Goal: Task Accomplishment & Management: Manage account settings

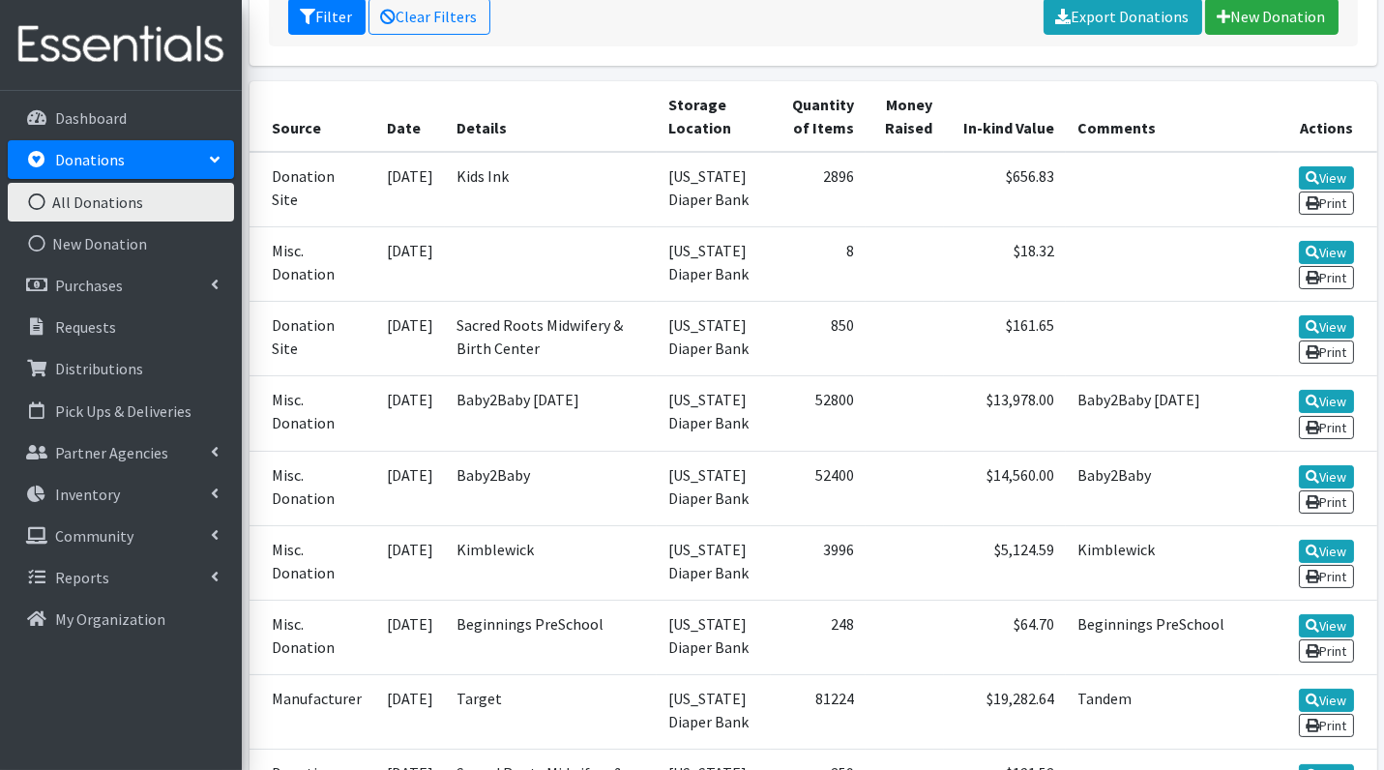
scroll to position [438, 0]
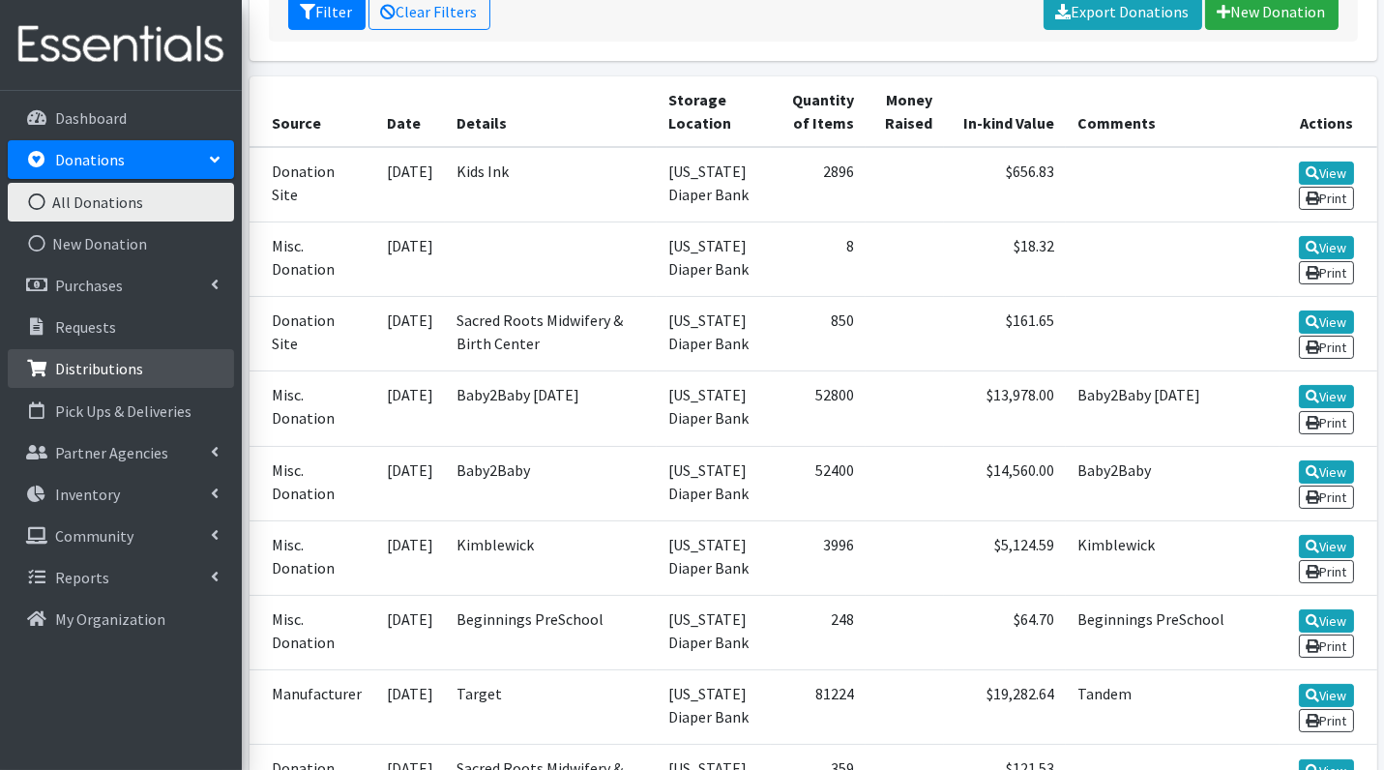
click at [120, 374] on p "Distributions" at bounding box center [99, 368] width 88 height 19
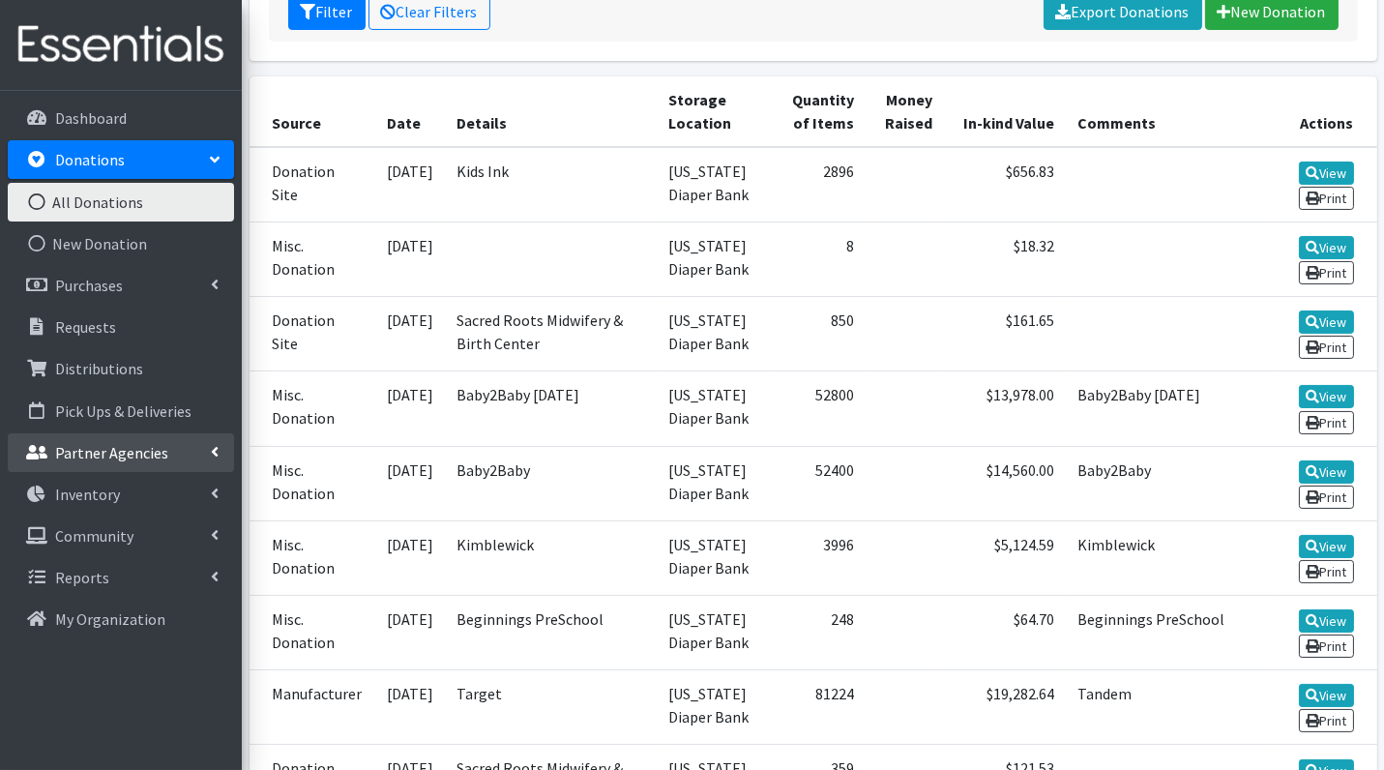
click at [106, 451] on p "Partner Agencies" at bounding box center [111, 452] width 113 height 19
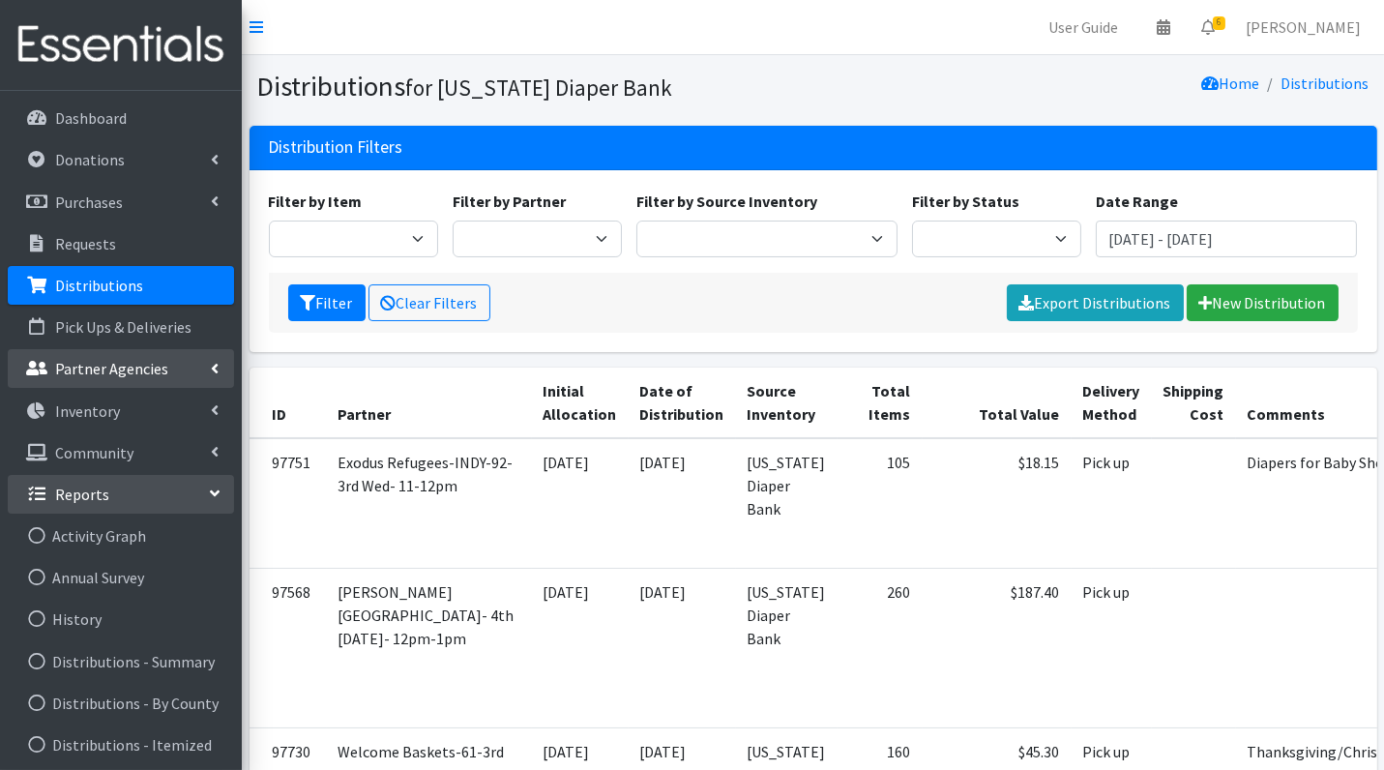
click at [104, 361] on p "Partner Agencies" at bounding box center [111, 368] width 113 height 19
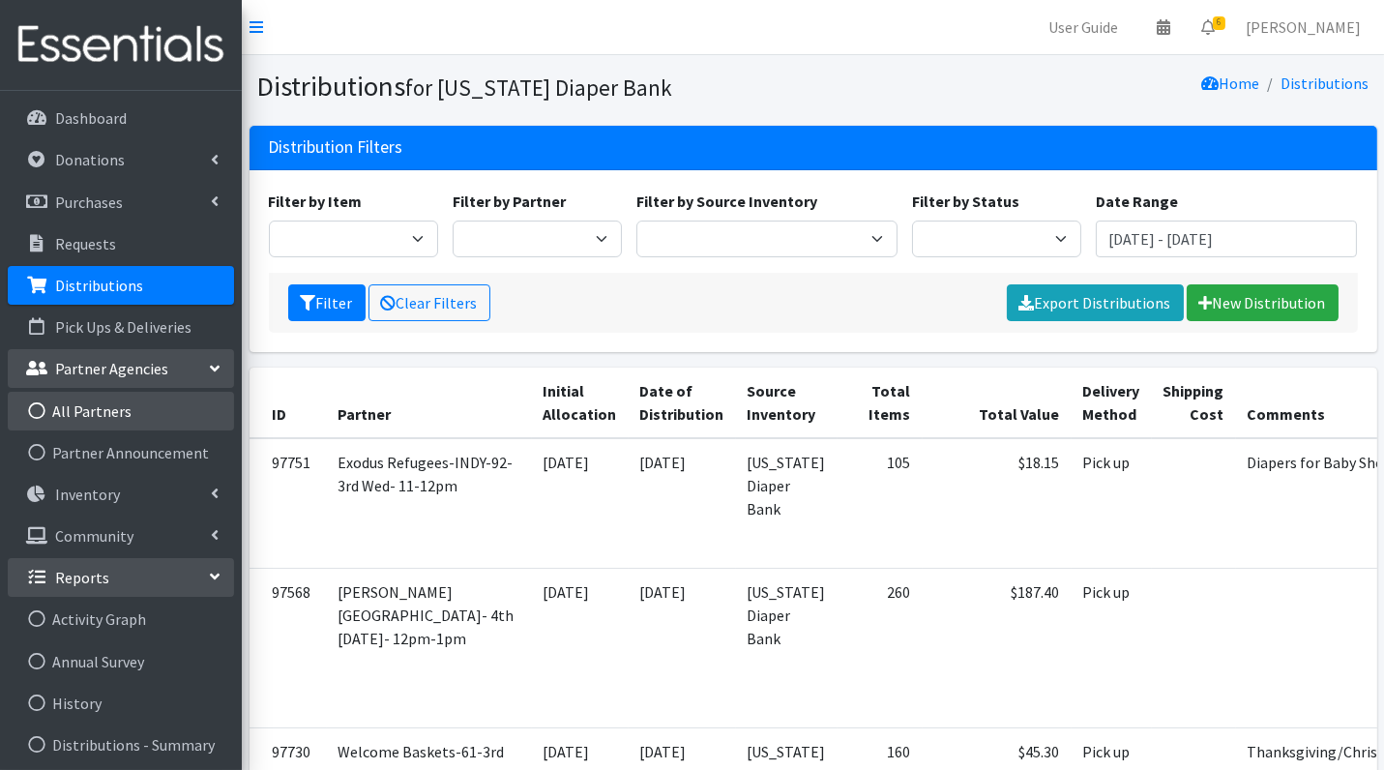
click at [98, 415] on link "All Partners" at bounding box center [121, 411] width 226 height 39
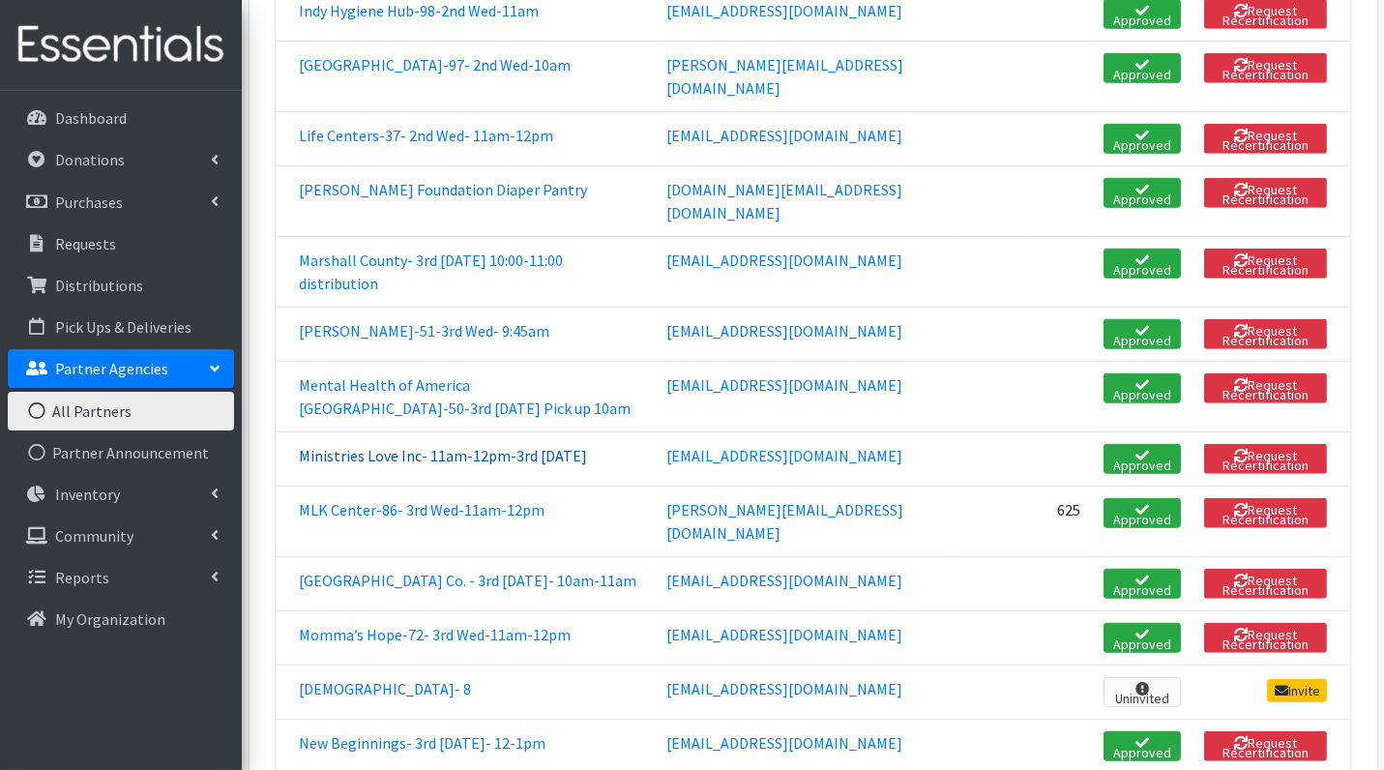
scroll to position [2605, 0]
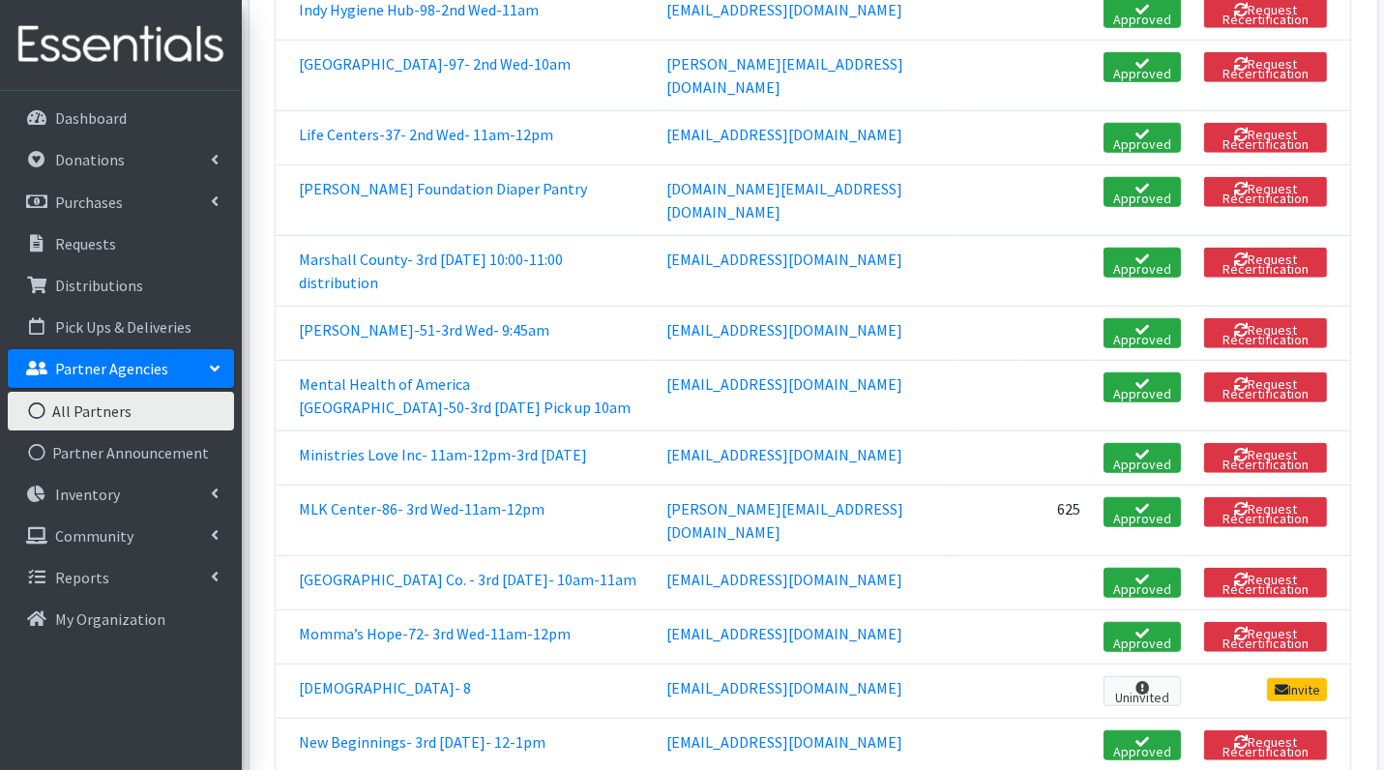
click at [403, 485] on td "MLK Center-86- 3rd Wed-11am-12pm" at bounding box center [465, 520] width 379 height 71
click at [401, 499] on link "MLK Center-86- 3rd Wed-11am-12pm" at bounding box center [422, 508] width 246 height 19
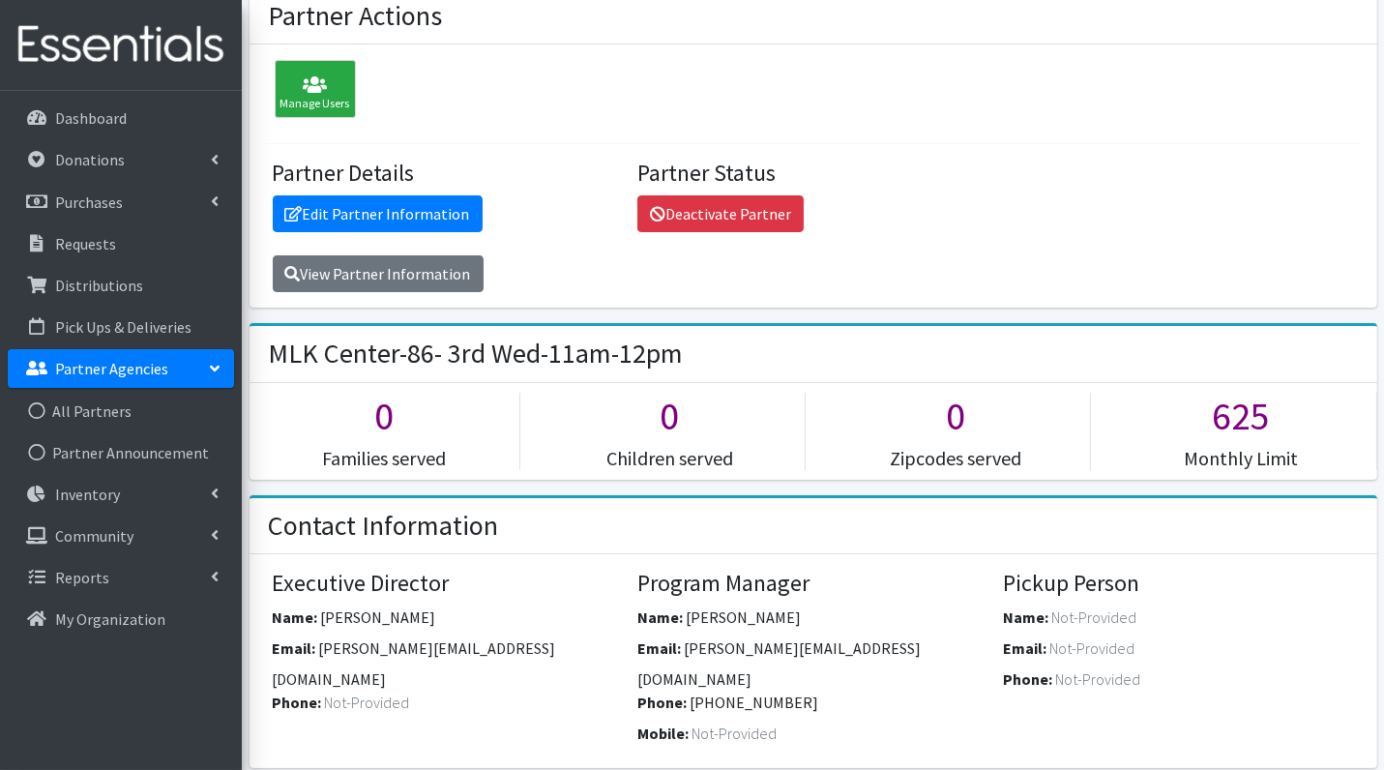
scroll to position [138, 0]
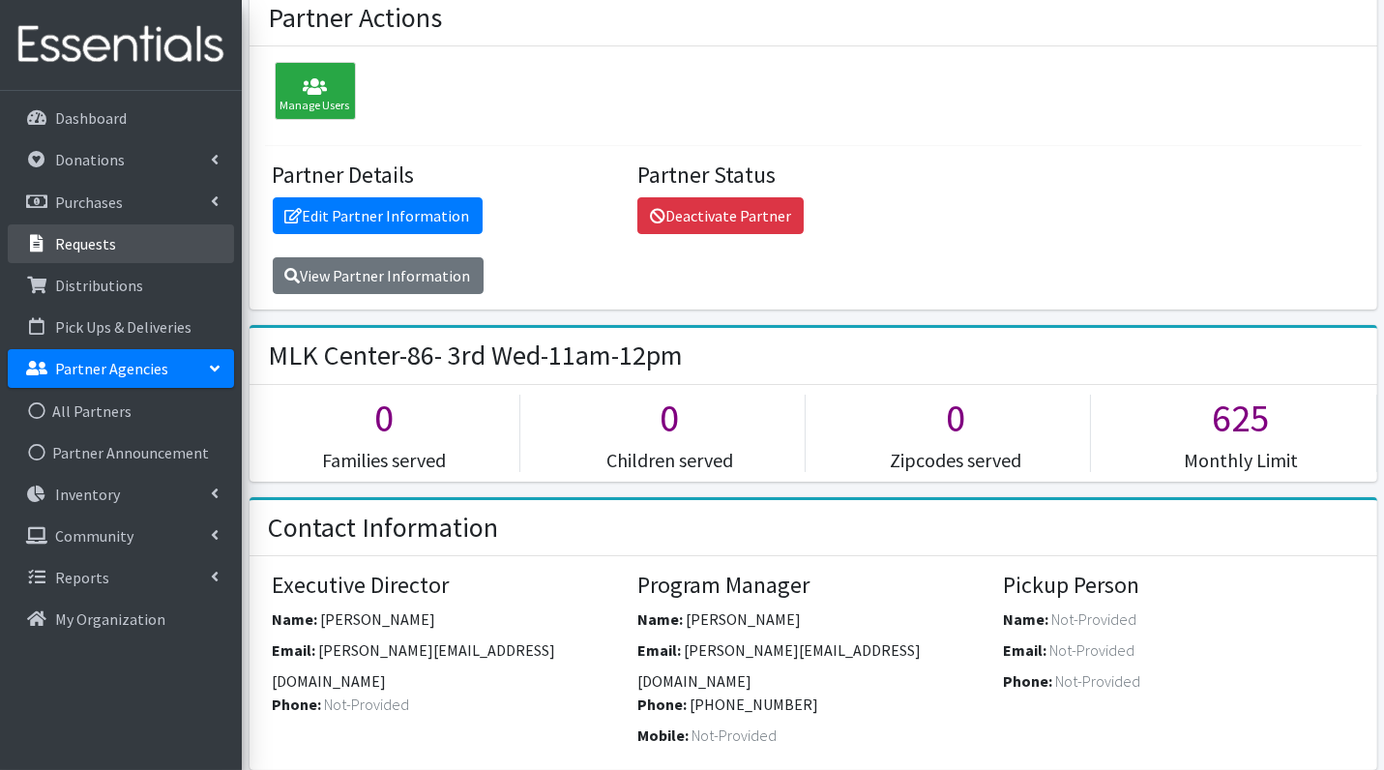
click at [87, 240] on p "Requests" at bounding box center [85, 243] width 61 height 19
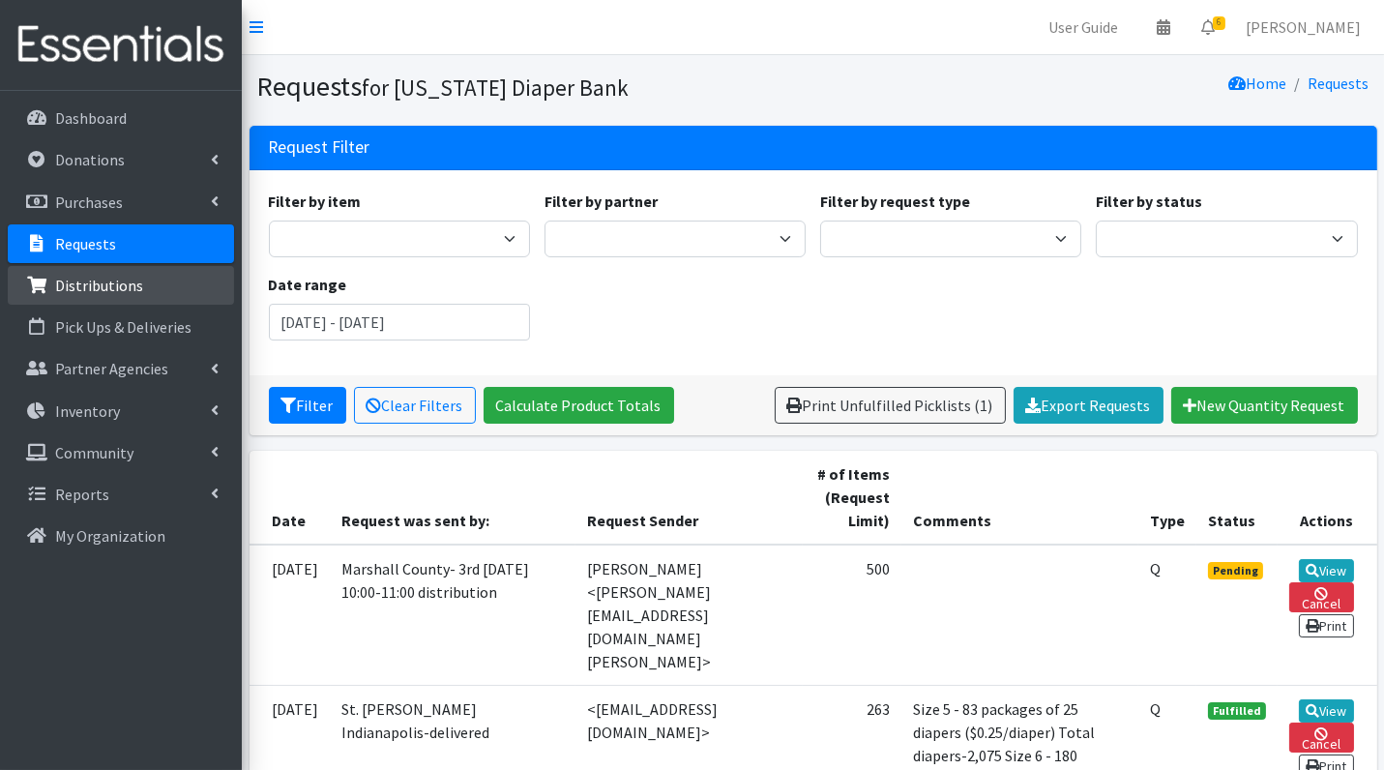
click at [122, 279] on p "Distributions" at bounding box center [99, 285] width 88 height 19
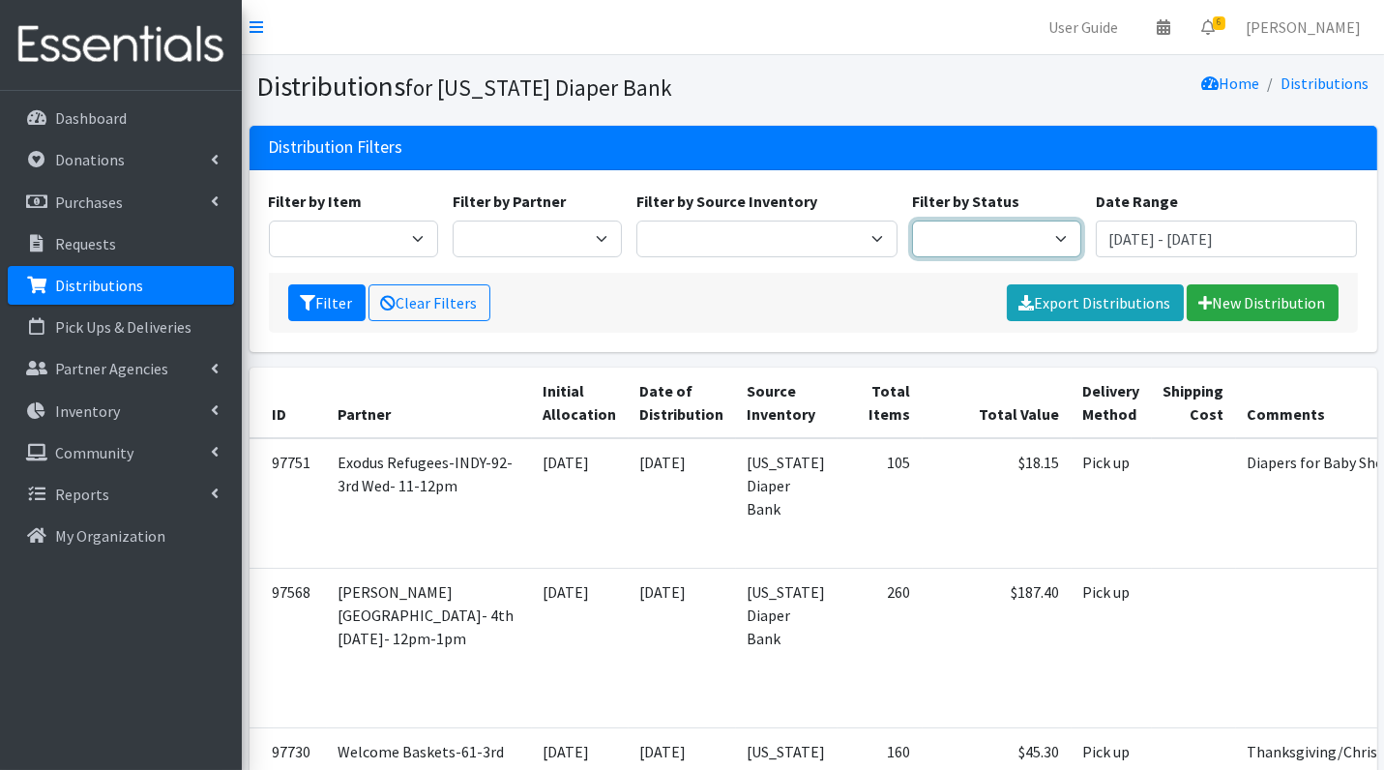
click at [960, 245] on select "Scheduled Complete" at bounding box center [996, 239] width 169 height 37
select select "5"
click at [330, 305] on button "Filter" at bounding box center [326, 302] width 77 height 37
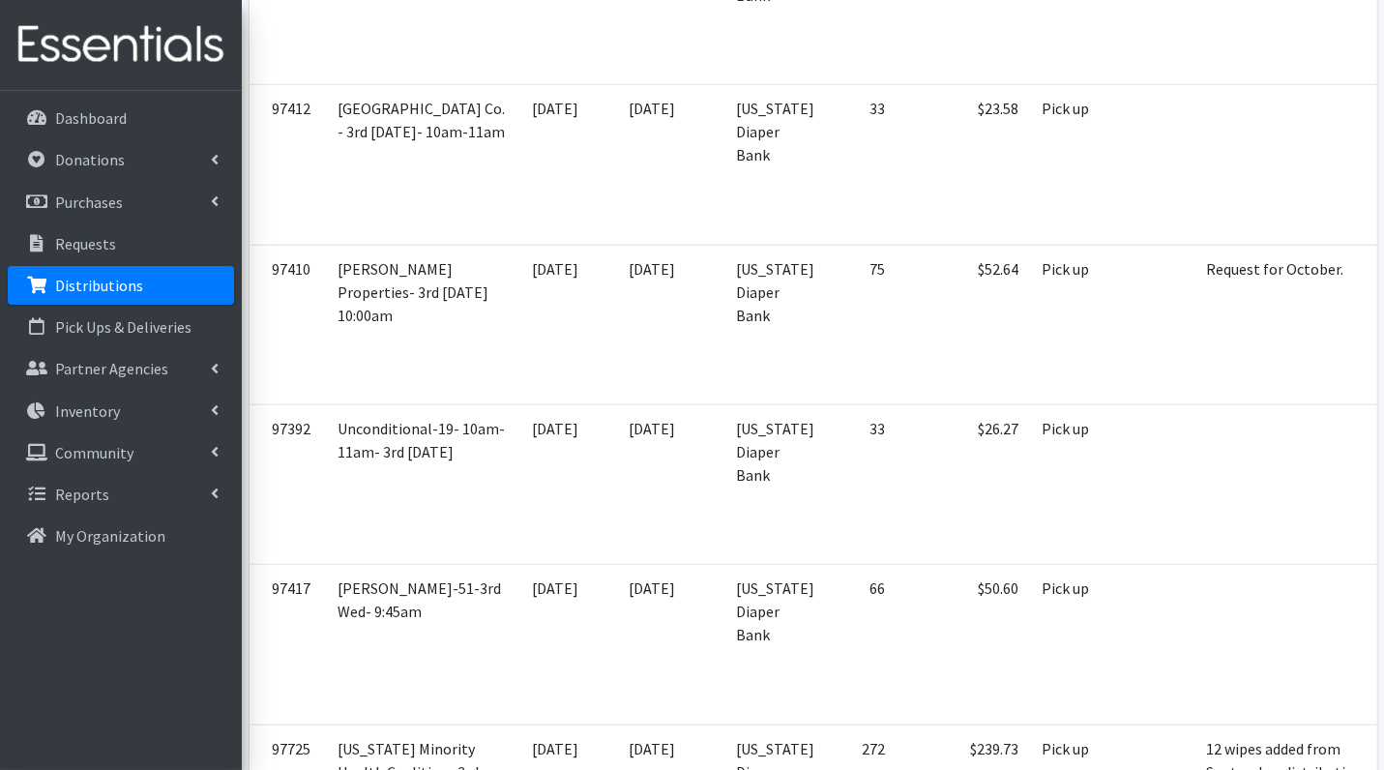
scroll to position [5919, 0]
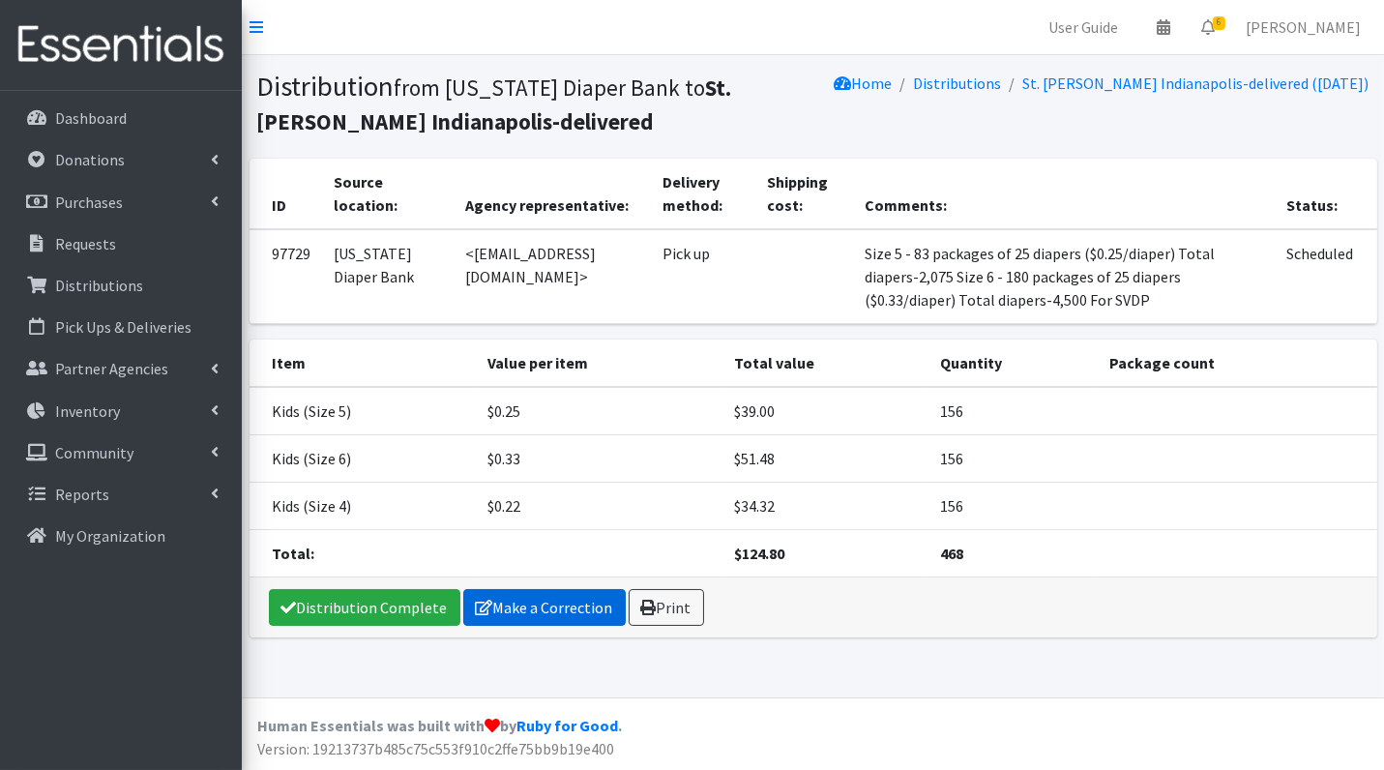
click at [546, 604] on link "Make a Correction" at bounding box center [544, 607] width 163 height 37
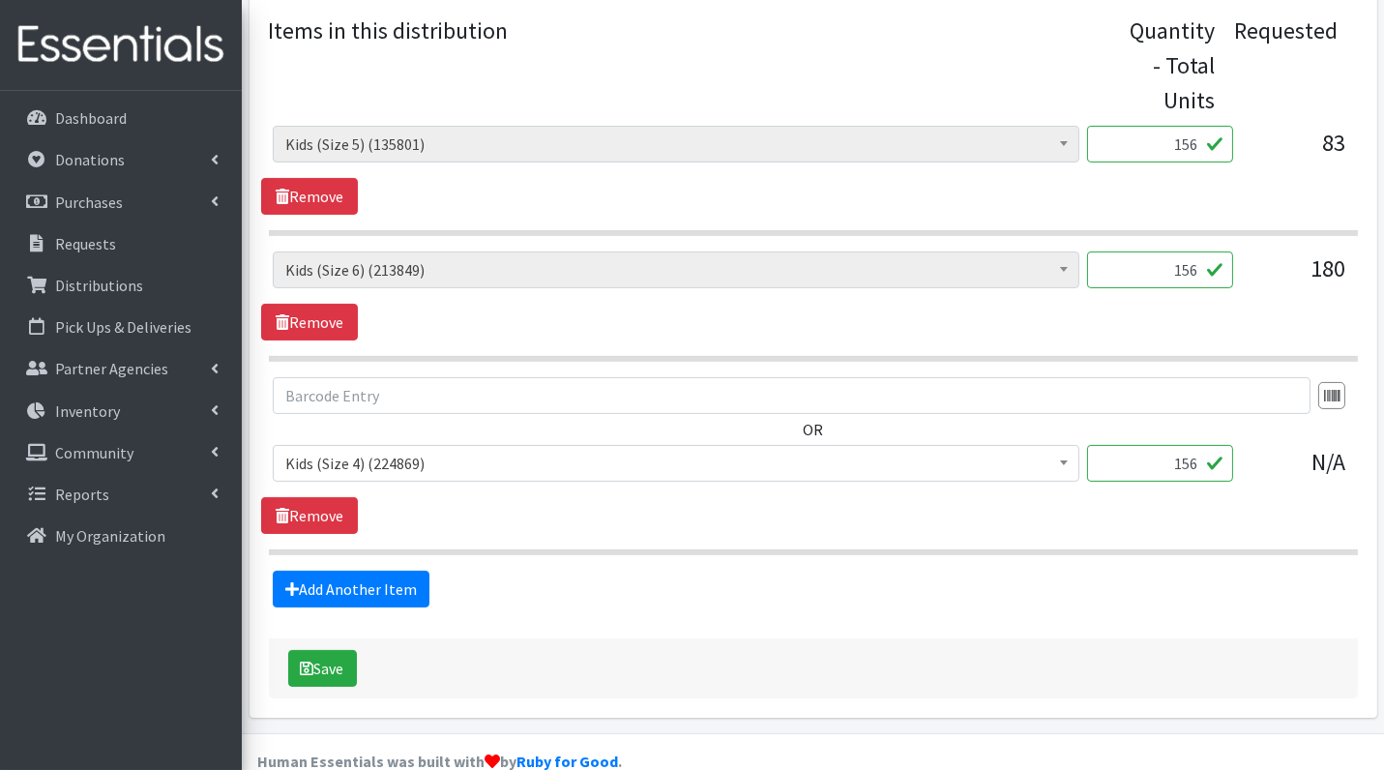
scroll to position [828, 0]
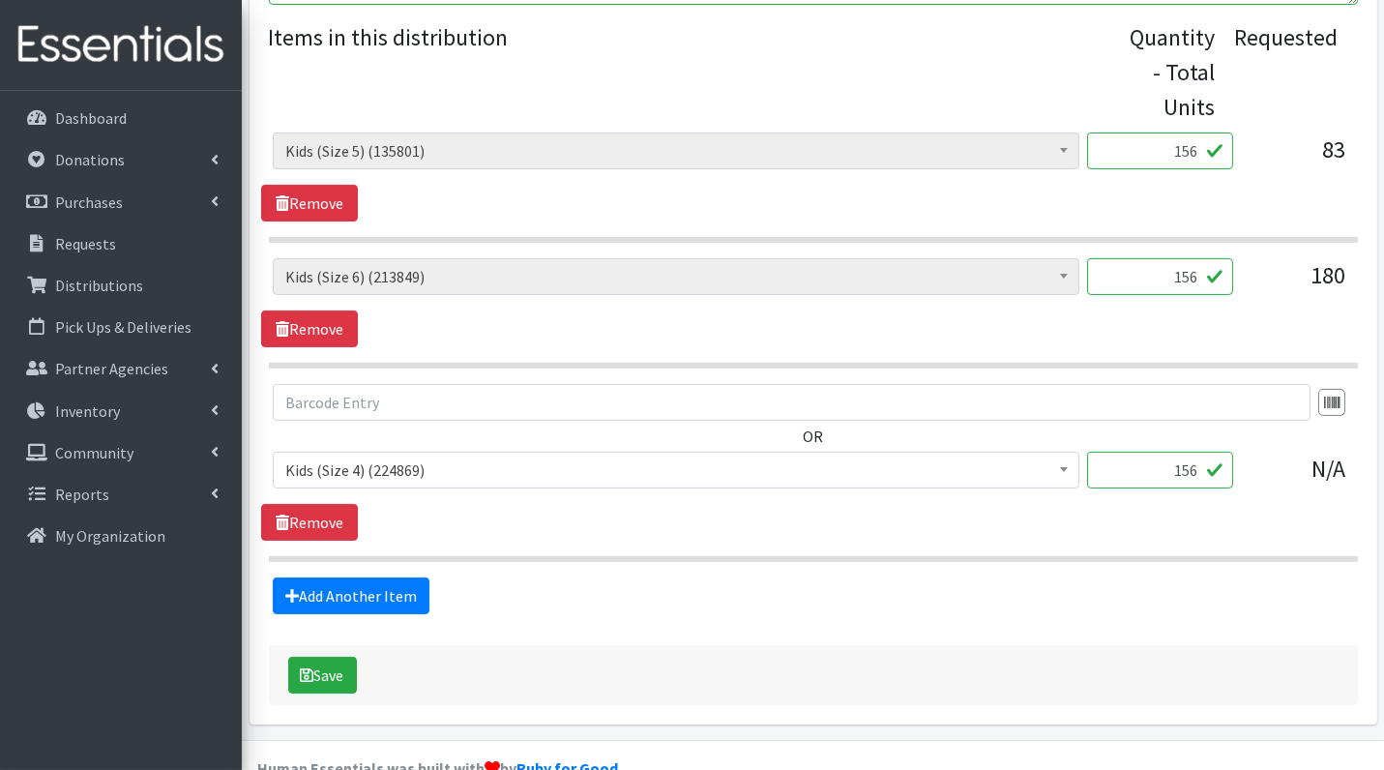
click at [1184, 149] on input "156" at bounding box center [1160, 151] width 146 height 37
type input "3900"
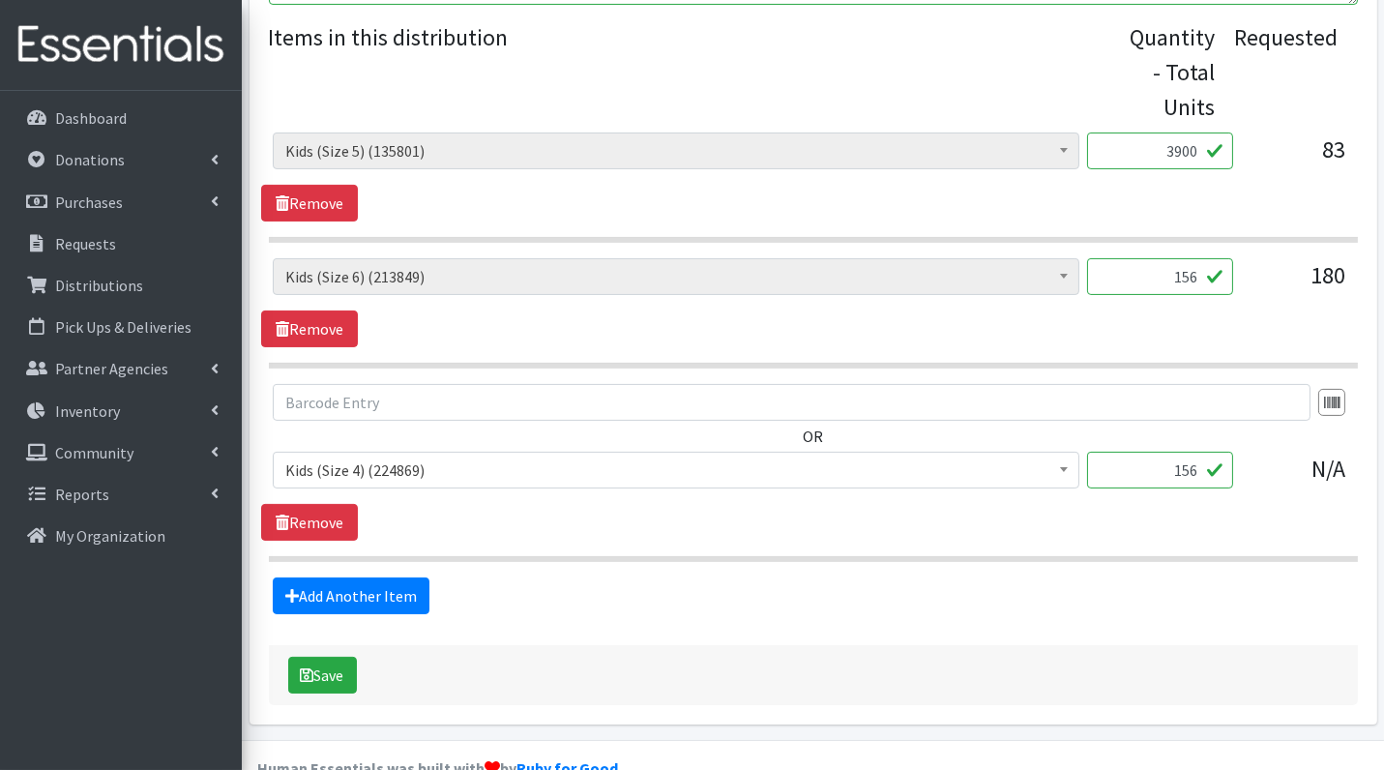
click at [1181, 277] on input "156" at bounding box center [1160, 276] width 146 height 37
type input "3900"
click at [1175, 461] on input "156" at bounding box center [1160, 470] width 146 height 37
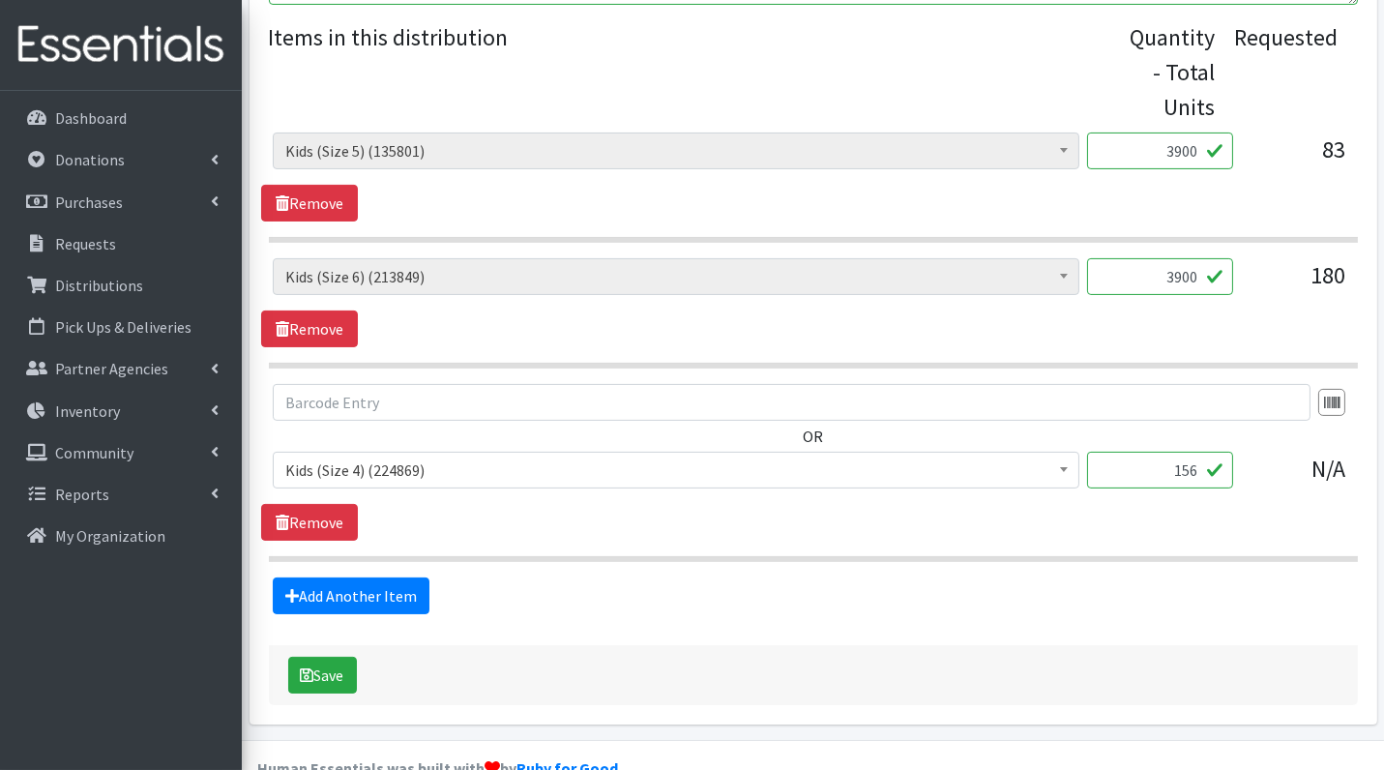
click at [1175, 461] on input "156" at bounding box center [1160, 470] width 146 height 37
type input "3900"
click at [329, 658] on button "Save" at bounding box center [322, 675] width 69 height 37
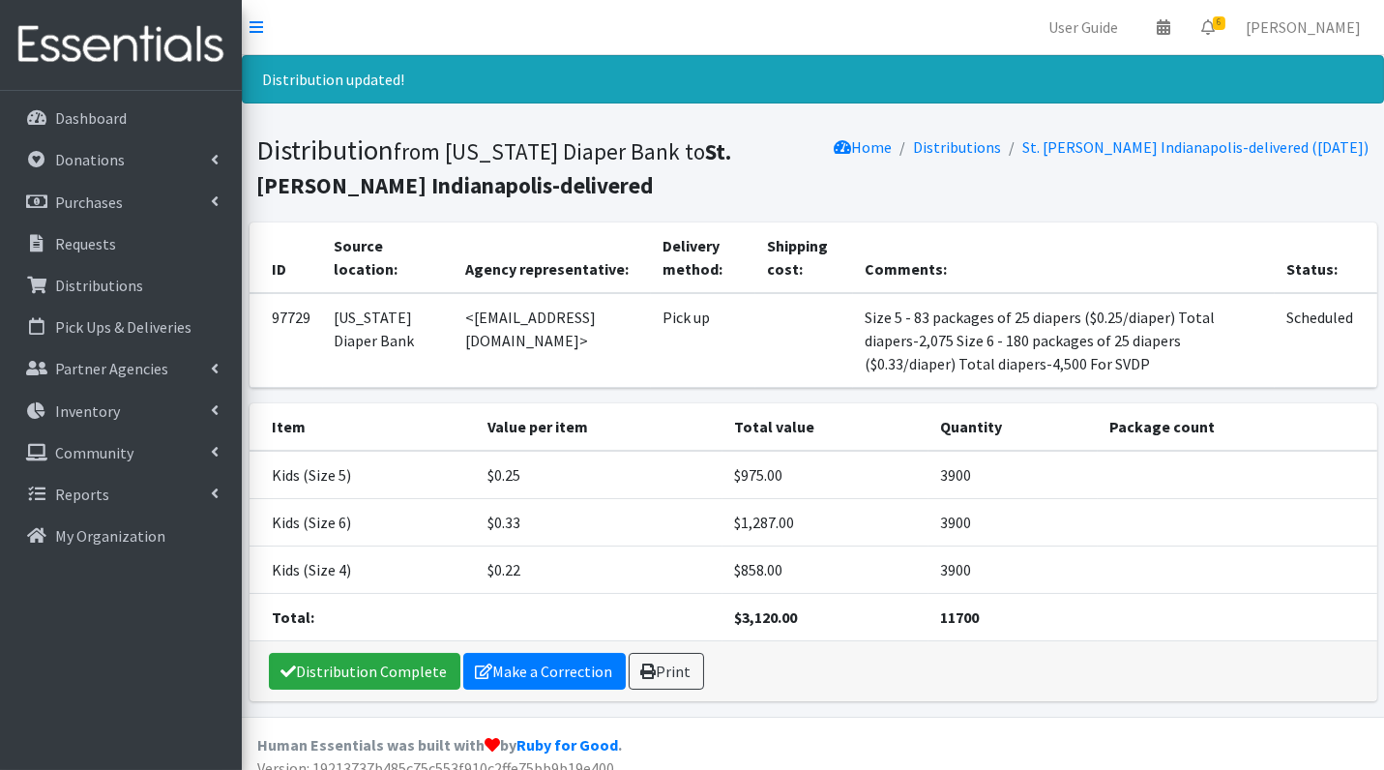
scroll to position [10, 0]
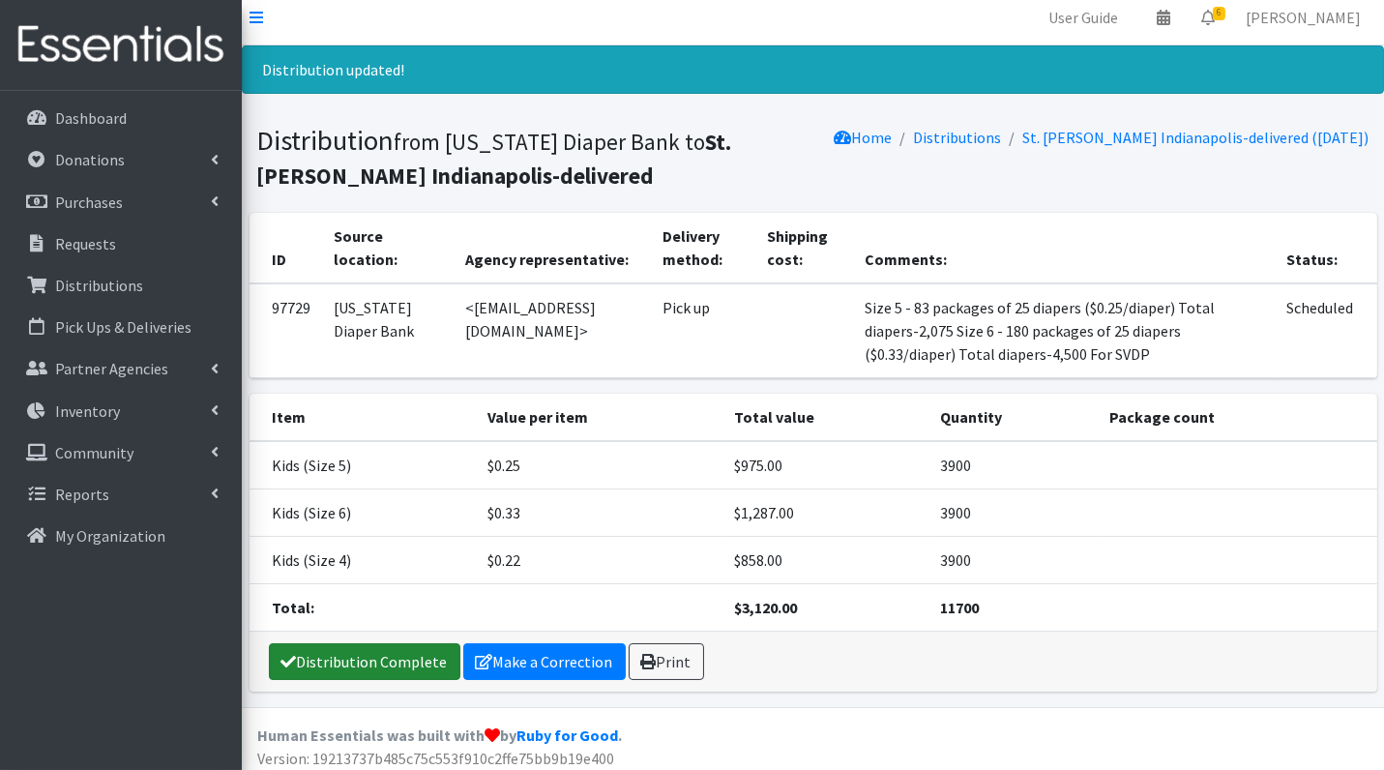
click at [329, 658] on link "Distribution Complete" at bounding box center [365, 661] width 192 height 37
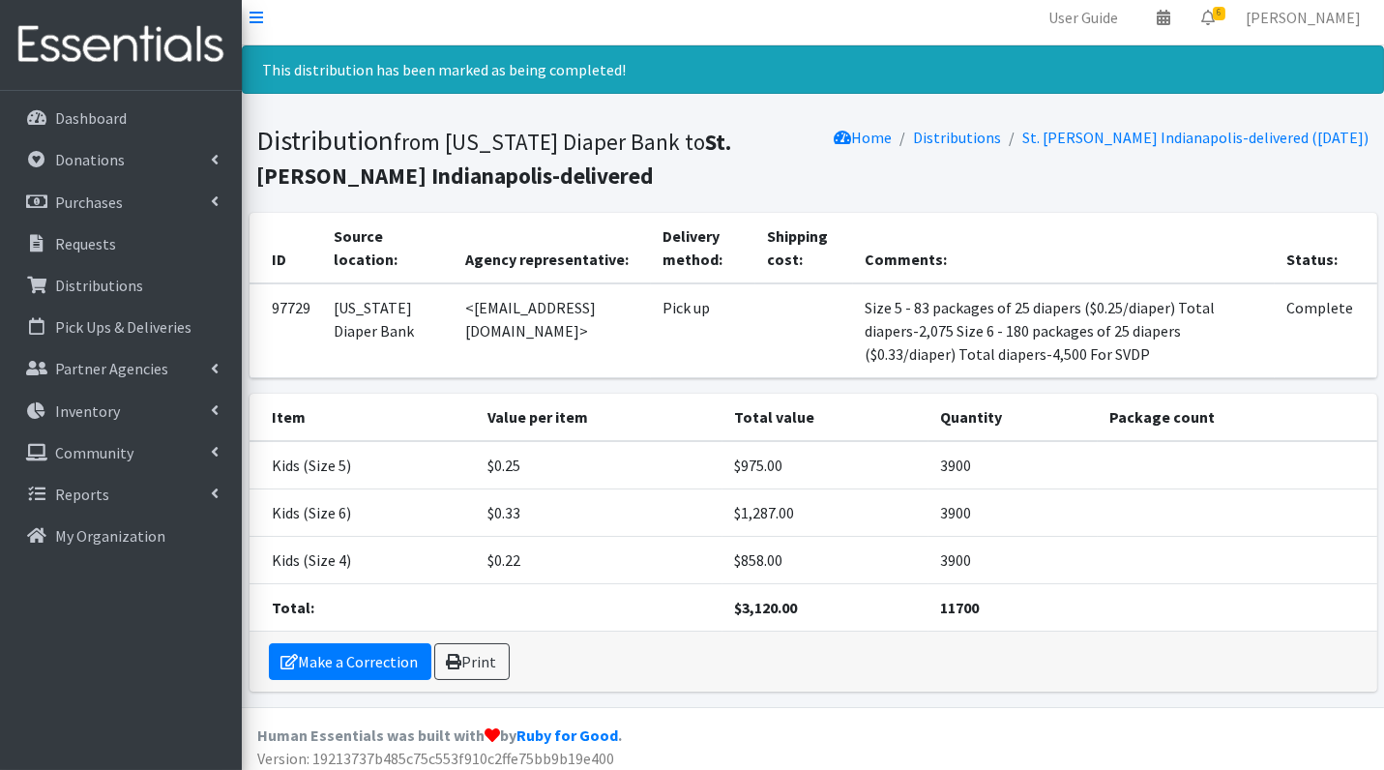
scroll to position [0, 0]
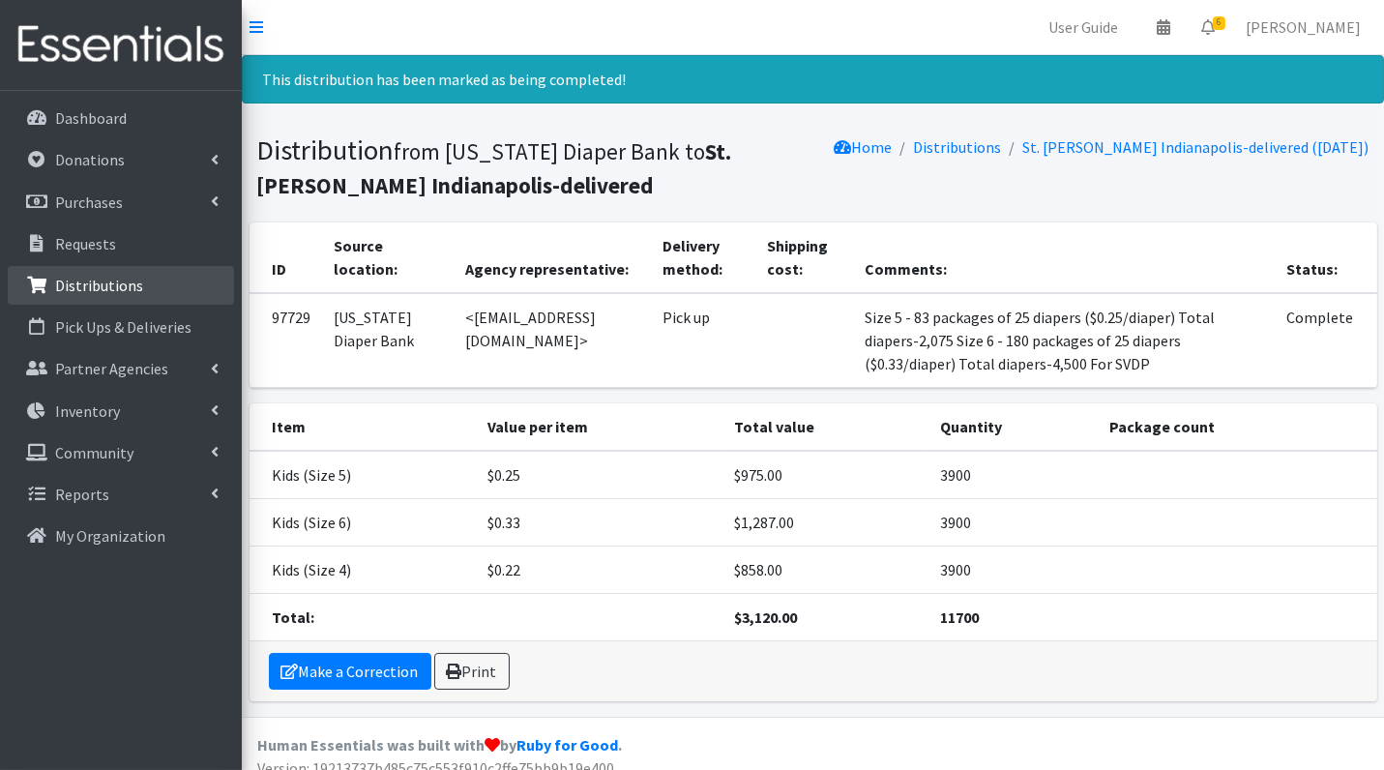
click at [146, 288] on link "Distributions" at bounding box center [121, 285] width 226 height 39
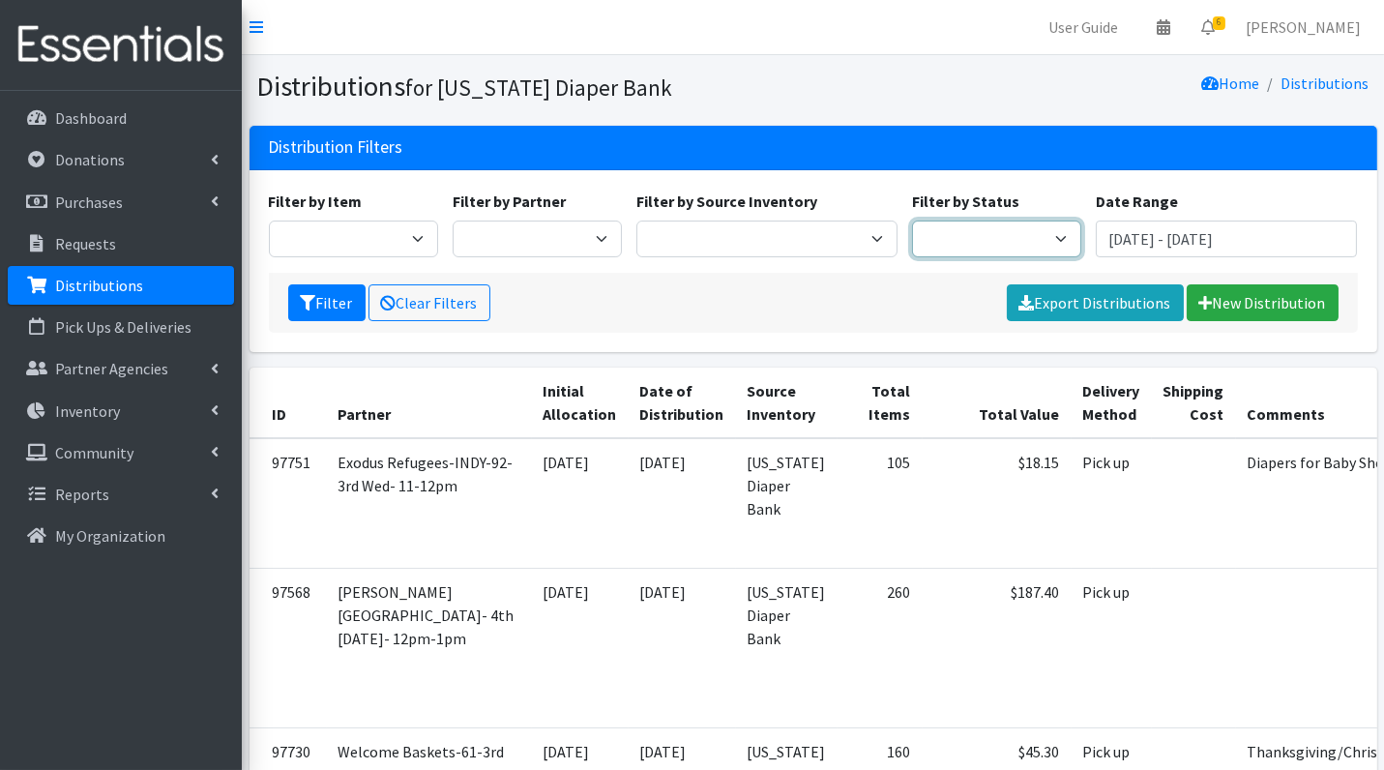
click at [1021, 241] on select "Scheduled Complete" at bounding box center [996, 239] width 169 height 37
select select "5"
click at [322, 300] on button "Filter" at bounding box center [326, 302] width 77 height 37
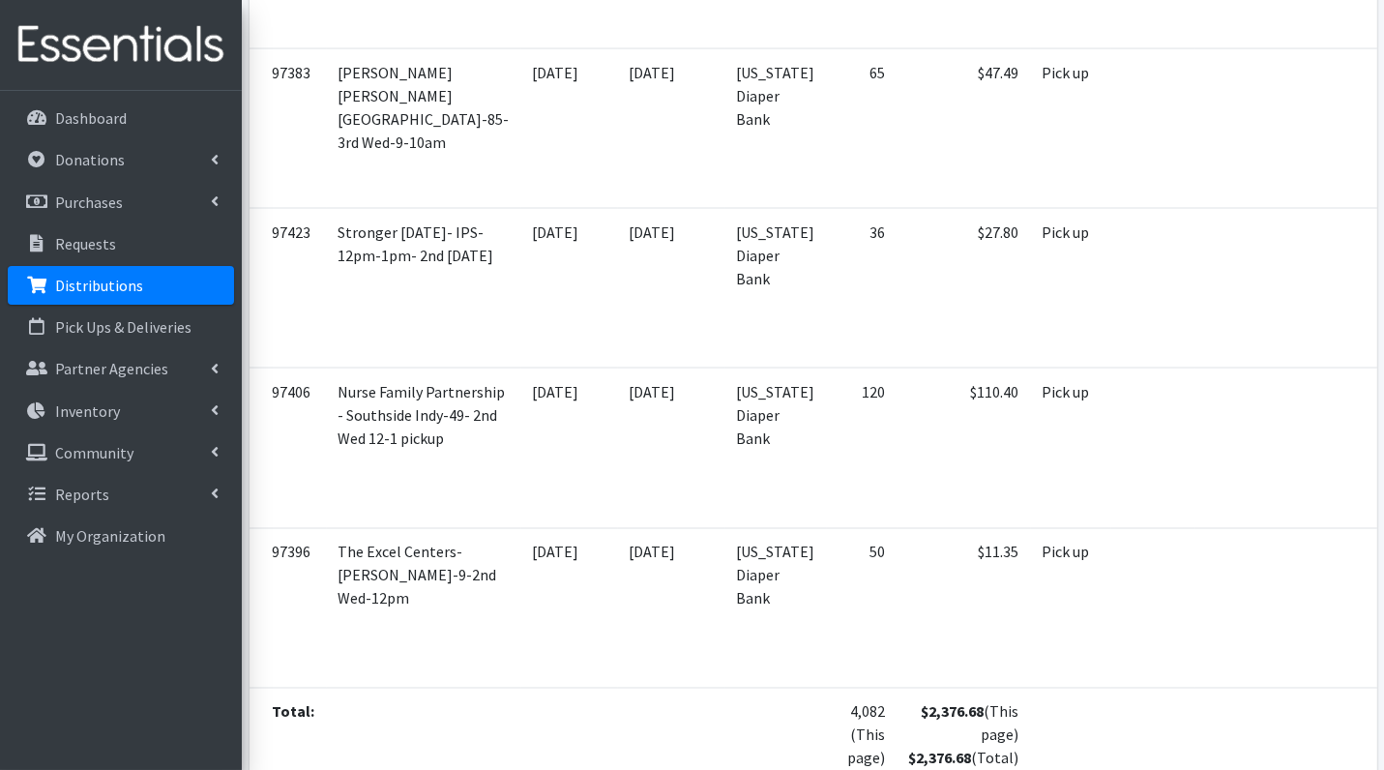
scroll to position [5710, 0]
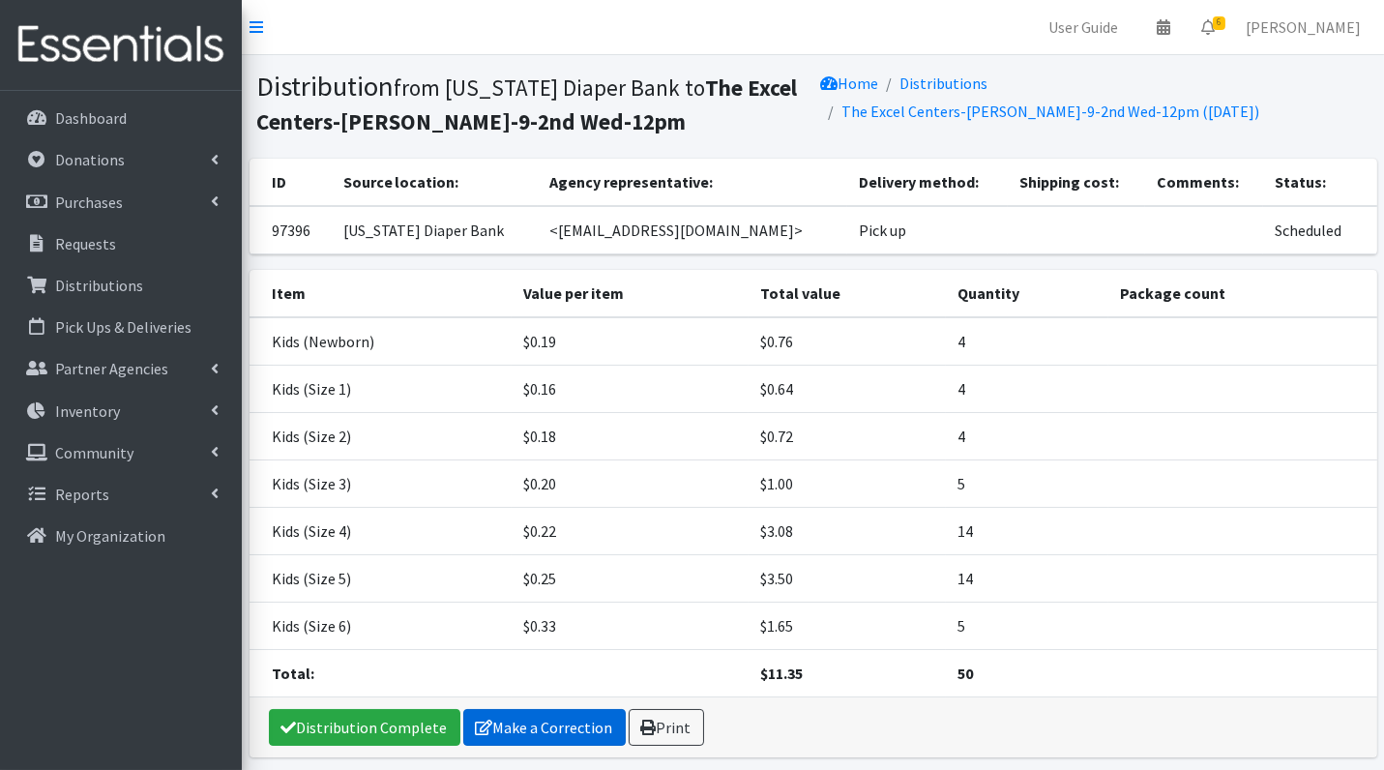
click at [516, 721] on link "Make a Correction" at bounding box center [544, 727] width 163 height 37
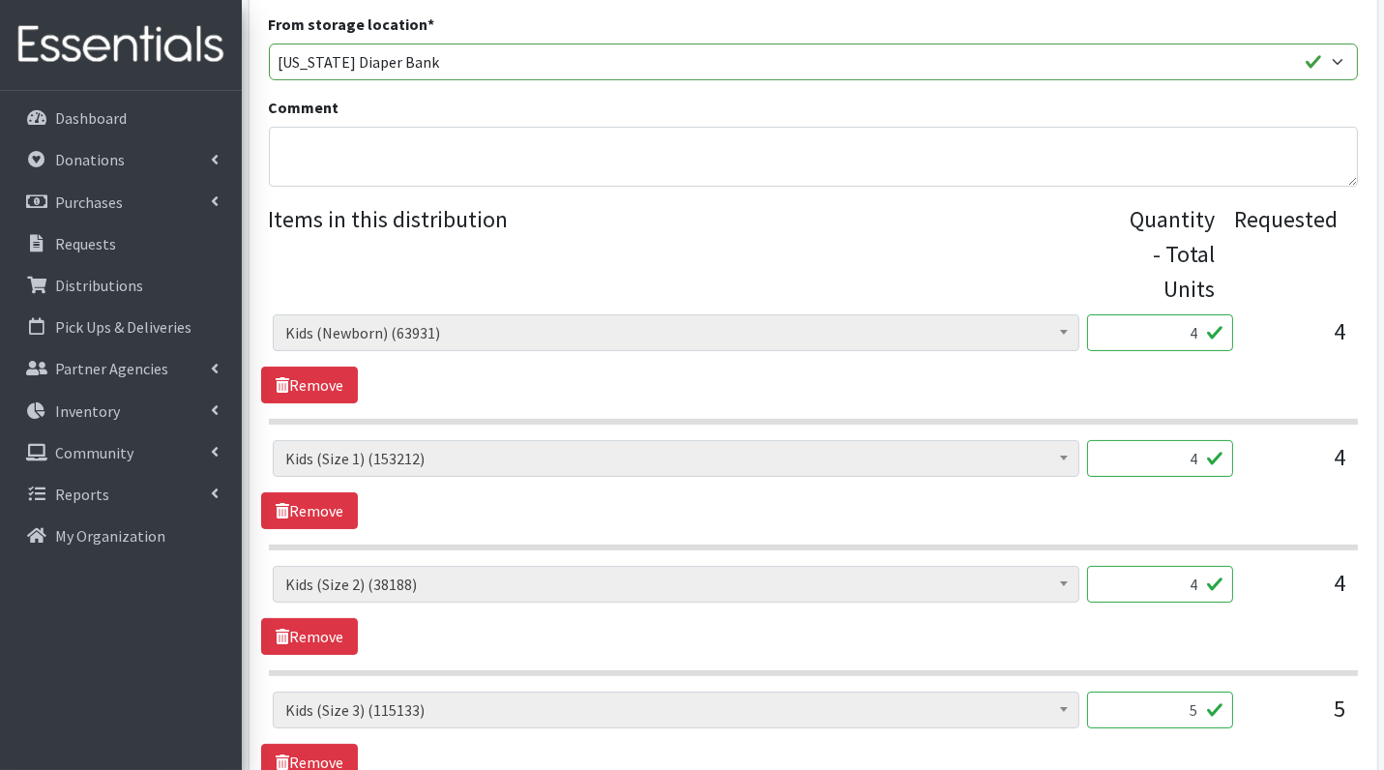
scroll to position [648, 0]
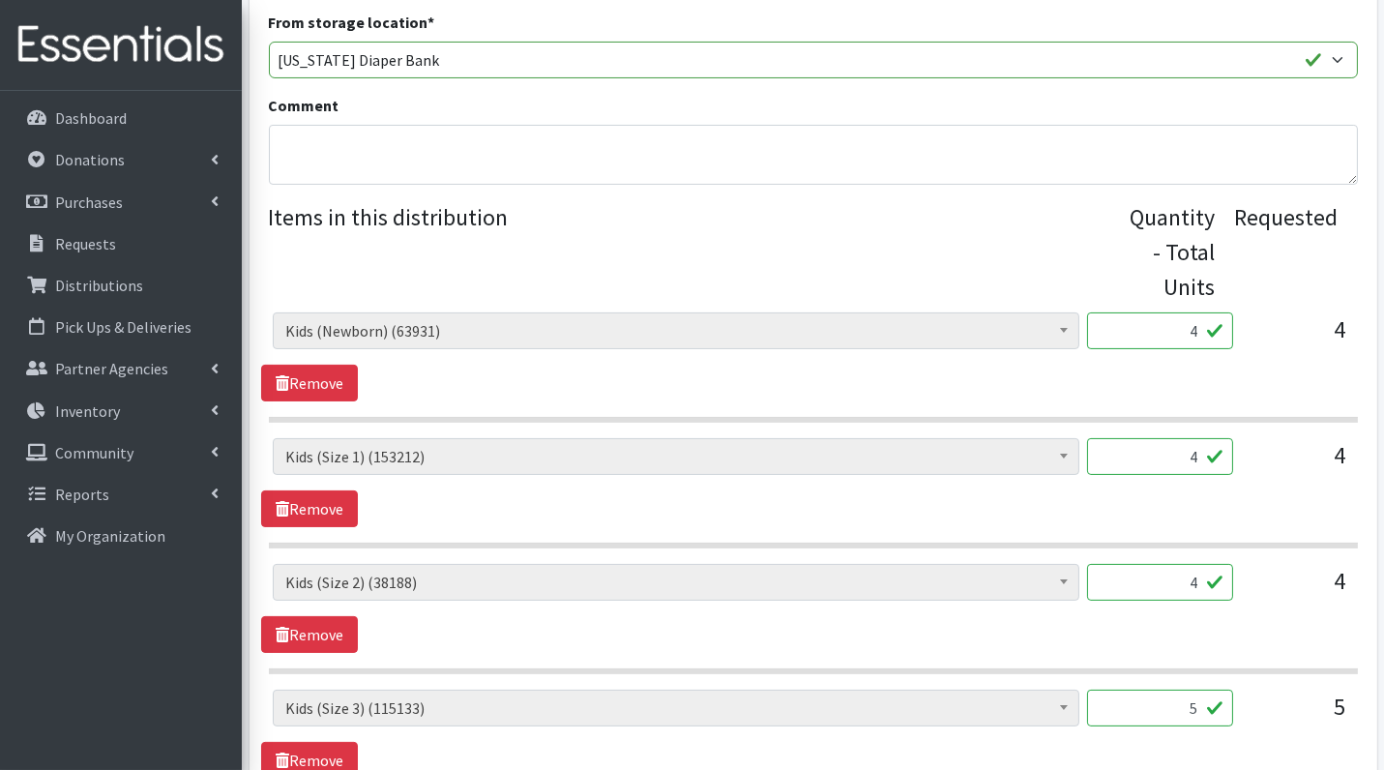
click at [1178, 325] on input "4" at bounding box center [1160, 330] width 146 height 37
type input "100"
click at [1210, 460] on input "4" at bounding box center [1160, 456] width 146 height 37
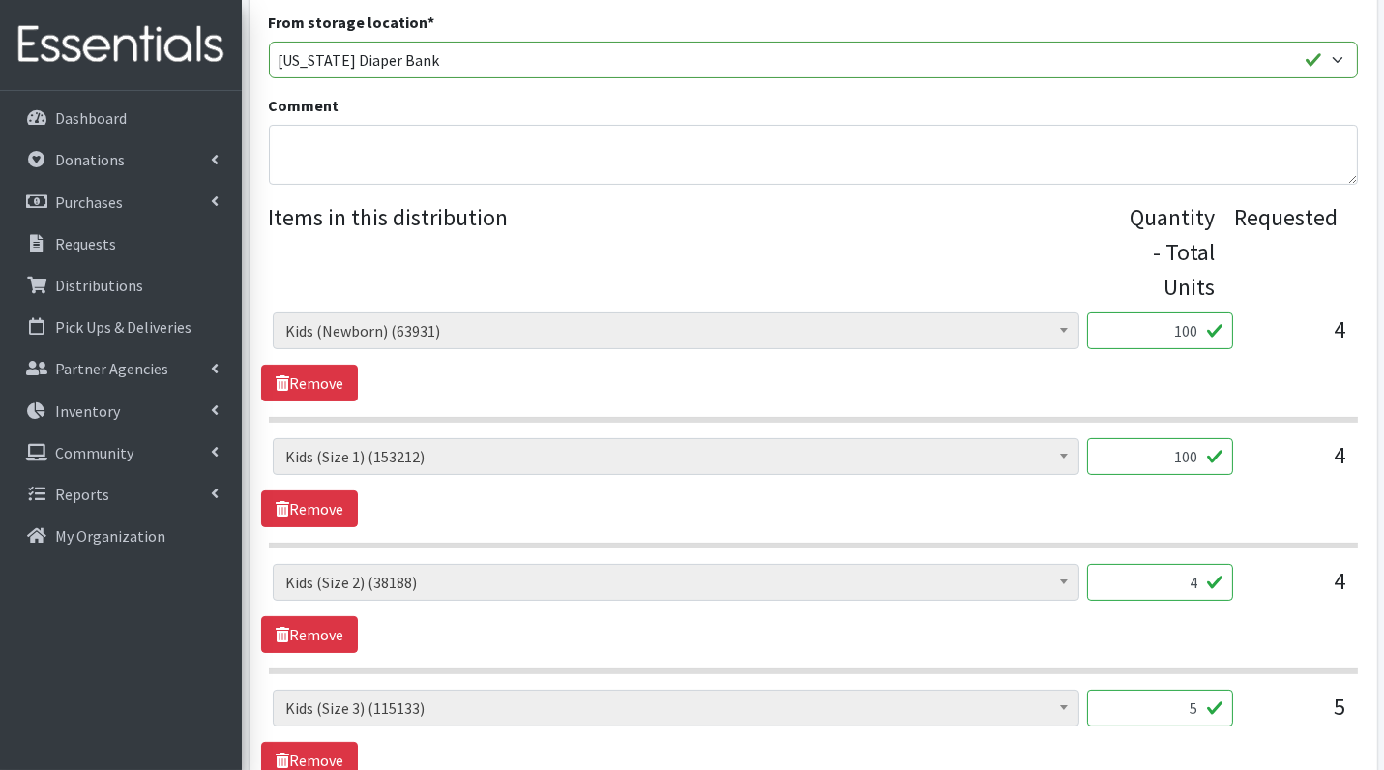
type input "100"
click at [1204, 577] on input "4" at bounding box center [1160, 582] width 146 height 37
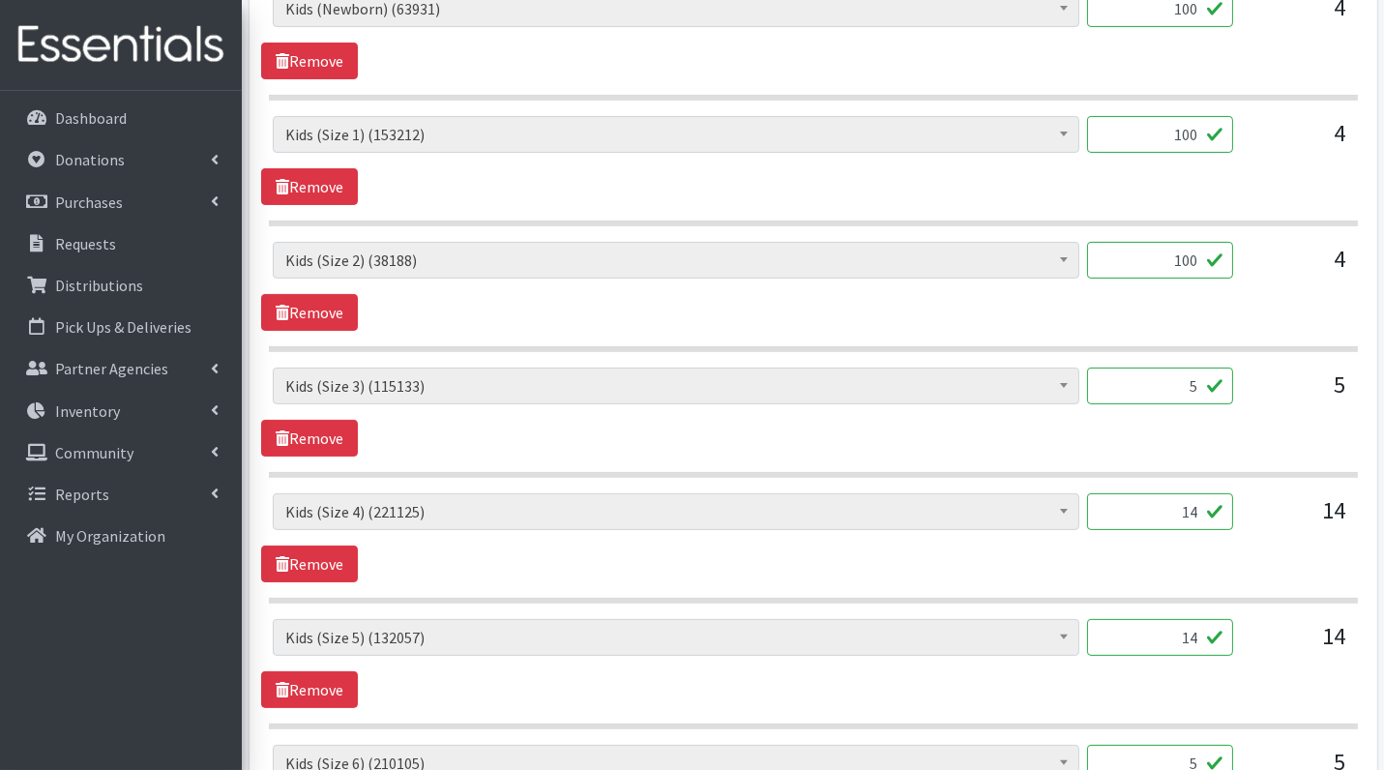
scroll to position [985, 0]
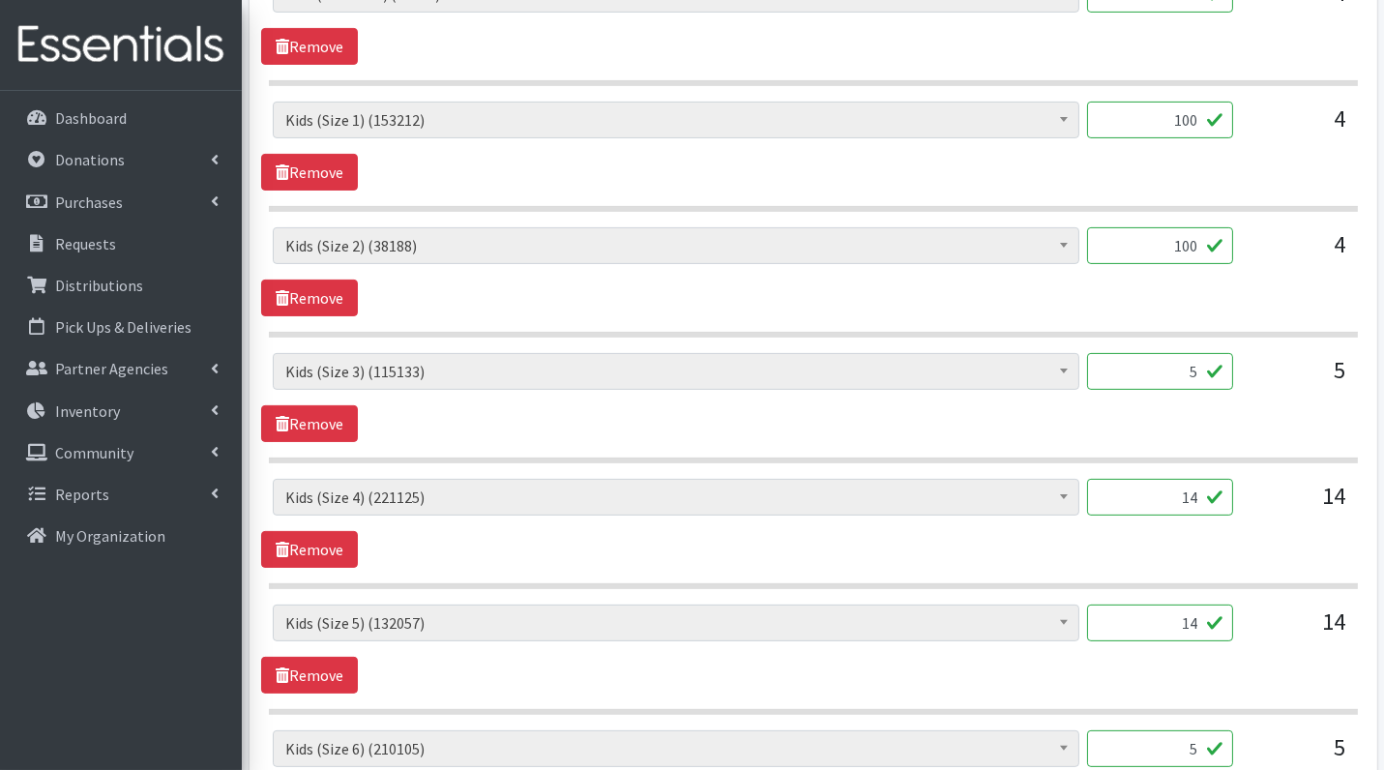
type input "100"
click at [1162, 364] on input "5" at bounding box center [1160, 371] width 146 height 37
type input "125"
click at [1149, 495] on input "14" at bounding box center [1160, 497] width 146 height 37
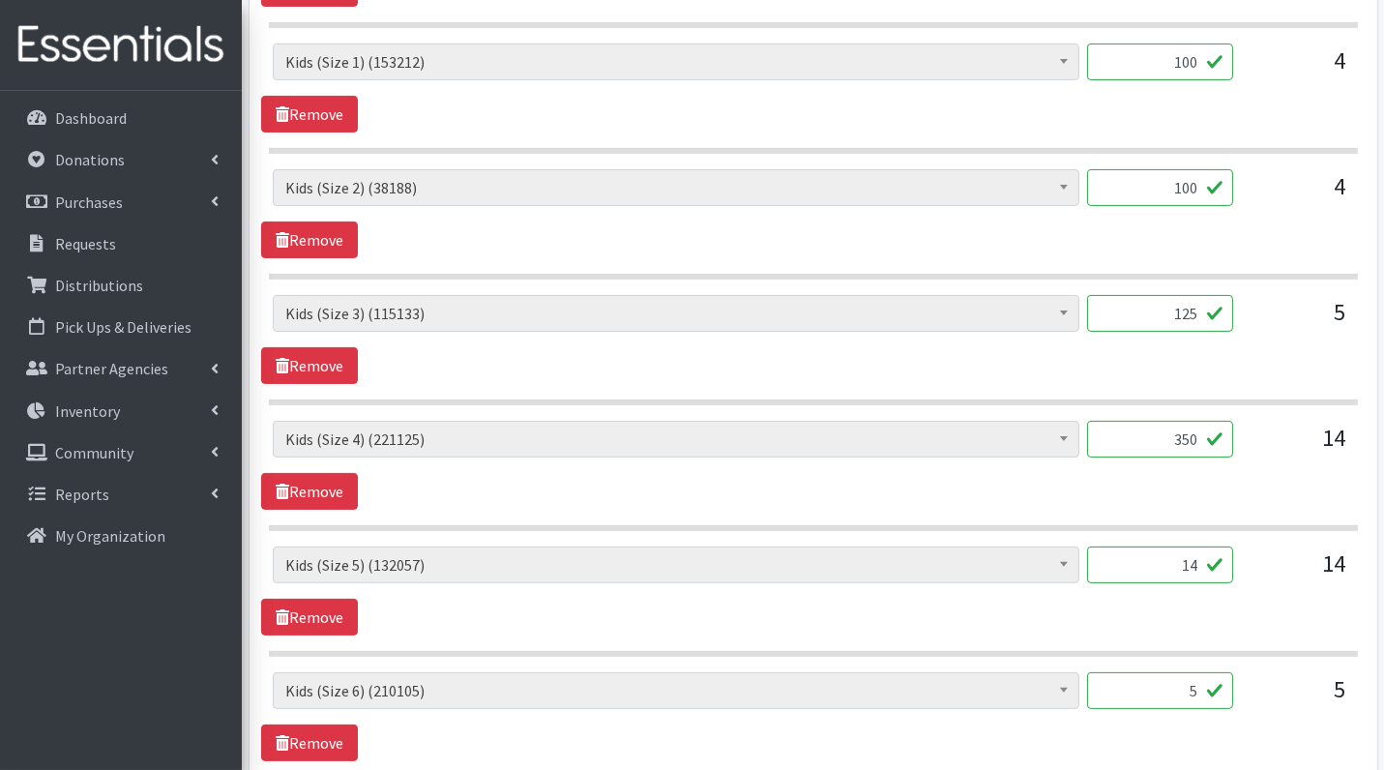
scroll to position [1145, 0]
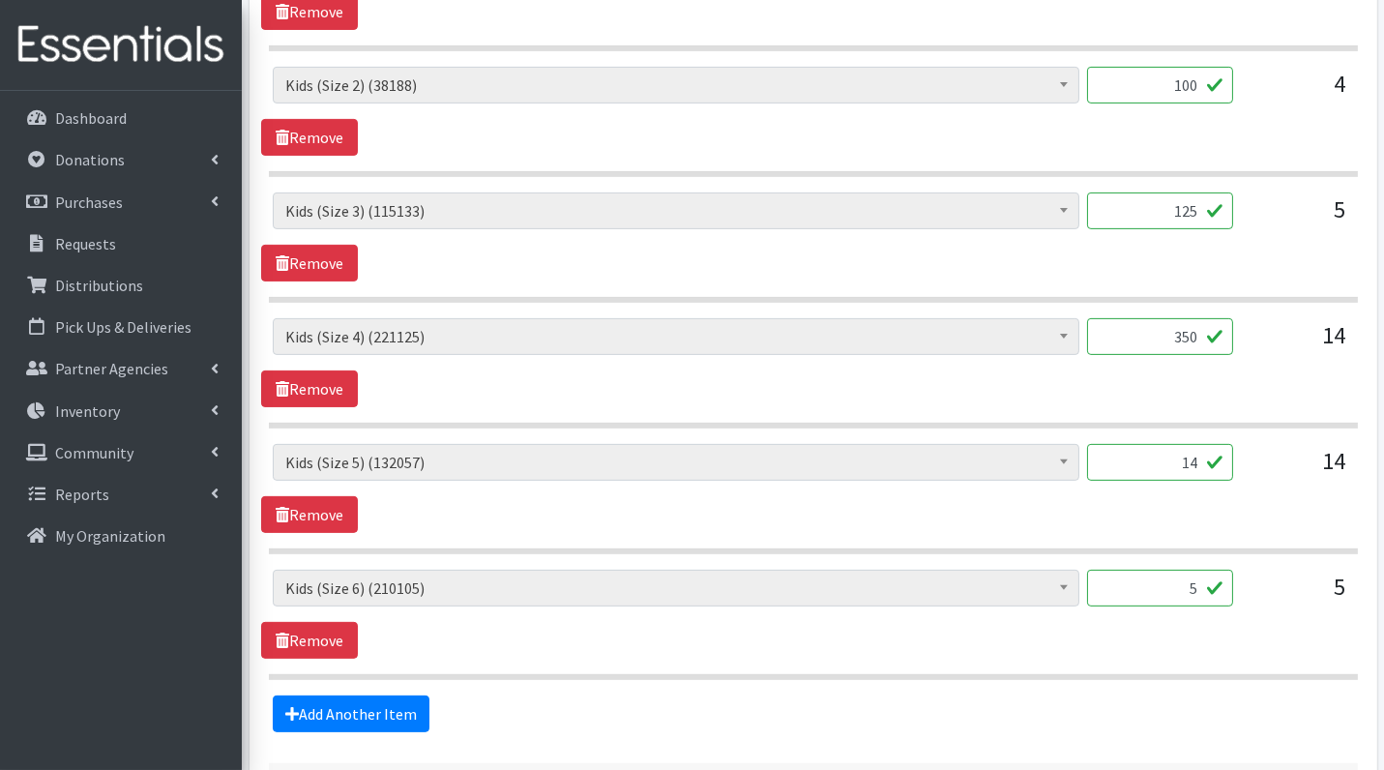
type input "350"
click at [1193, 450] on input "14" at bounding box center [1160, 462] width 146 height 37
type input "350"
click at [1181, 579] on input "5" at bounding box center [1160, 588] width 146 height 37
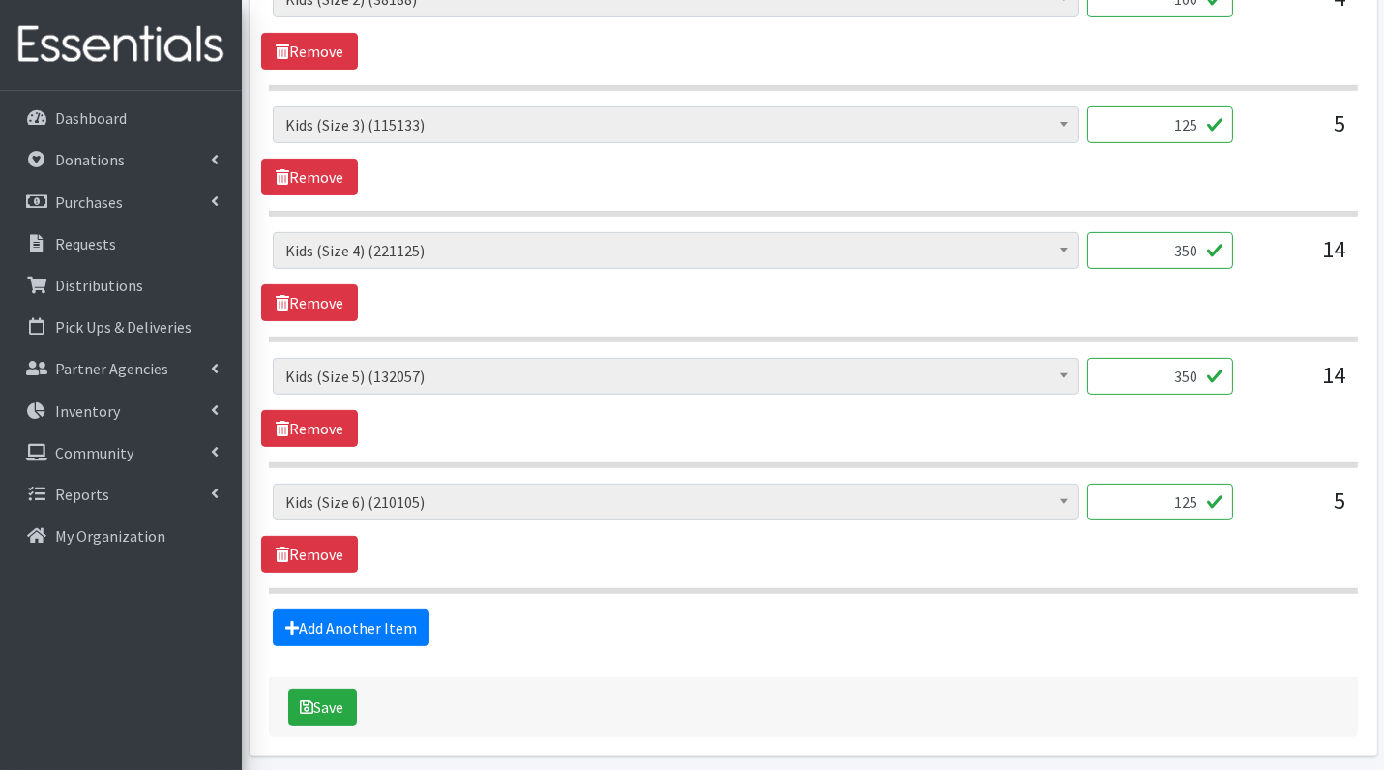
scroll to position [1234, 0]
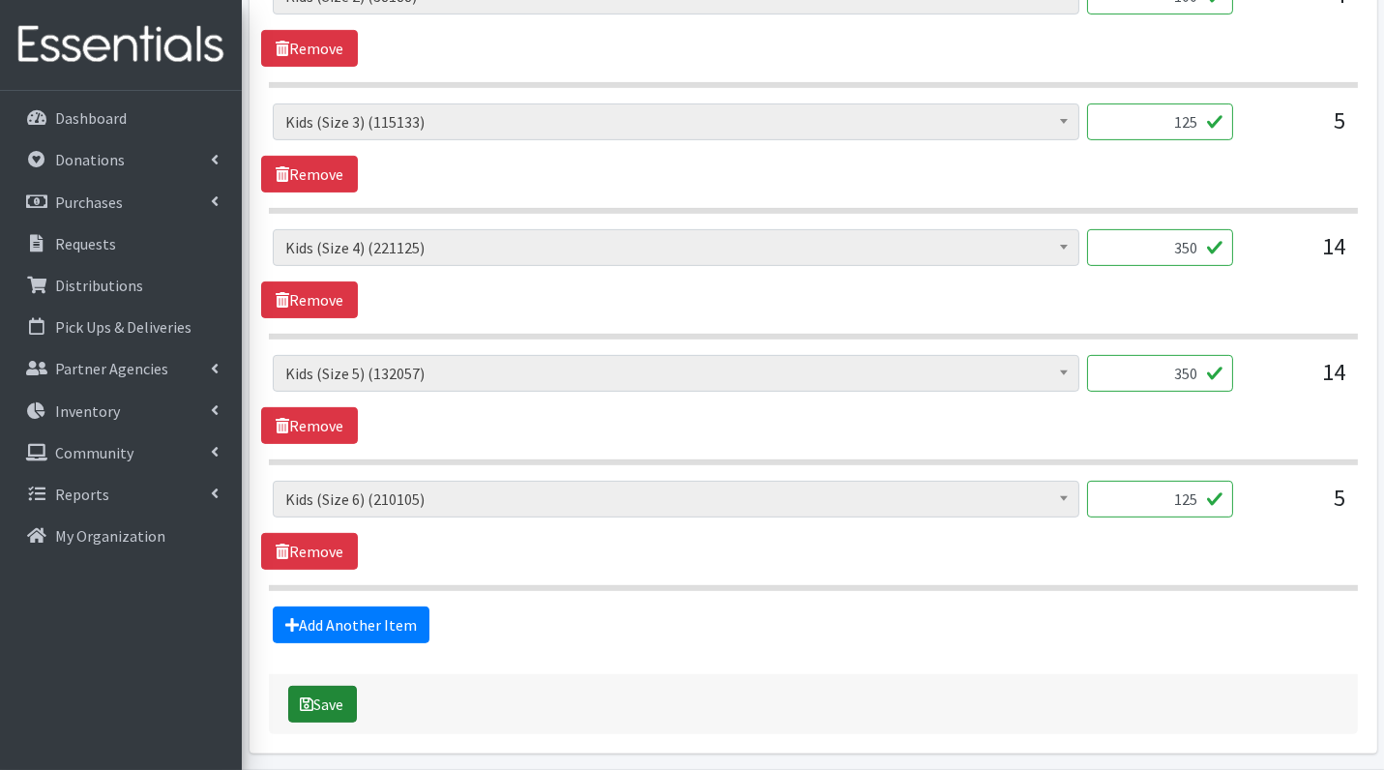
type input "125"
click at [316, 697] on button "Save" at bounding box center [322, 704] width 69 height 37
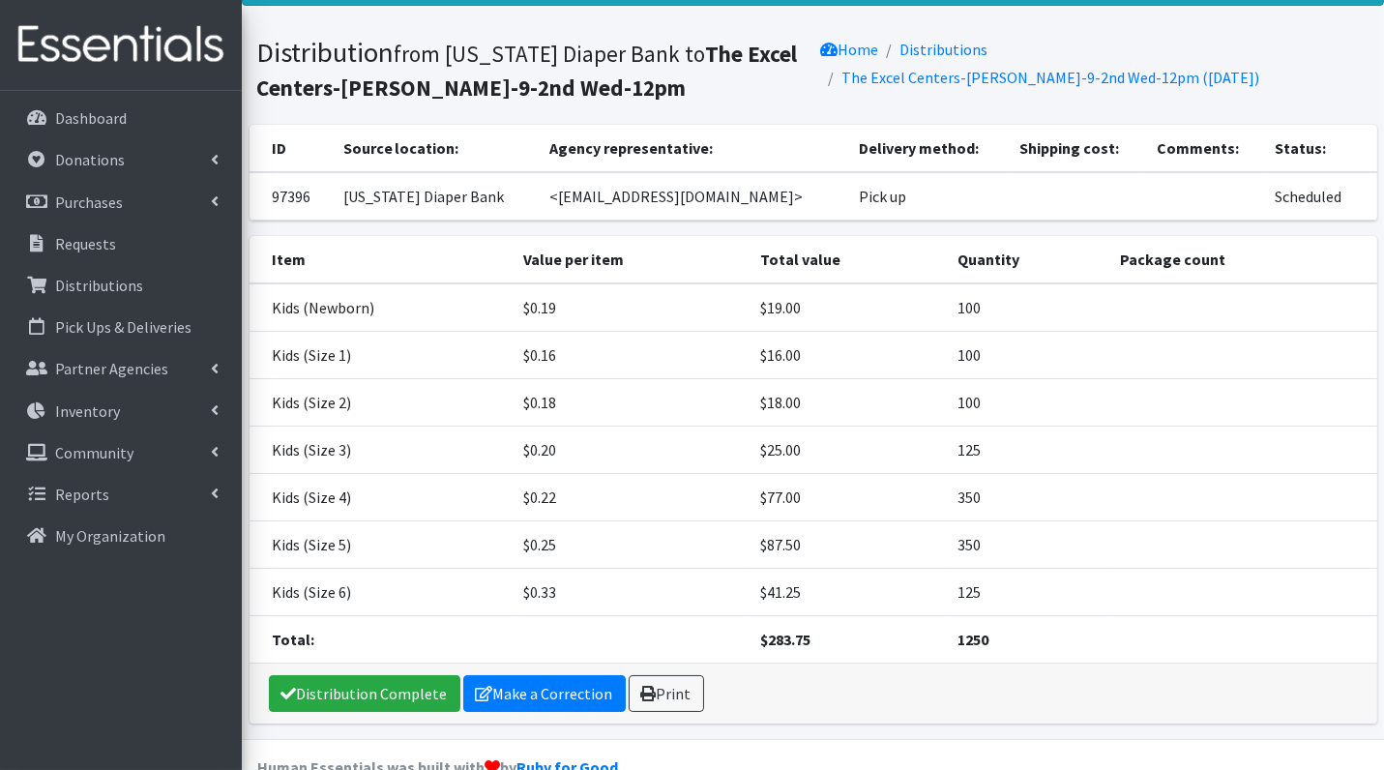
scroll to position [118, 0]
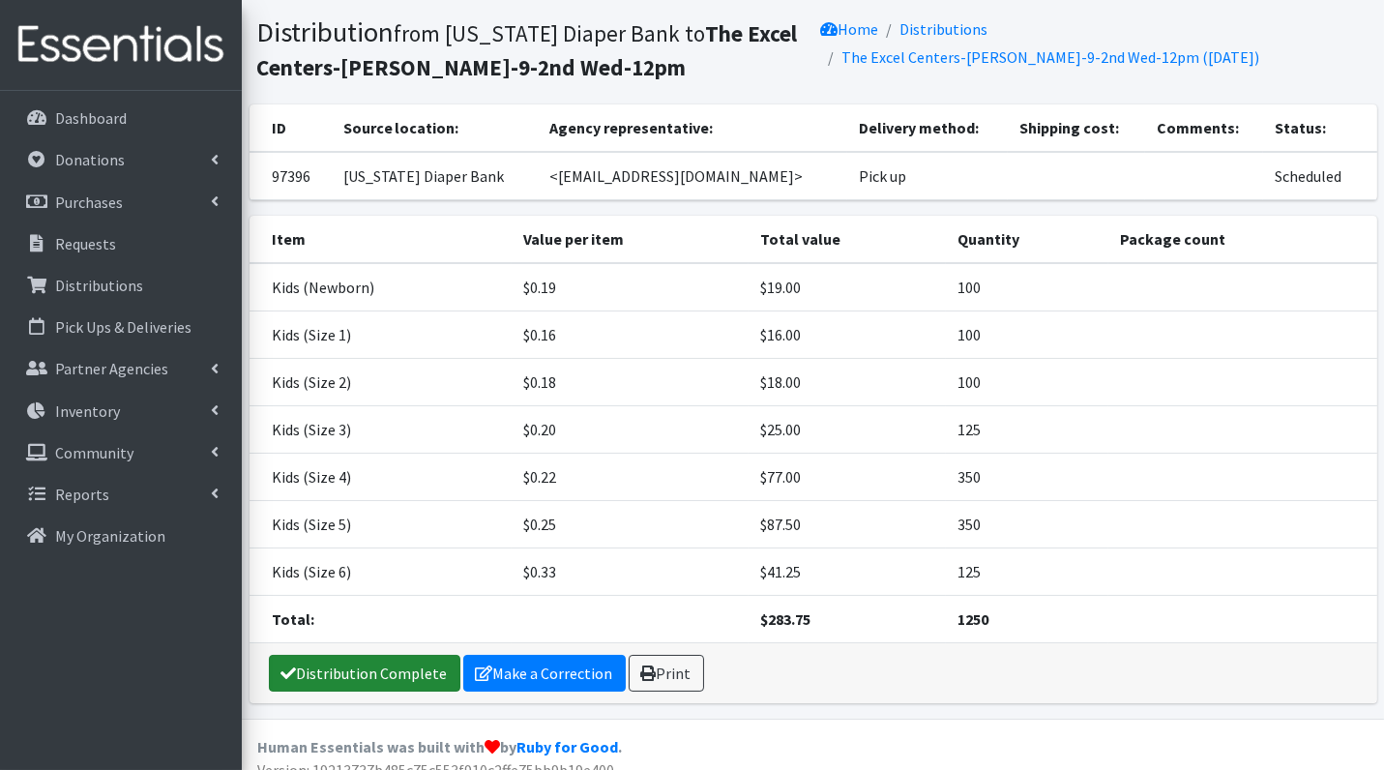
click at [377, 665] on link "Distribution Complete" at bounding box center [365, 673] width 192 height 37
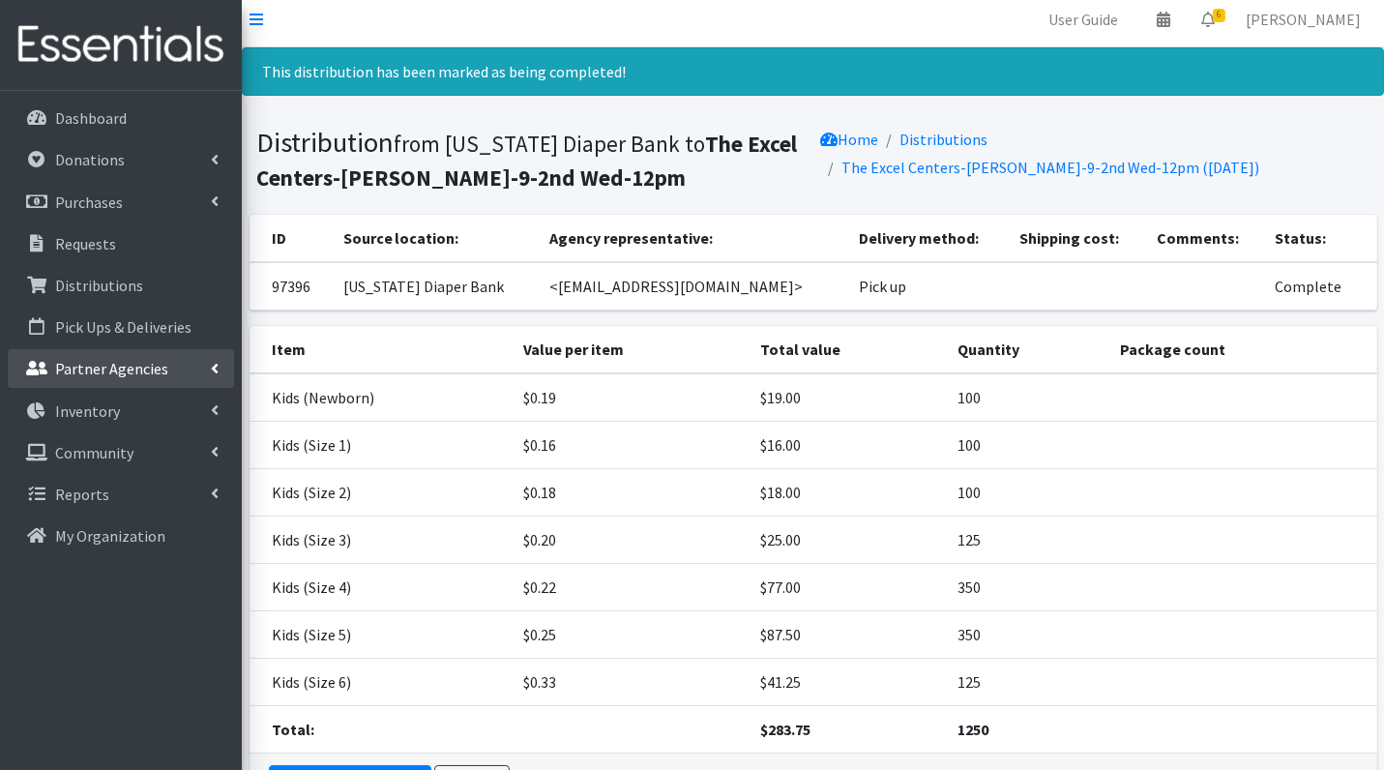
scroll to position [0, 0]
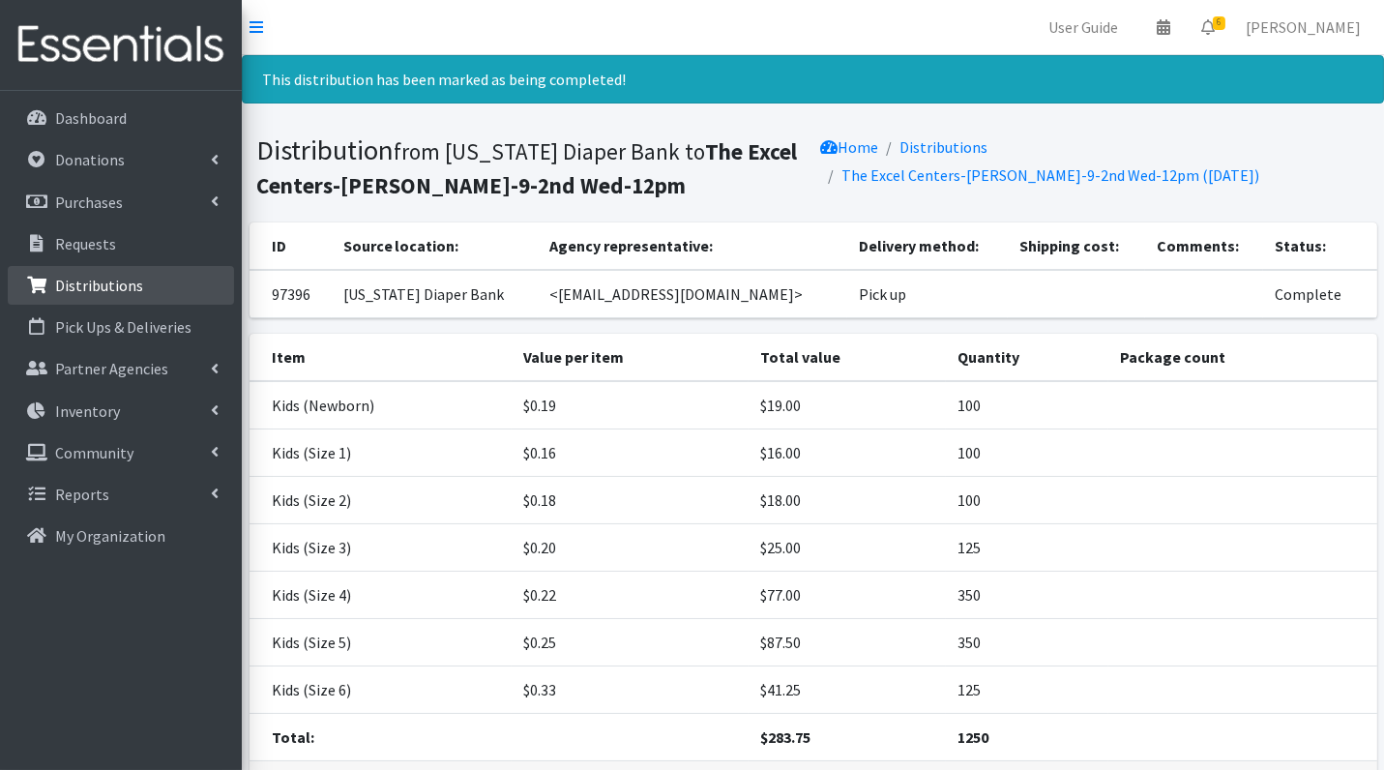
click at [96, 286] on p "Distributions" at bounding box center [99, 285] width 88 height 19
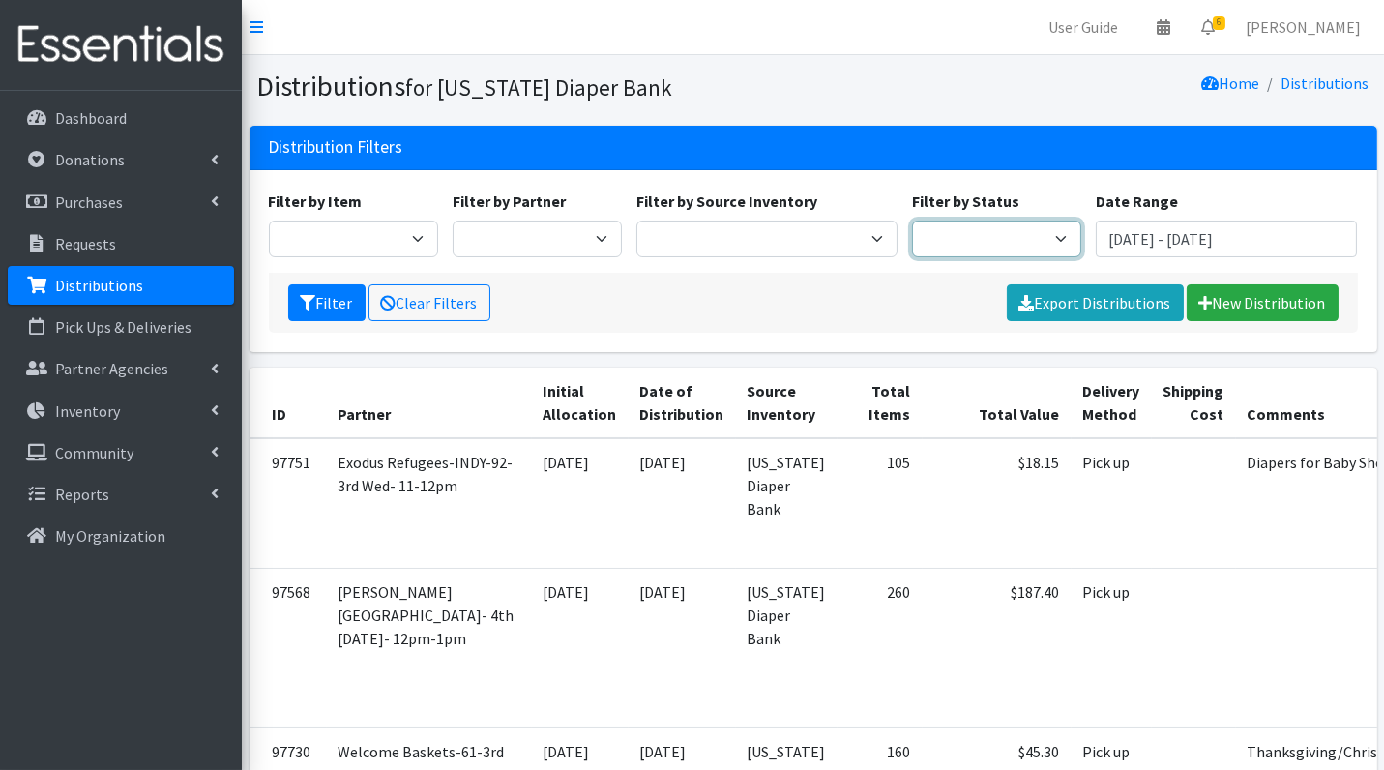
click at [989, 239] on select "Scheduled Complete" at bounding box center [996, 239] width 169 height 37
select select "5"
click at [325, 307] on button "Filter" at bounding box center [326, 302] width 77 height 37
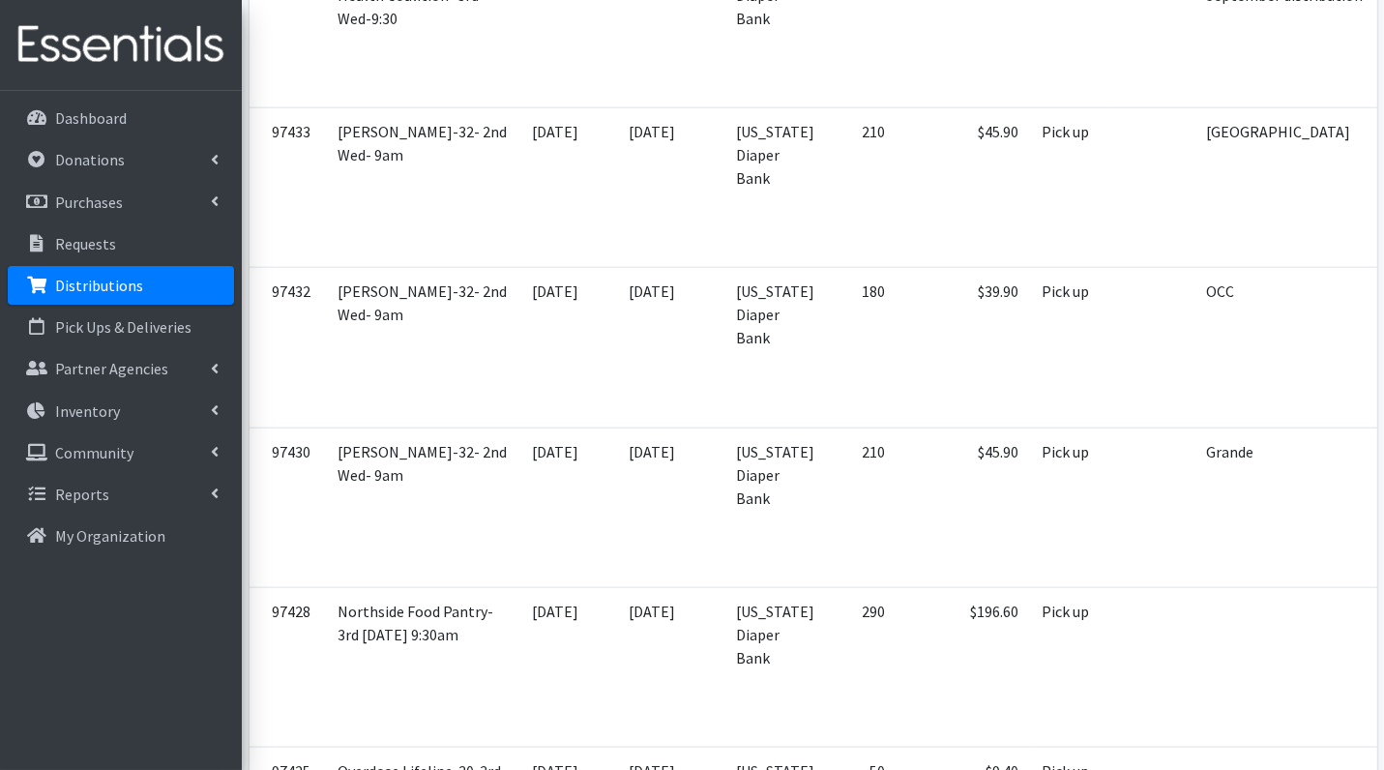
scroll to position [5555, 0]
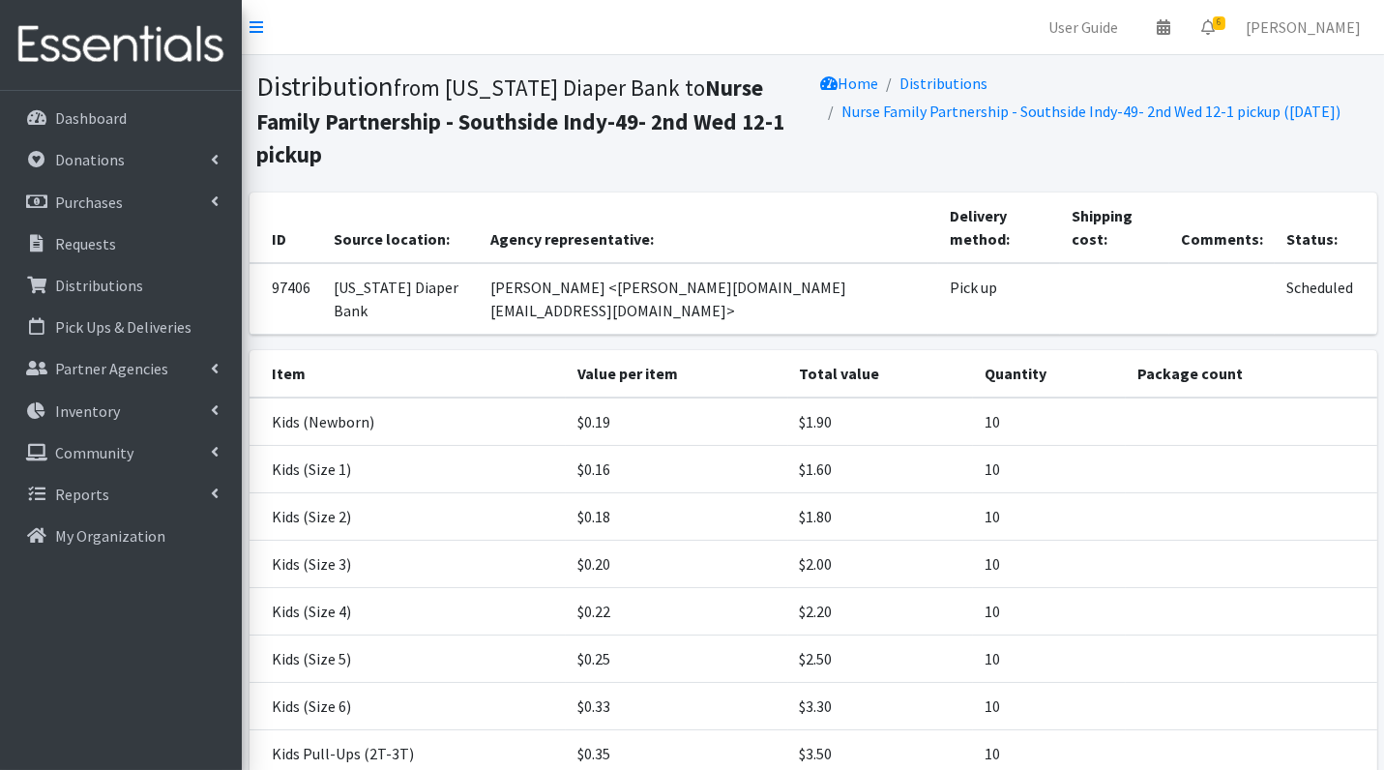
scroll to position [163, 0]
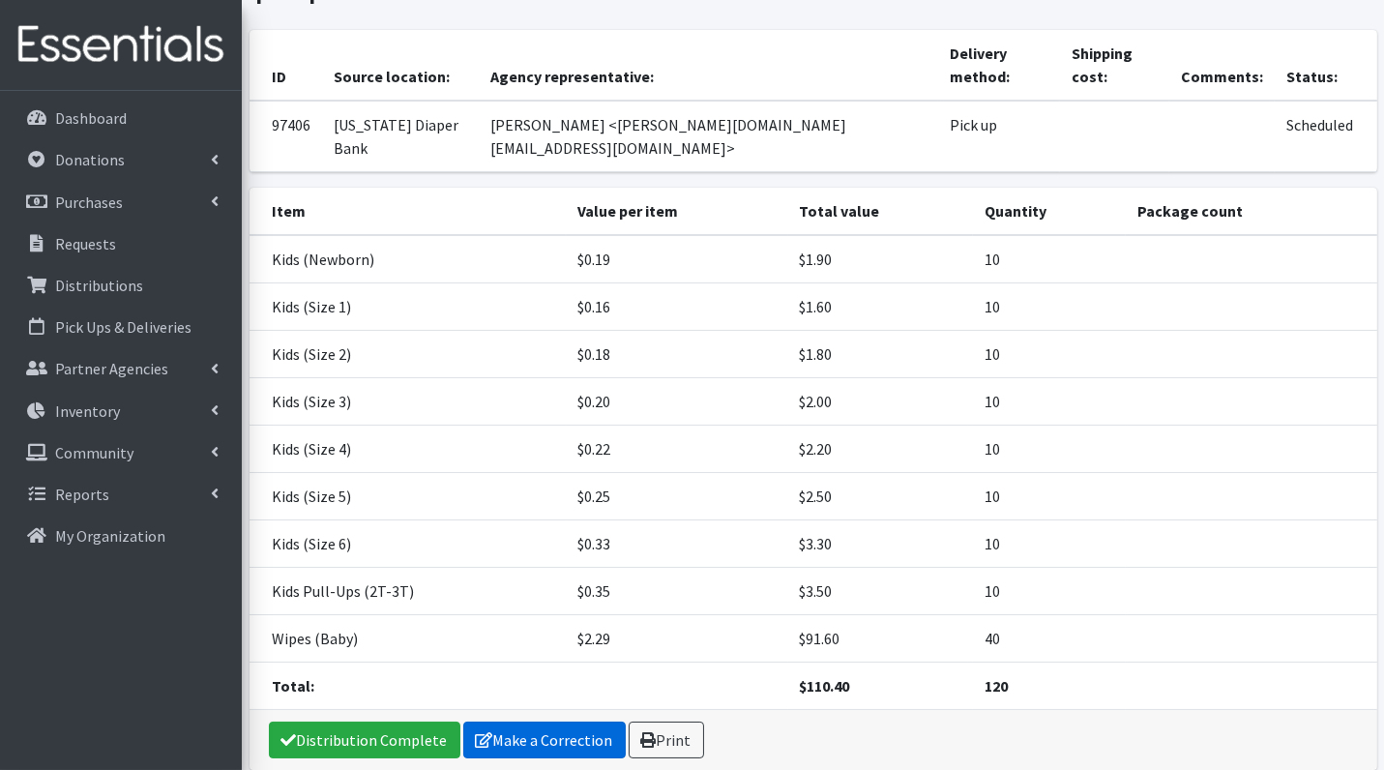
click at [540, 722] on link "Make a Correction" at bounding box center [544, 740] width 163 height 37
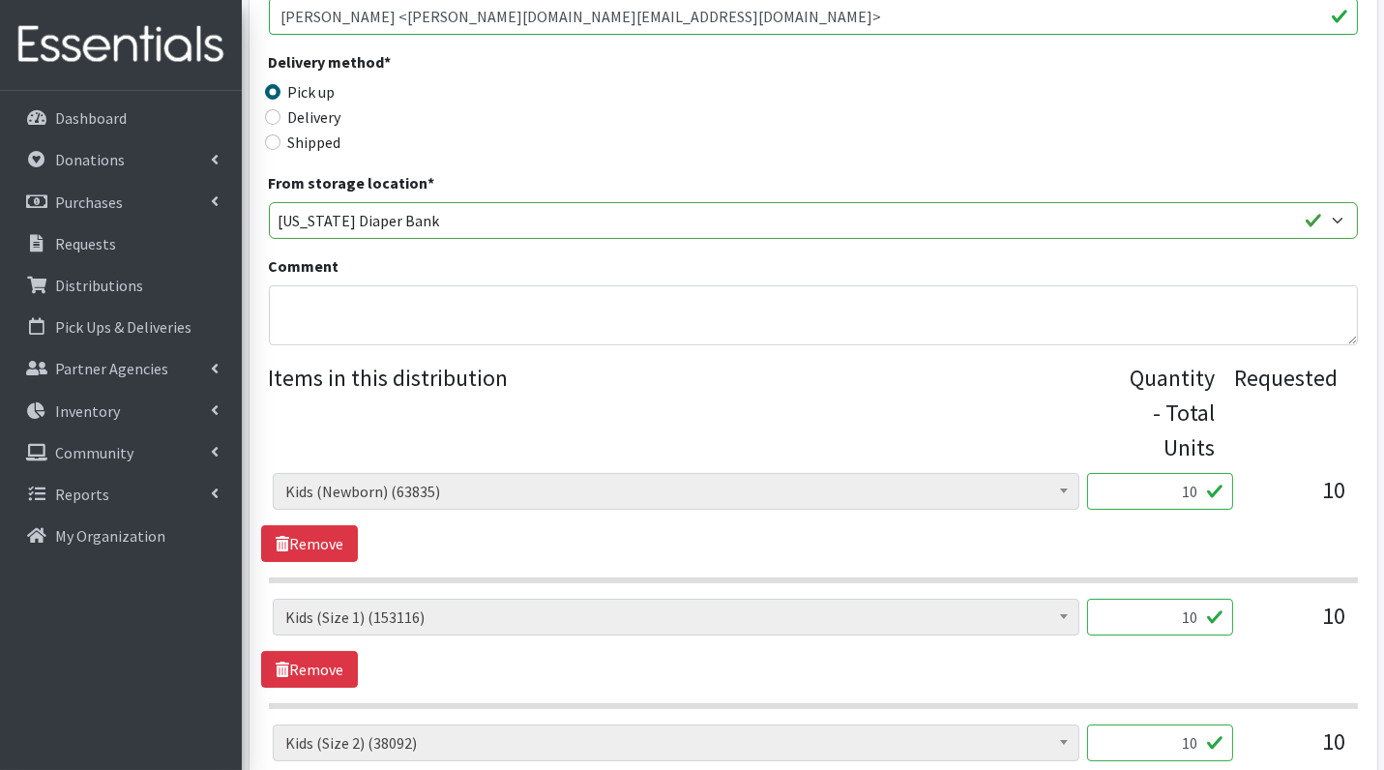
scroll to position [490, 0]
click at [1192, 471] on input "10" at bounding box center [1160, 489] width 146 height 37
type input "250"
click at [1191, 613] on input "10" at bounding box center [1160, 615] width 146 height 37
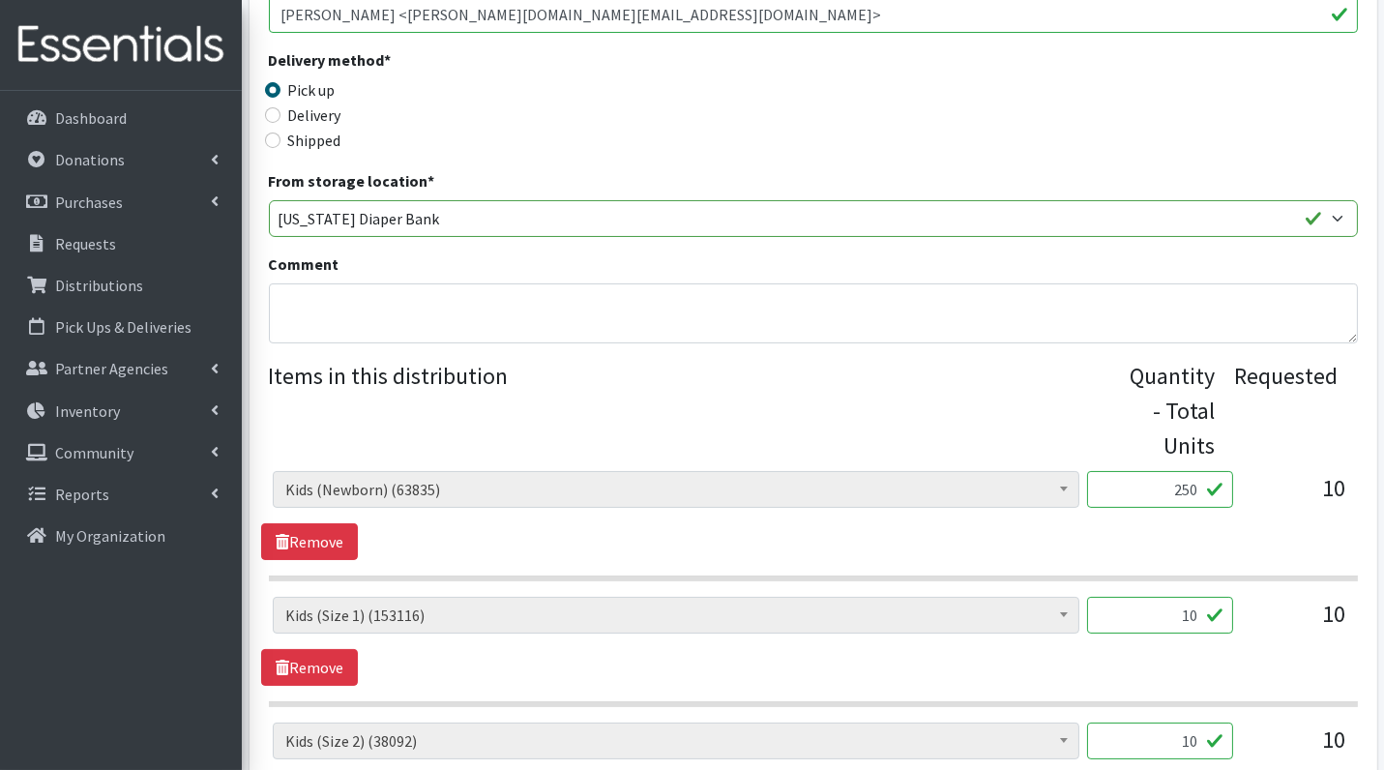
click at [1191, 613] on input "10" at bounding box center [1160, 615] width 146 height 37
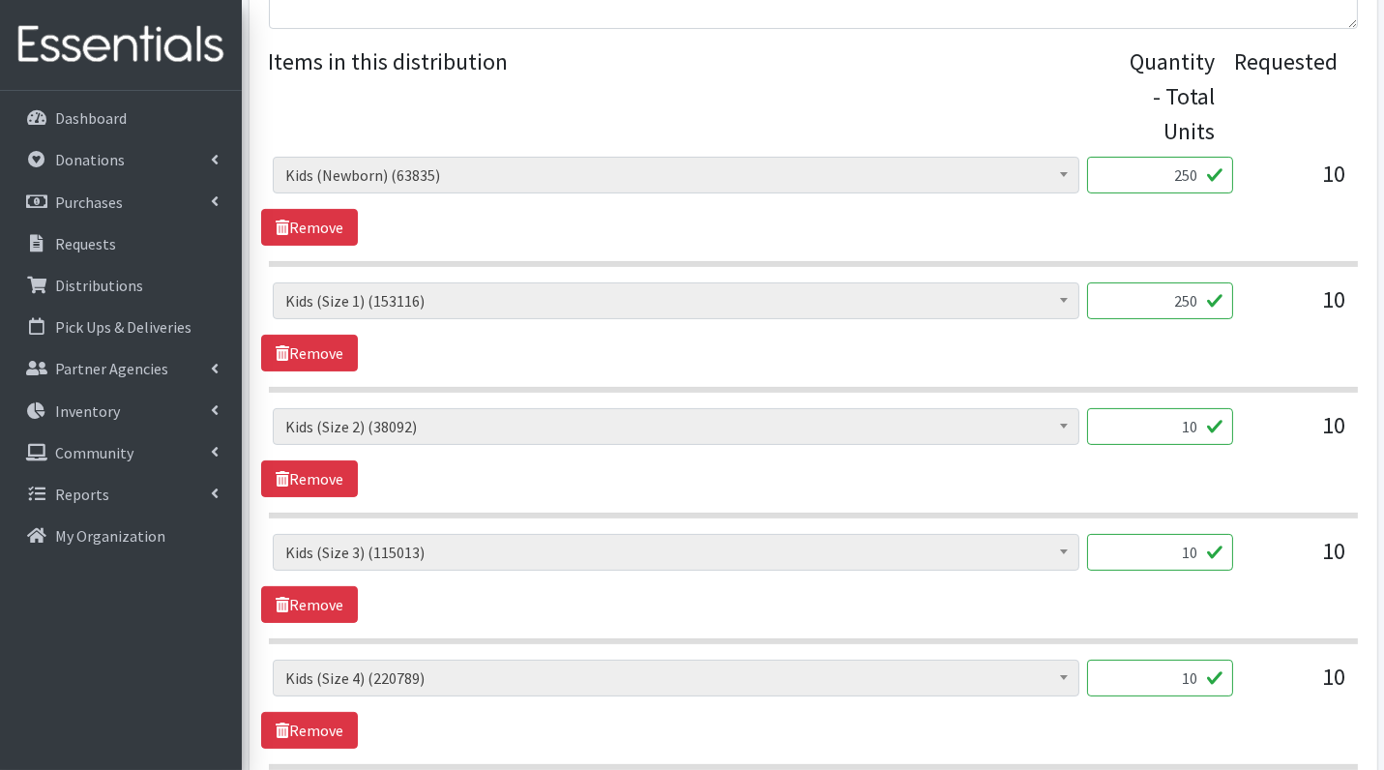
scroll to position [805, 0]
type input "250"
click at [1199, 433] on input "10" at bounding box center [1160, 425] width 146 height 37
type input "250"
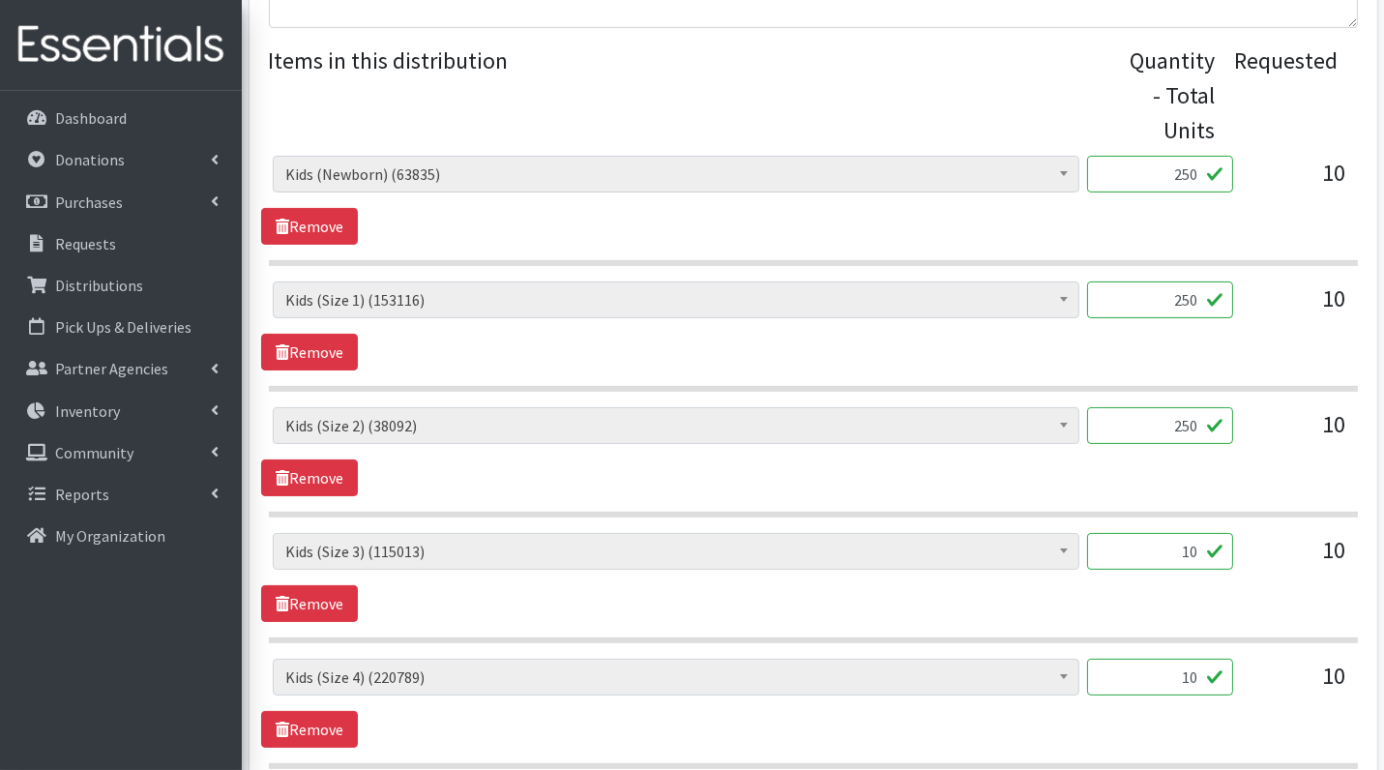
click at [1188, 537] on input "10" at bounding box center [1160, 551] width 146 height 37
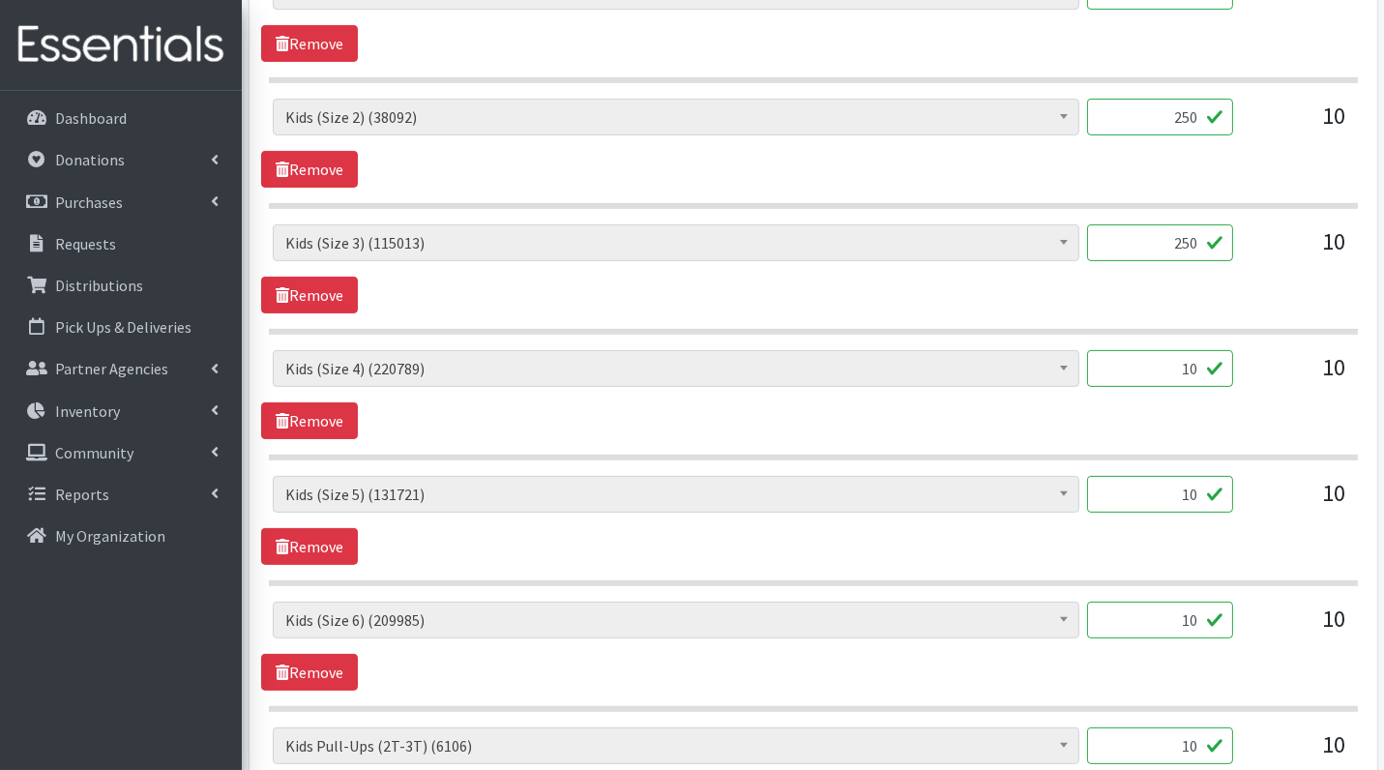
scroll to position [1116, 0]
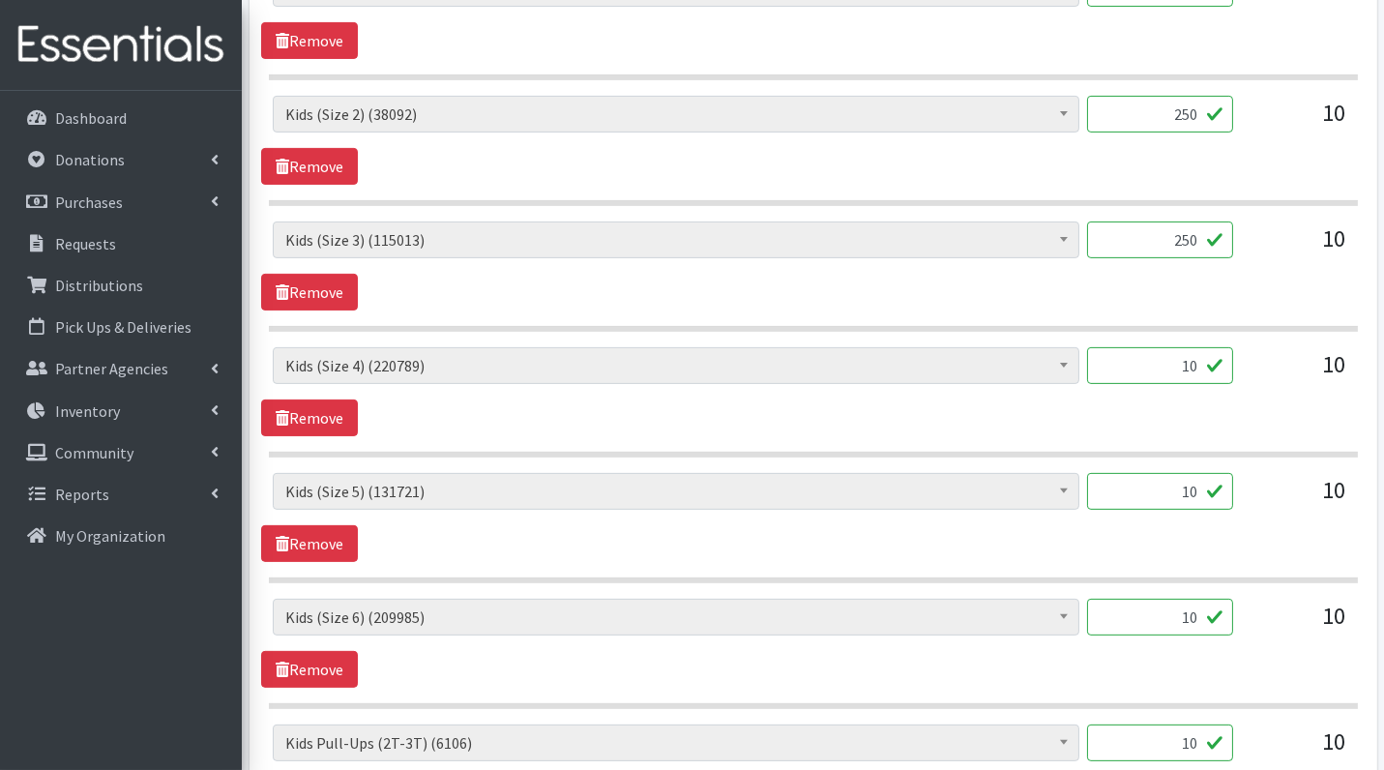
type input "250"
click at [1176, 347] on input "10" at bounding box center [1160, 365] width 146 height 37
type input "250"
click at [1194, 484] on input "10" at bounding box center [1160, 491] width 146 height 37
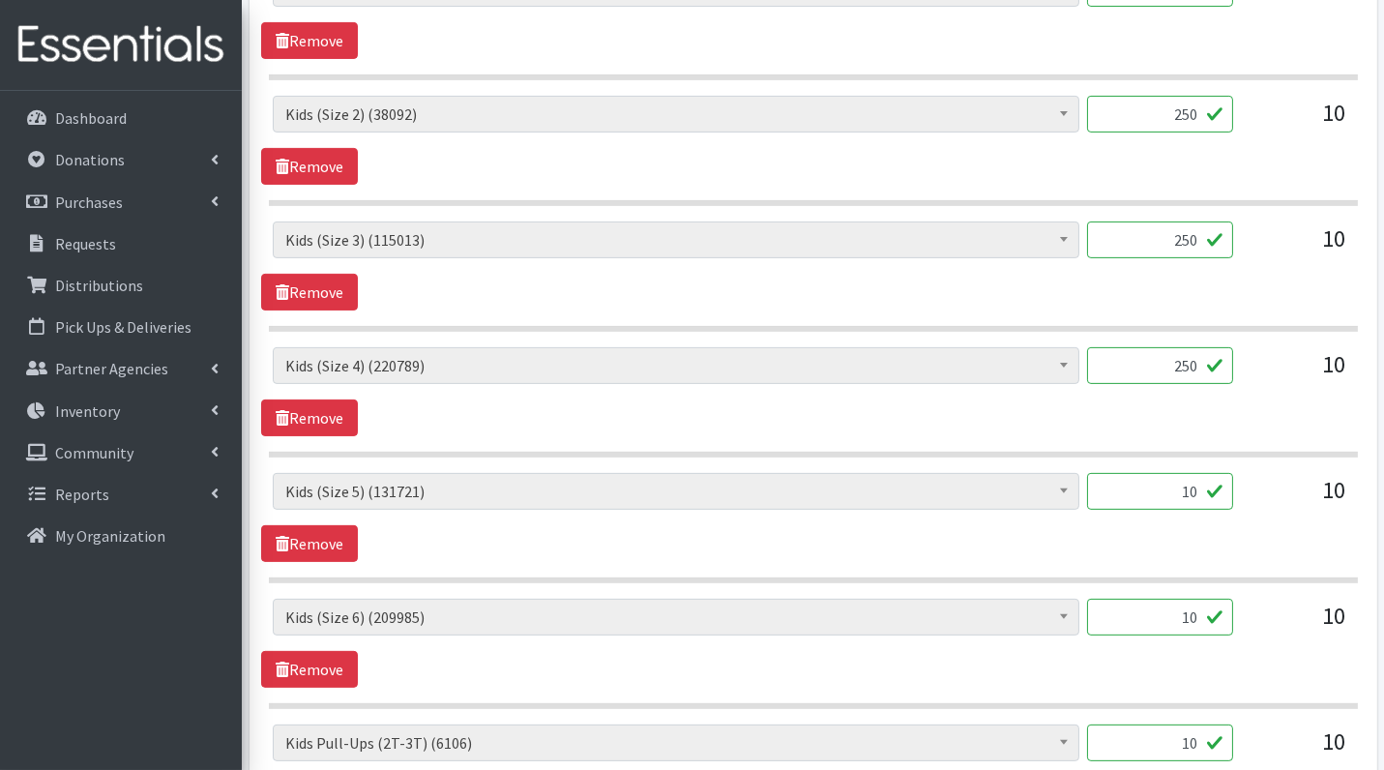
click at [1194, 484] on input "10" at bounding box center [1160, 491] width 146 height 37
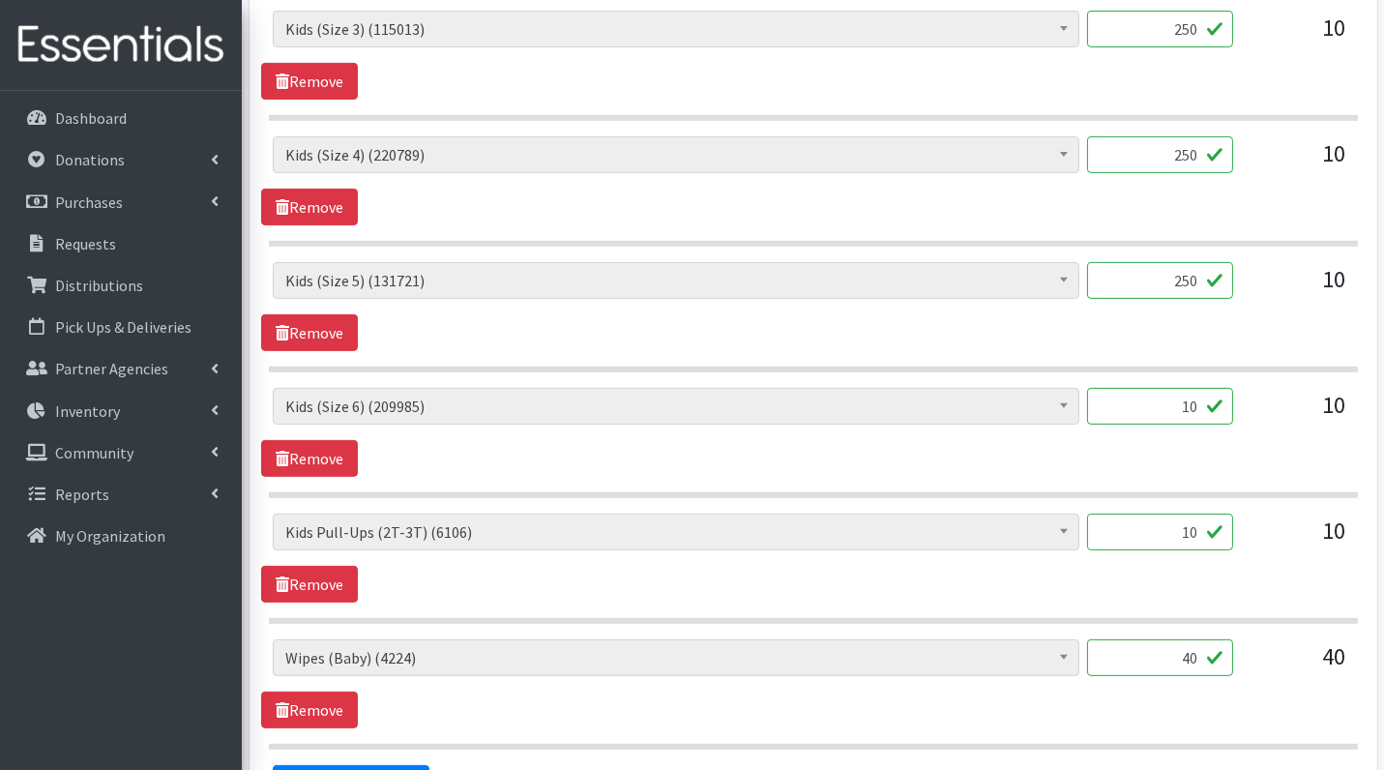
scroll to position [1329, 0]
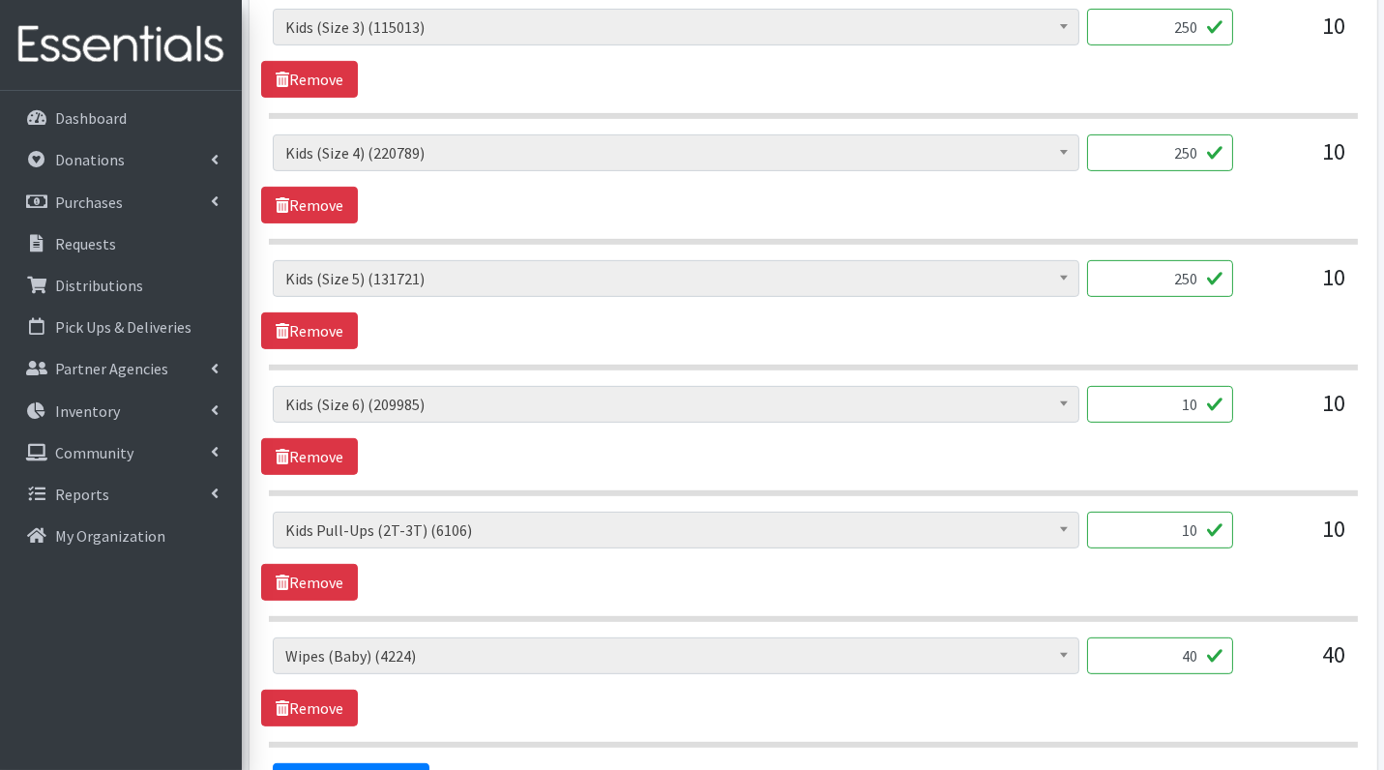
type input "250"
click at [1172, 405] on input "10" at bounding box center [1160, 404] width 146 height 37
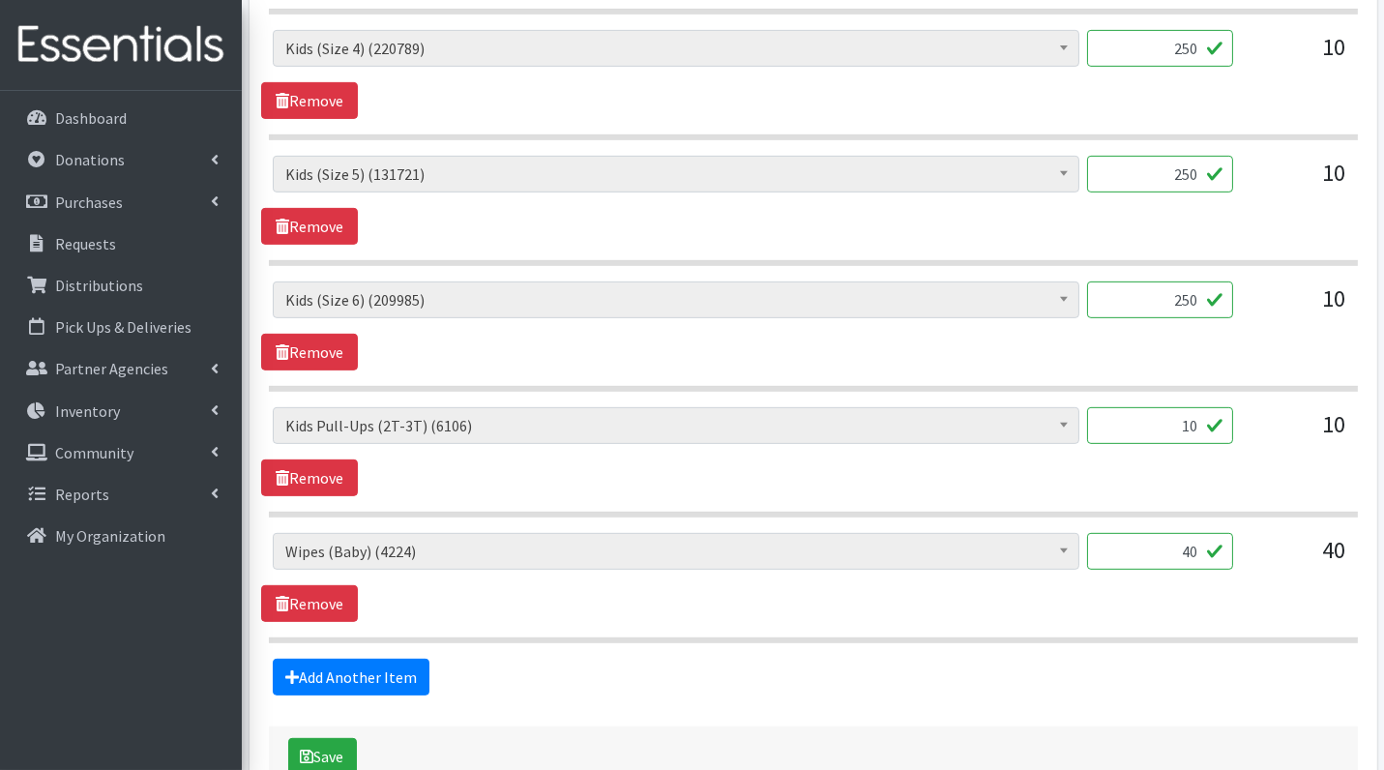
scroll to position [1519, 0]
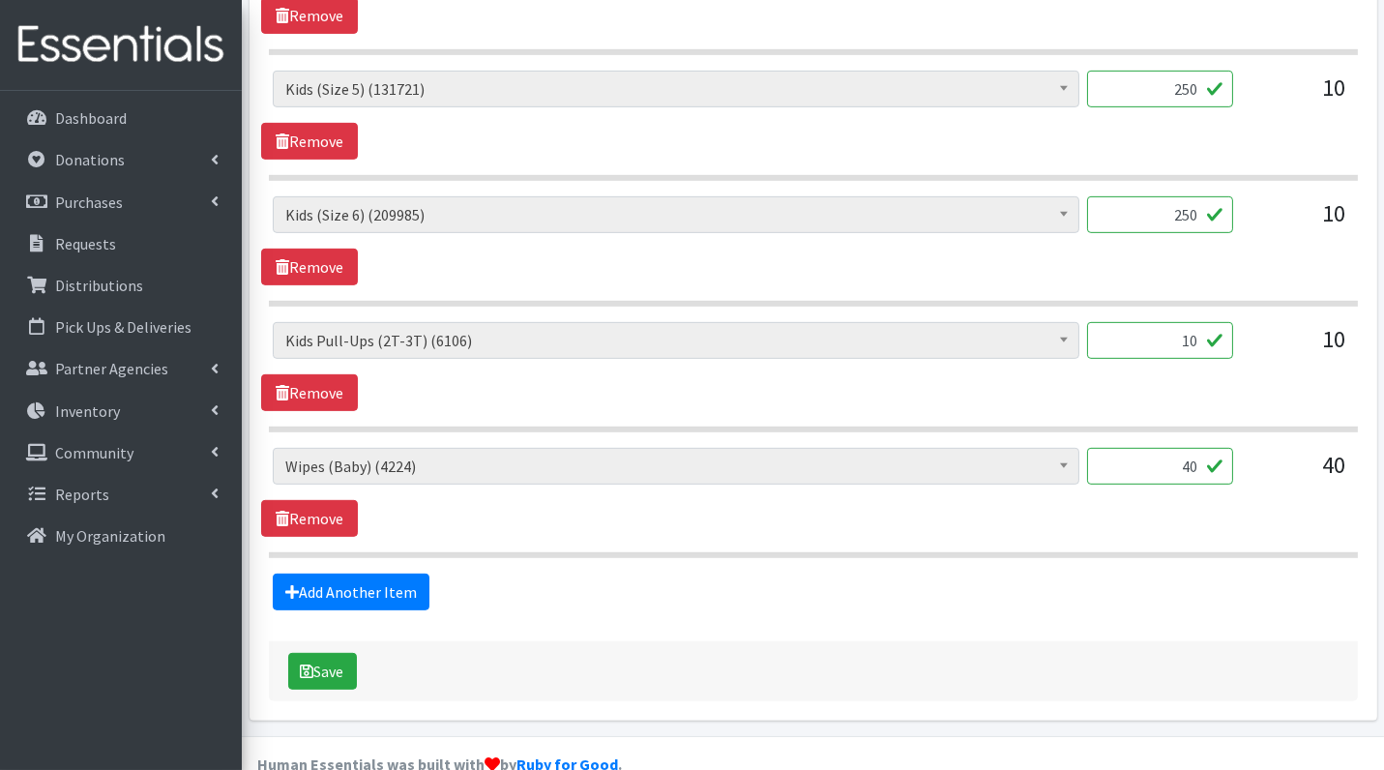
type input "250"
click at [1203, 332] on input "10" at bounding box center [1160, 340] width 146 height 37
type input "100"
click at [1081, 552] on hr at bounding box center [813, 555] width 1089 height 6
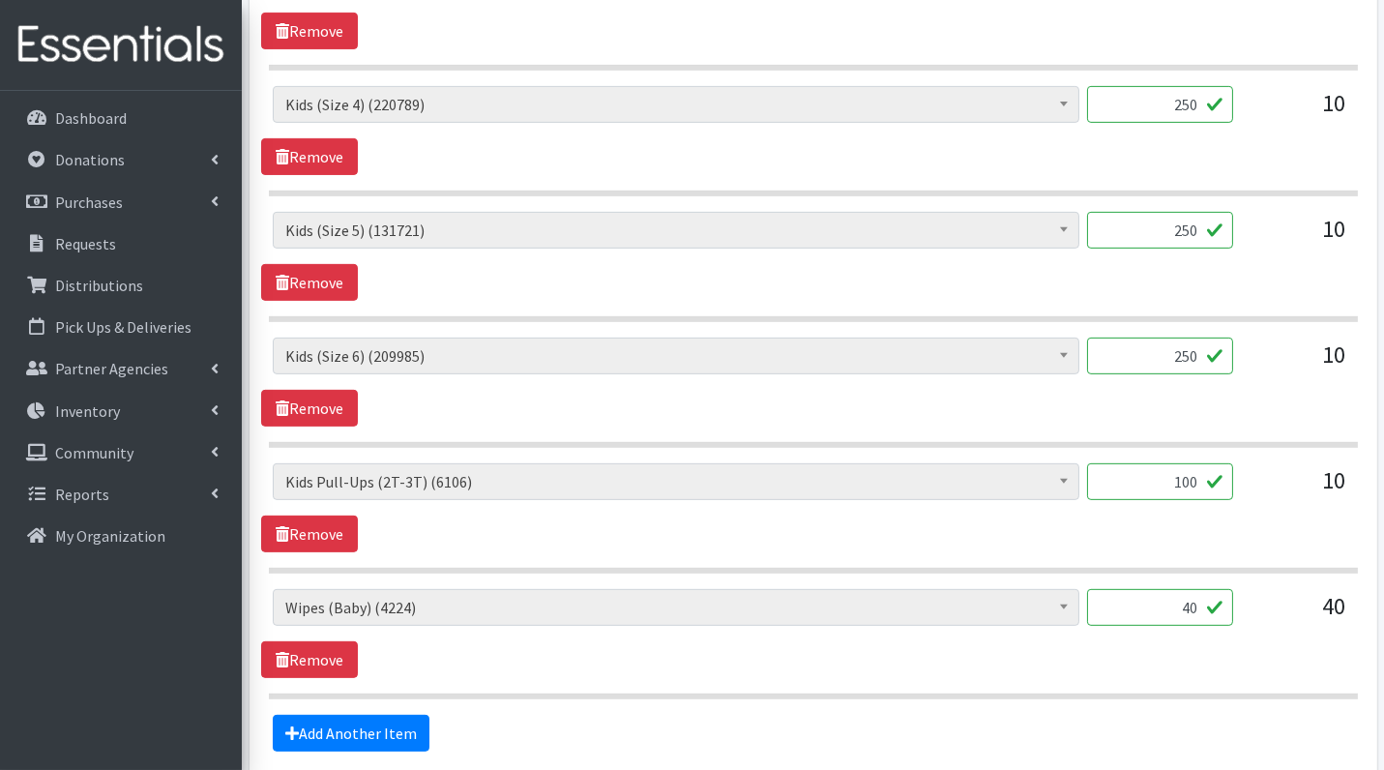
scroll to position [1540, 0]
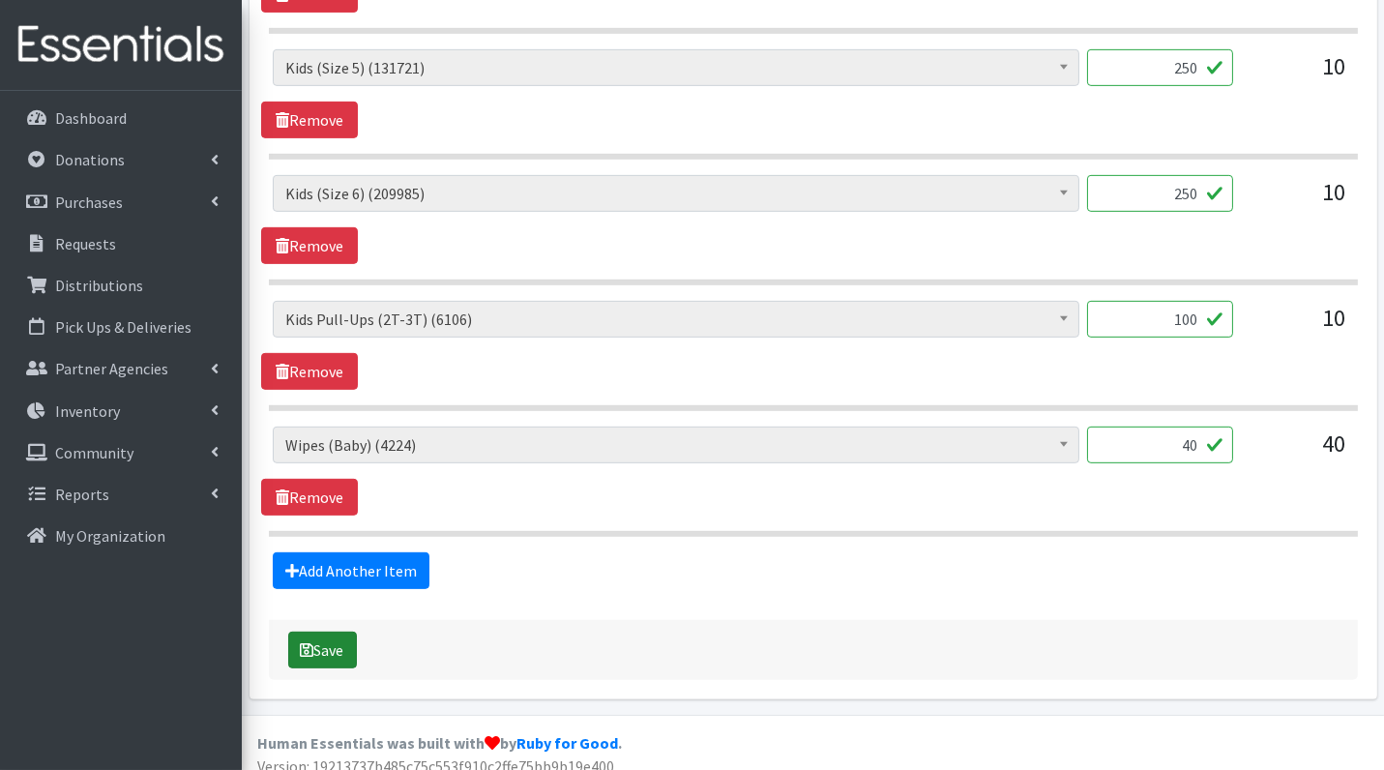
click at [339, 638] on button "Save" at bounding box center [322, 650] width 69 height 37
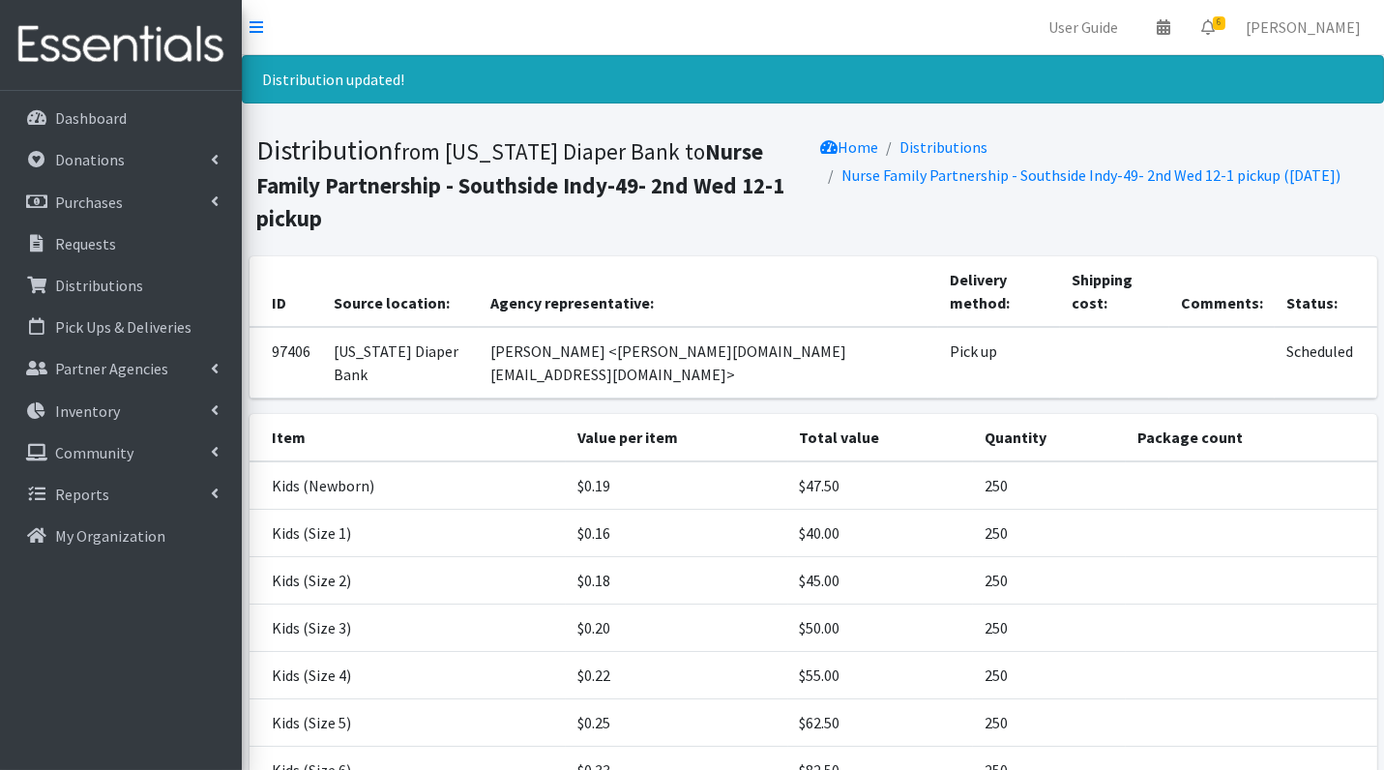
scroll to position [225, 0]
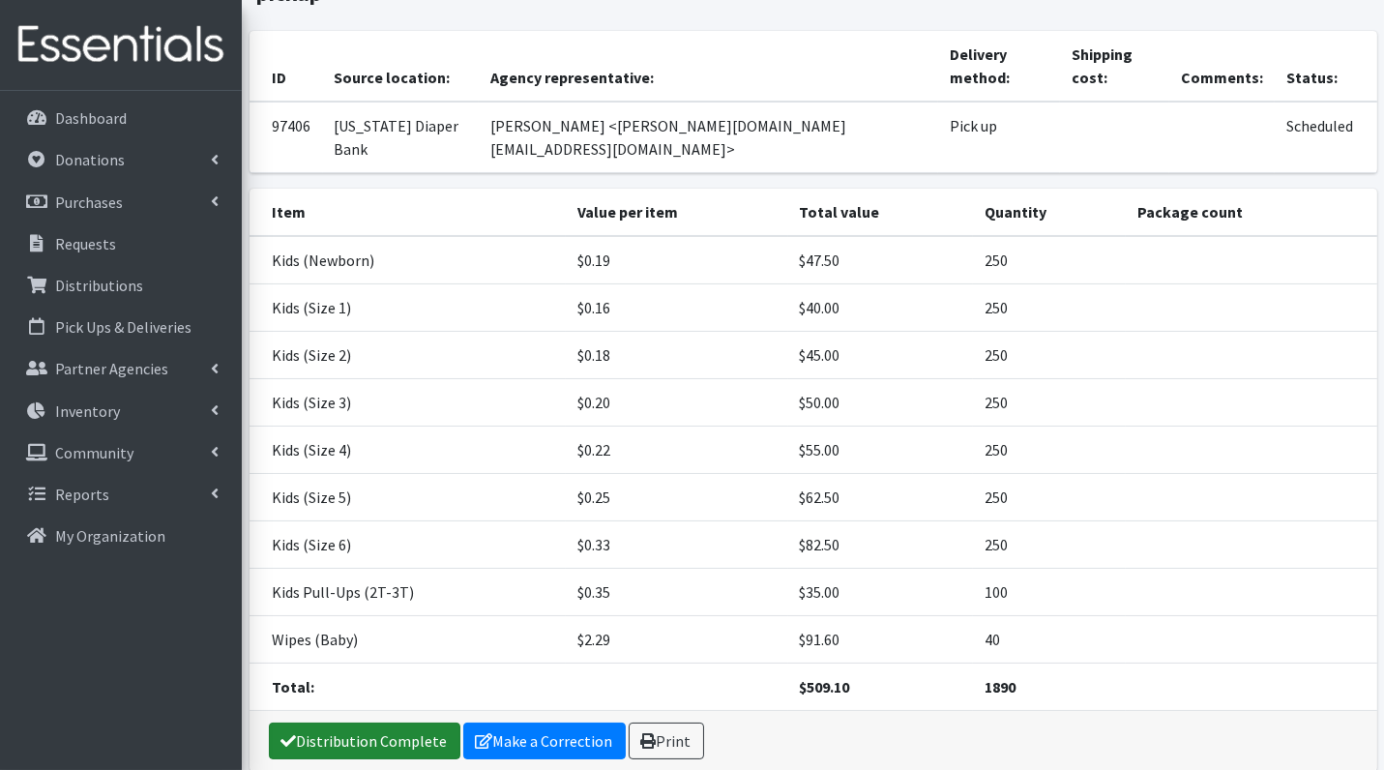
click at [324, 723] on link "Distribution Complete" at bounding box center [365, 741] width 192 height 37
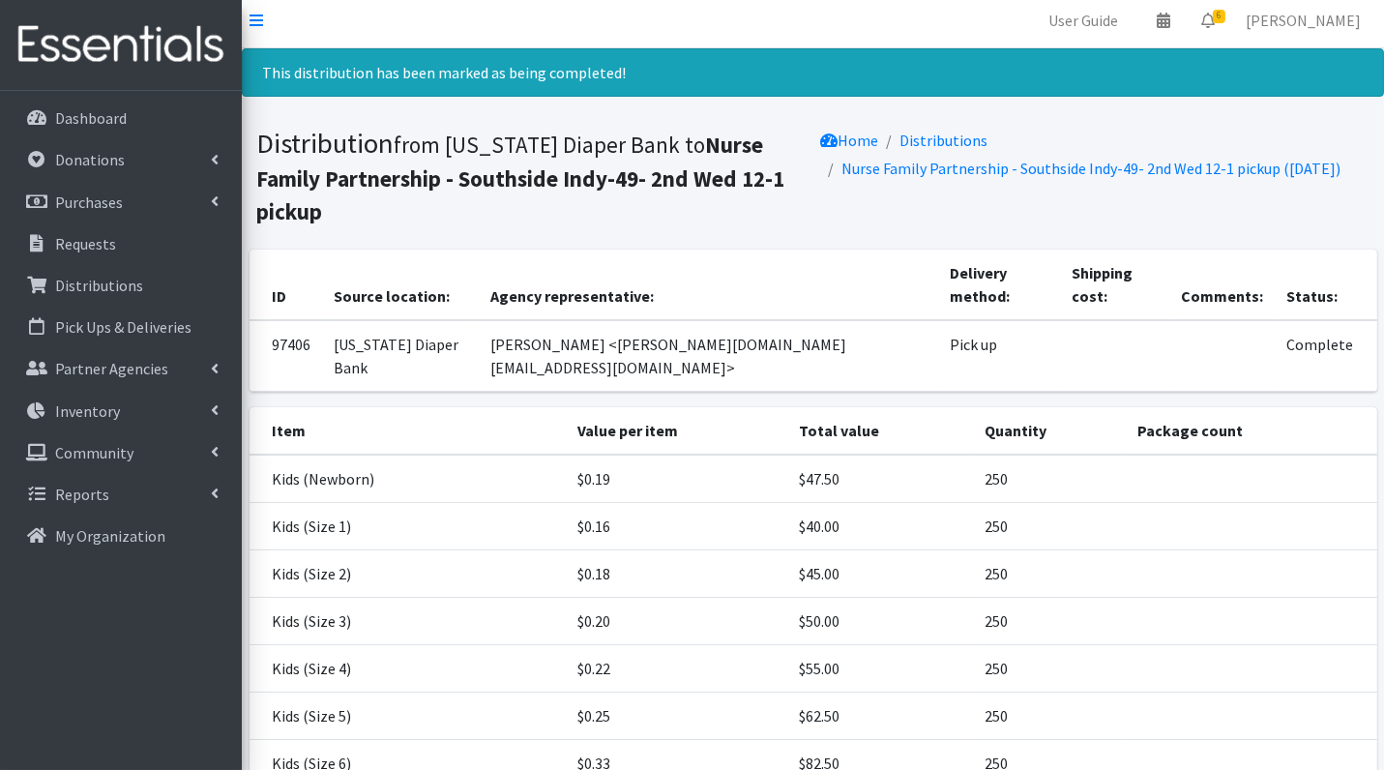
scroll to position [0, 0]
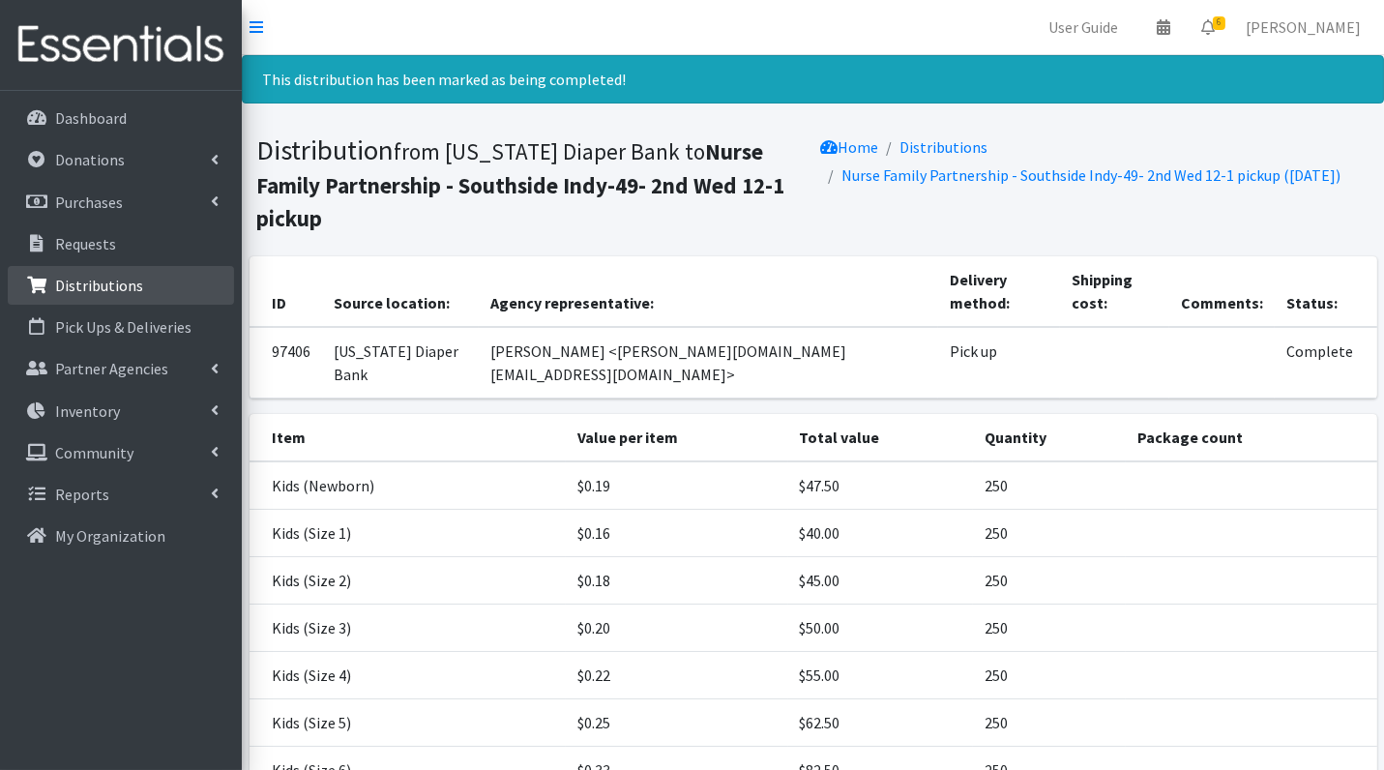
click at [106, 289] on p "Distributions" at bounding box center [99, 285] width 88 height 19
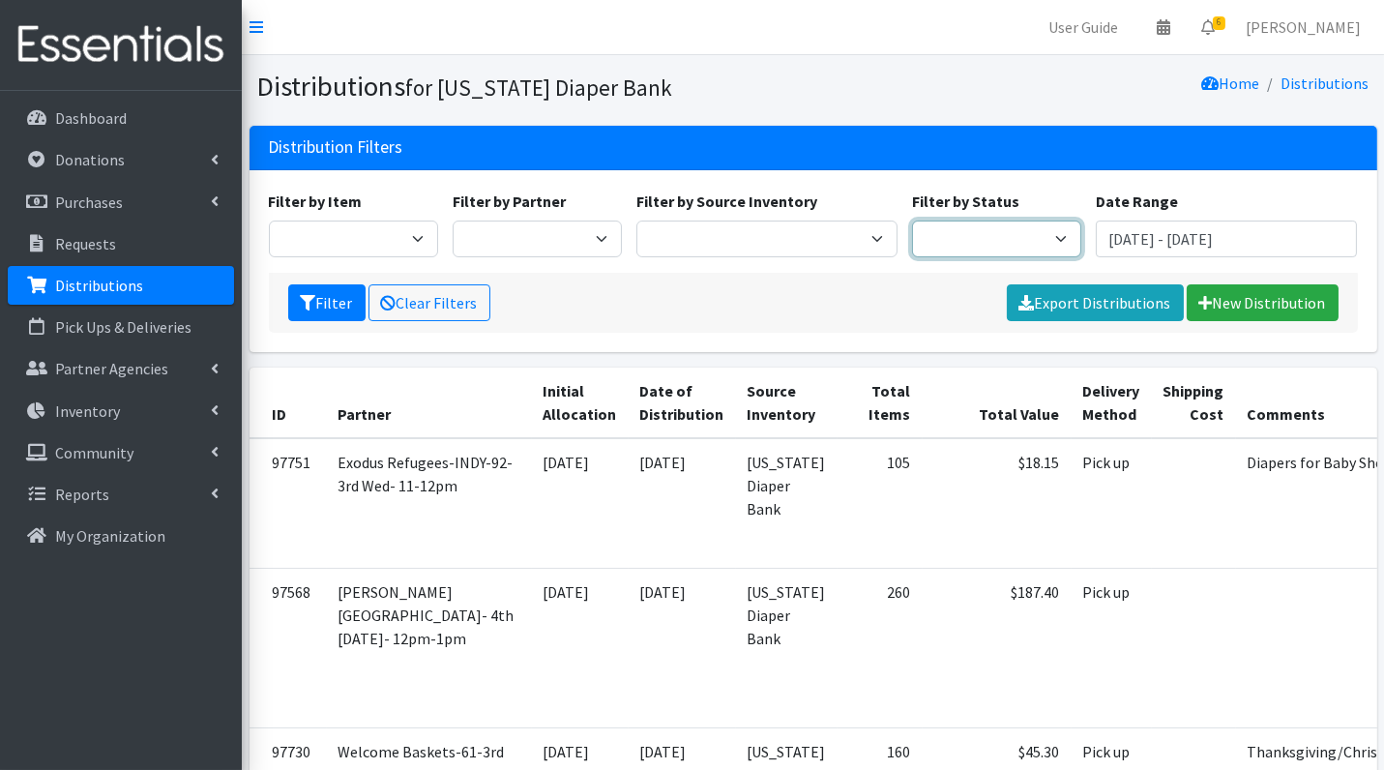
click at [949, 233] on select "Scheduled Complete" at bounding box center [996, 239] width 169 height 37
select select "5"
click at [341, 313] on button "Filter" at bounding box center [326, 302] width 77 height 37
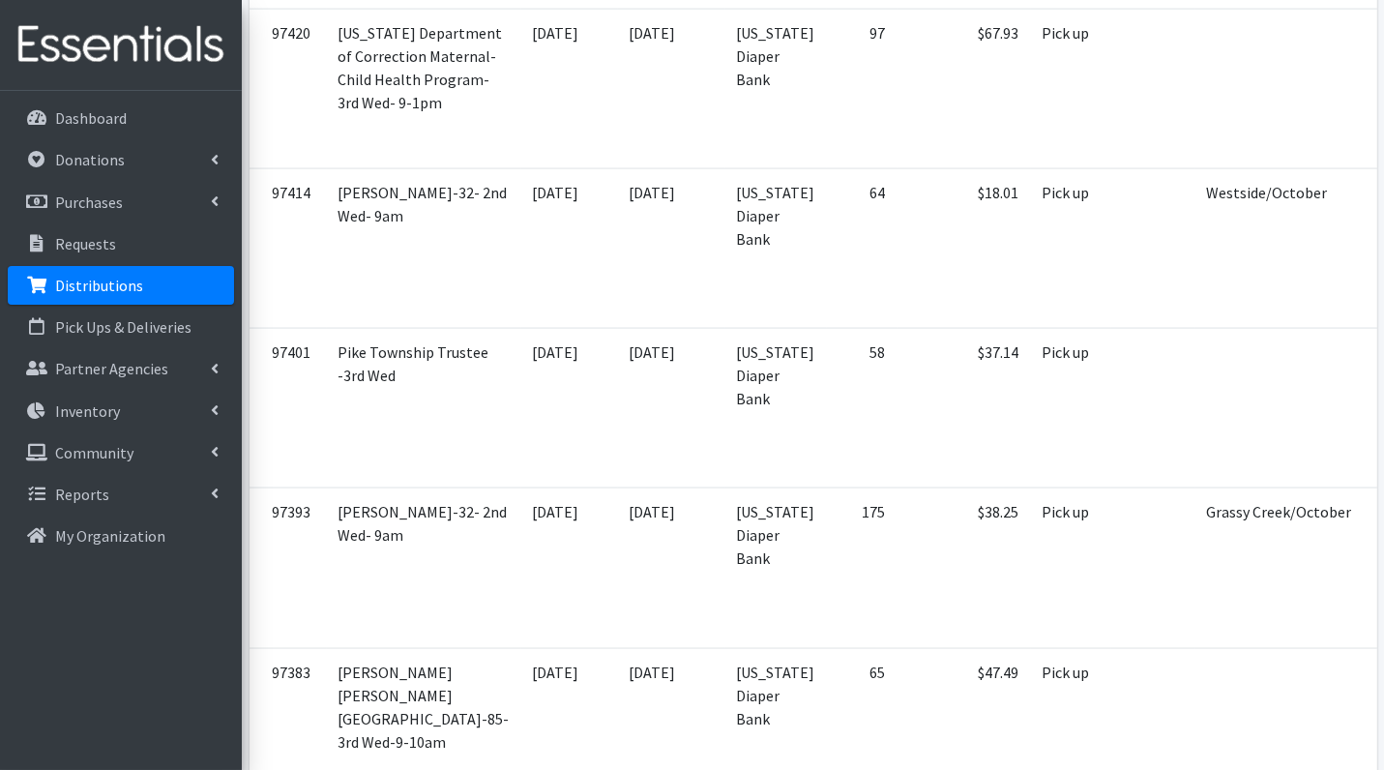
scroll to position [5391, 0]
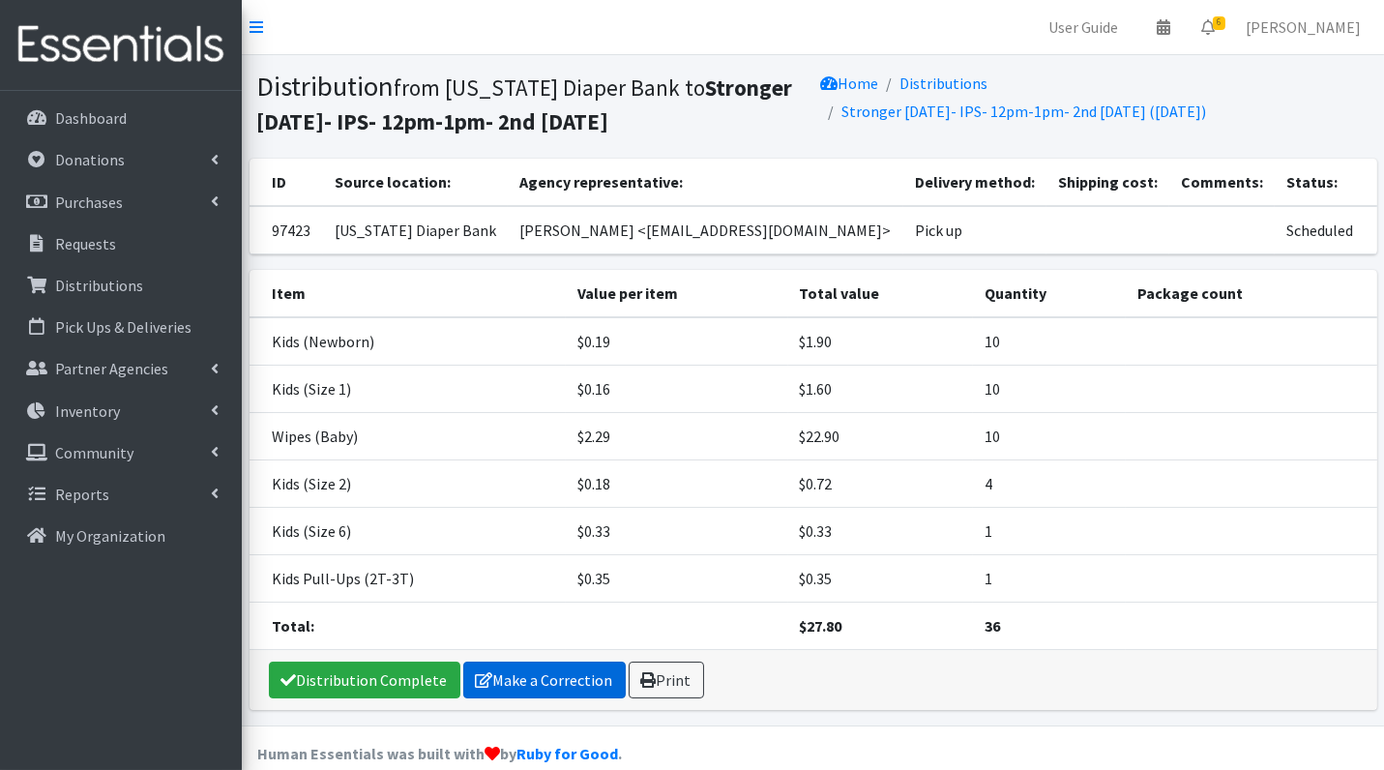
click at [574, 683] on link "Make a Correction" at bounding box center [544, 680] width 163 height 37
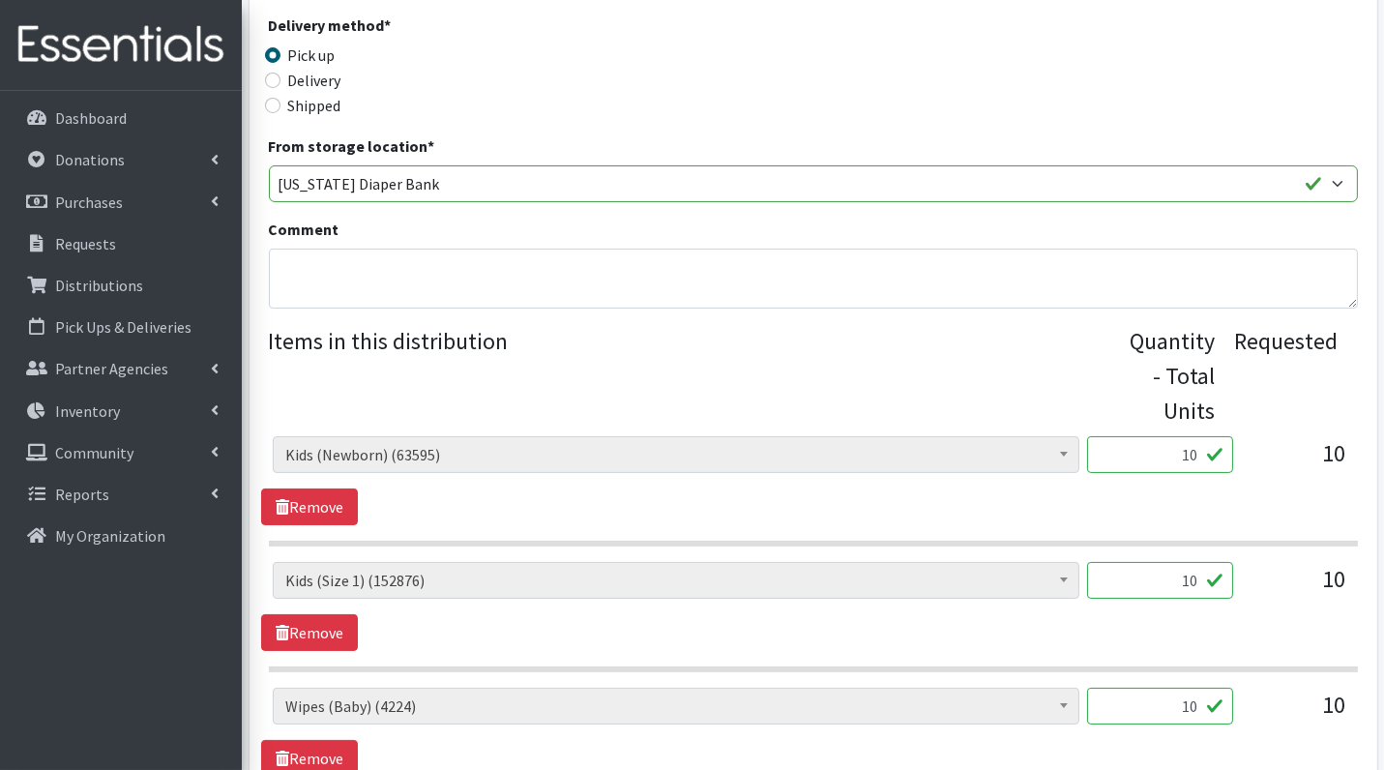
scroll to position [525, 0]
click at [1173, 457] on input "10" at bounding box center [1160, 453] width 146 height 37
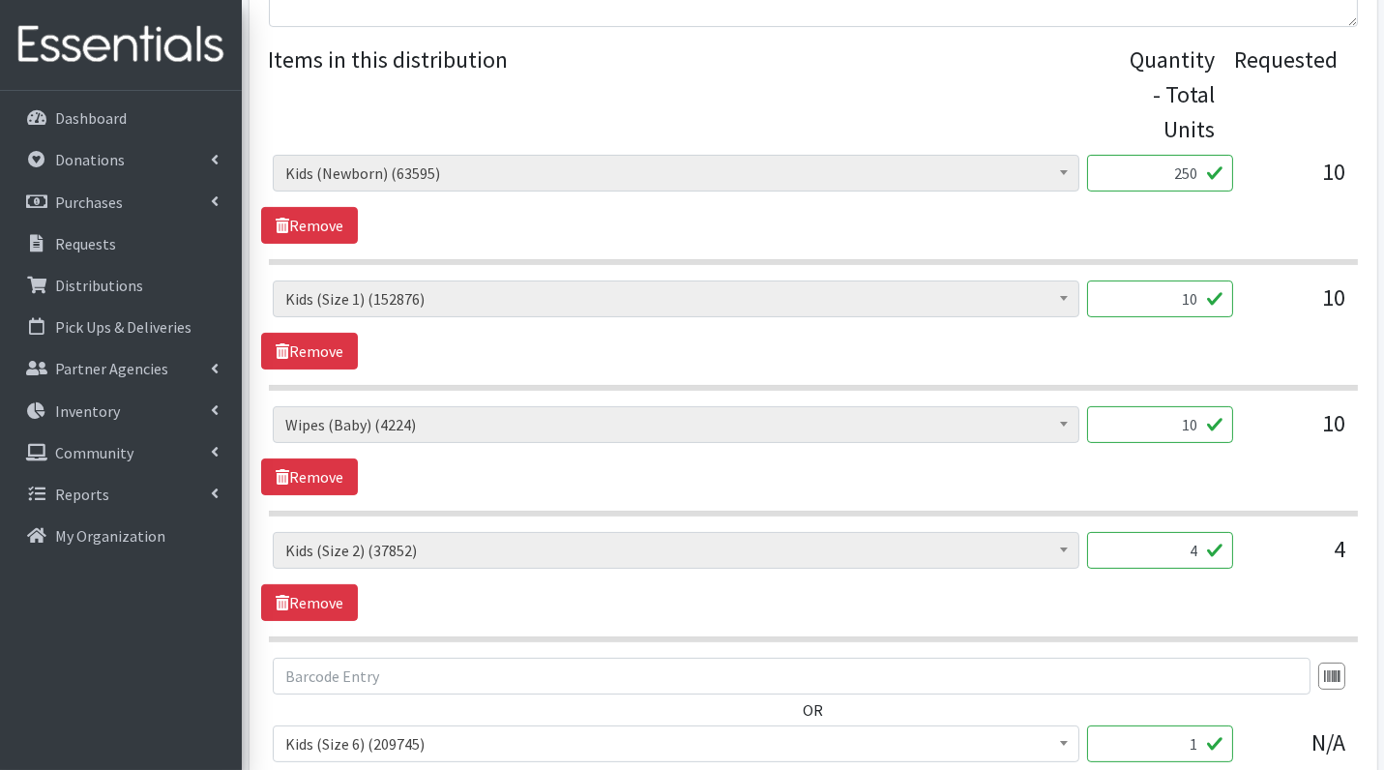
scroll to position [823, 0]
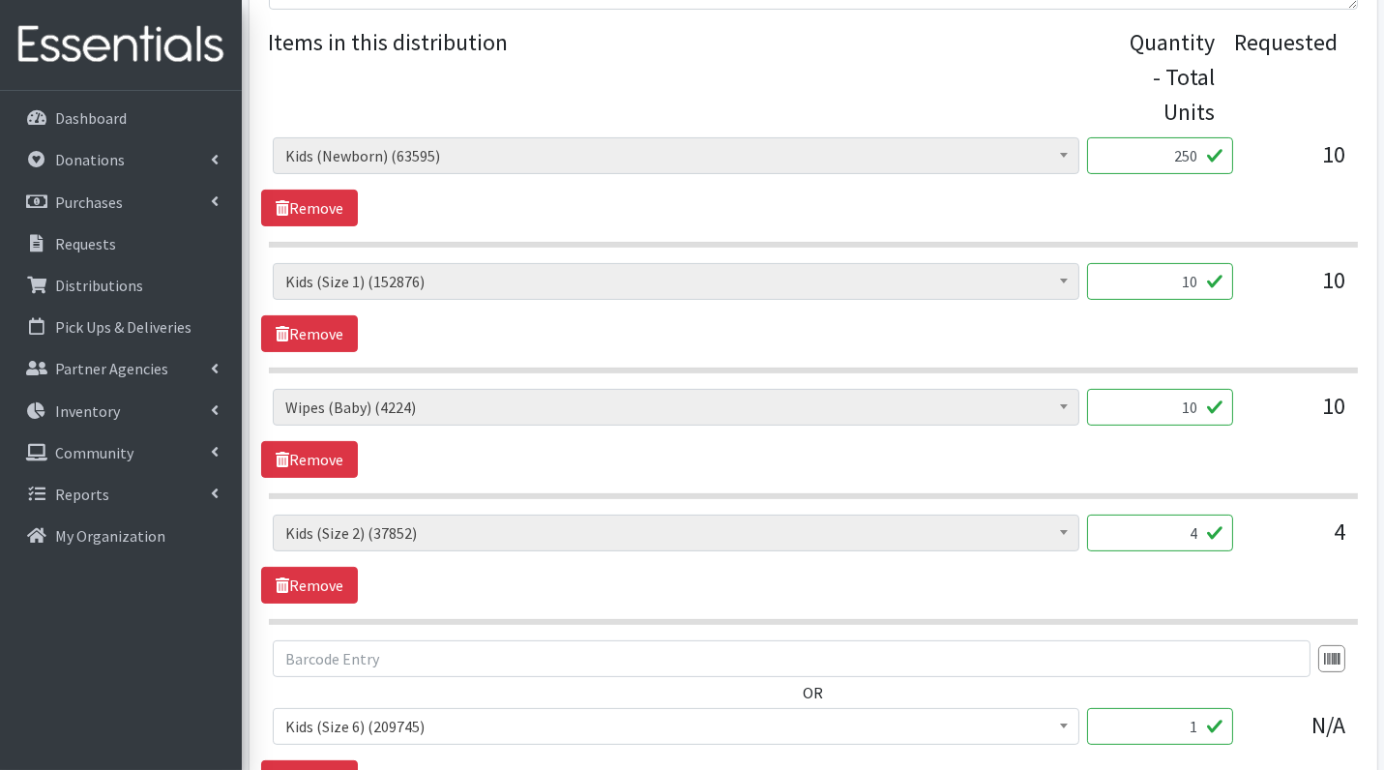
type input "250"
click at [1180, 284] on input "10" at bounding box center [1160, 281] width 146 height 37
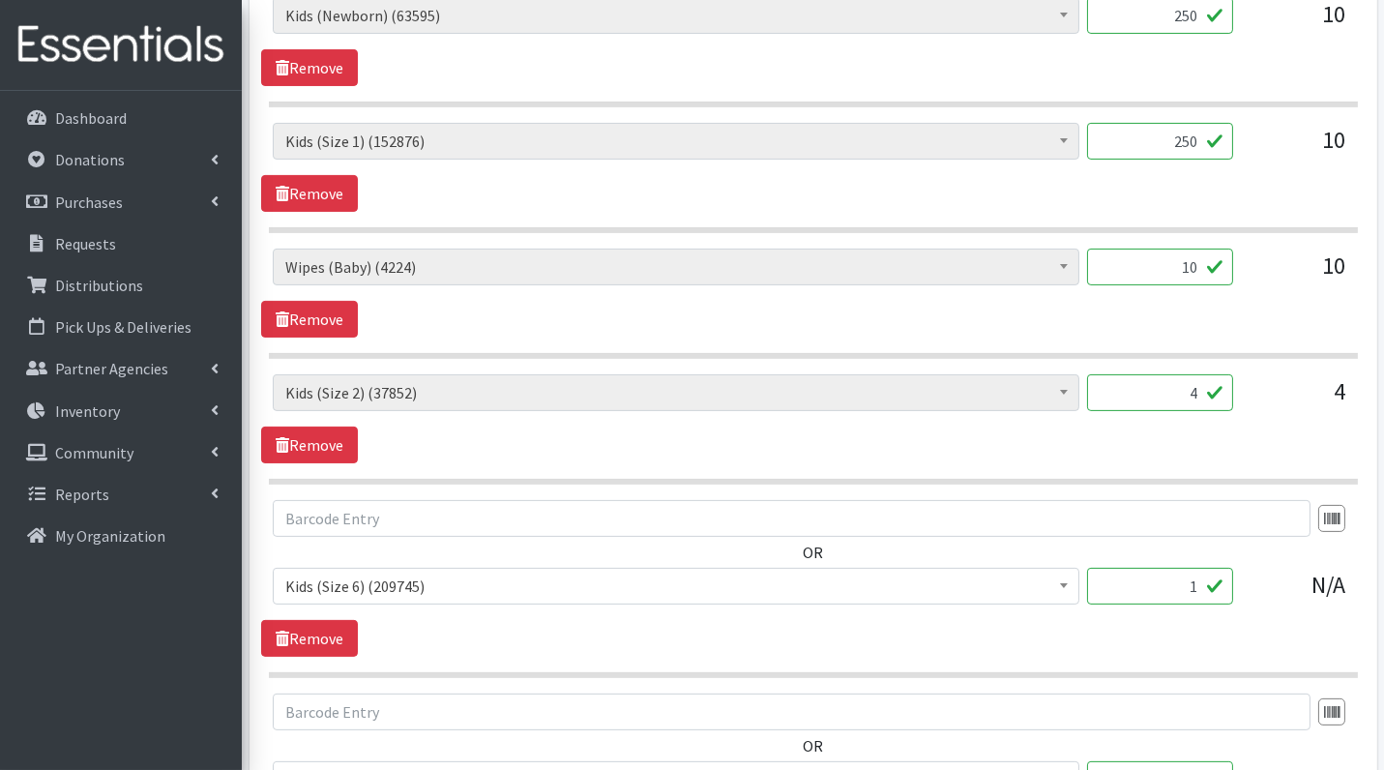
scroll to position [970, 0]
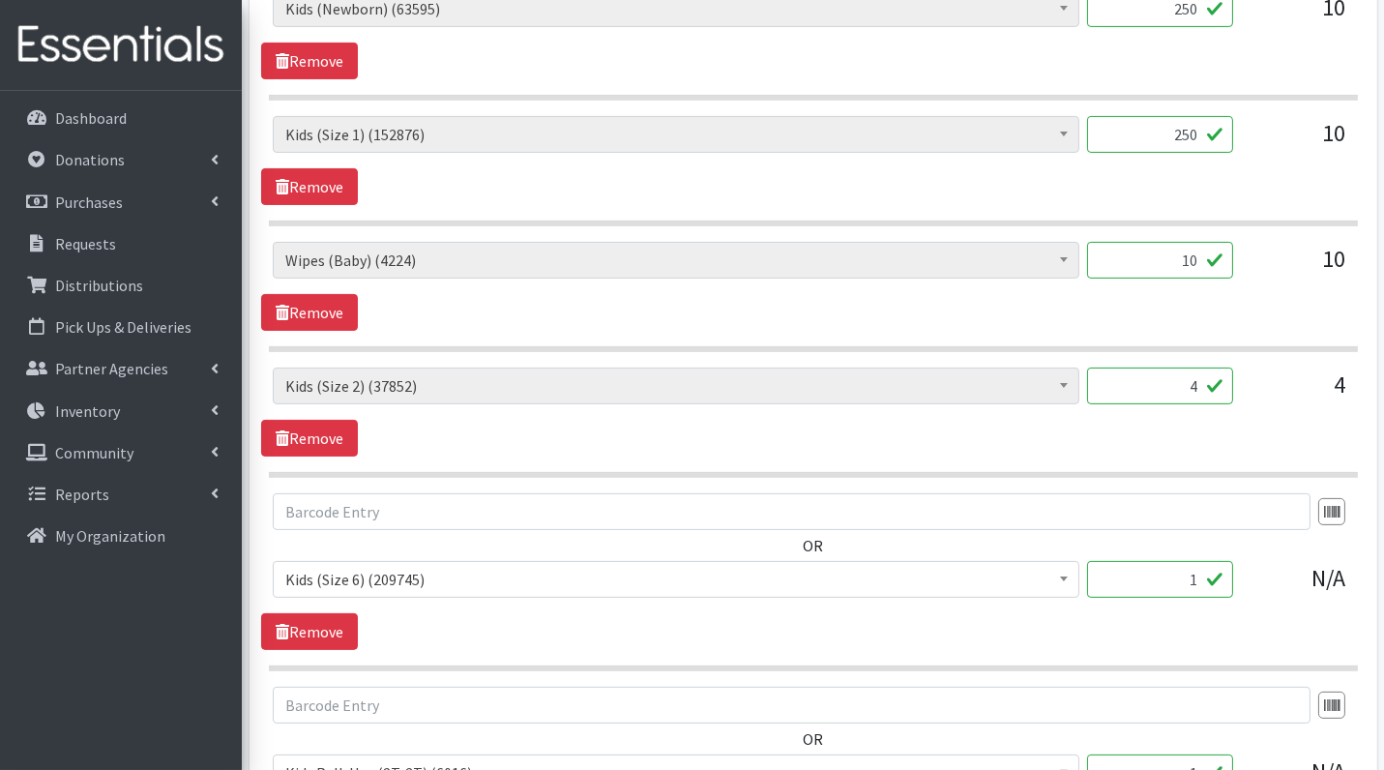
type input "250"
click at [1206, 378] on input "4" at bounding box center [1160, 386] width 146 height 37
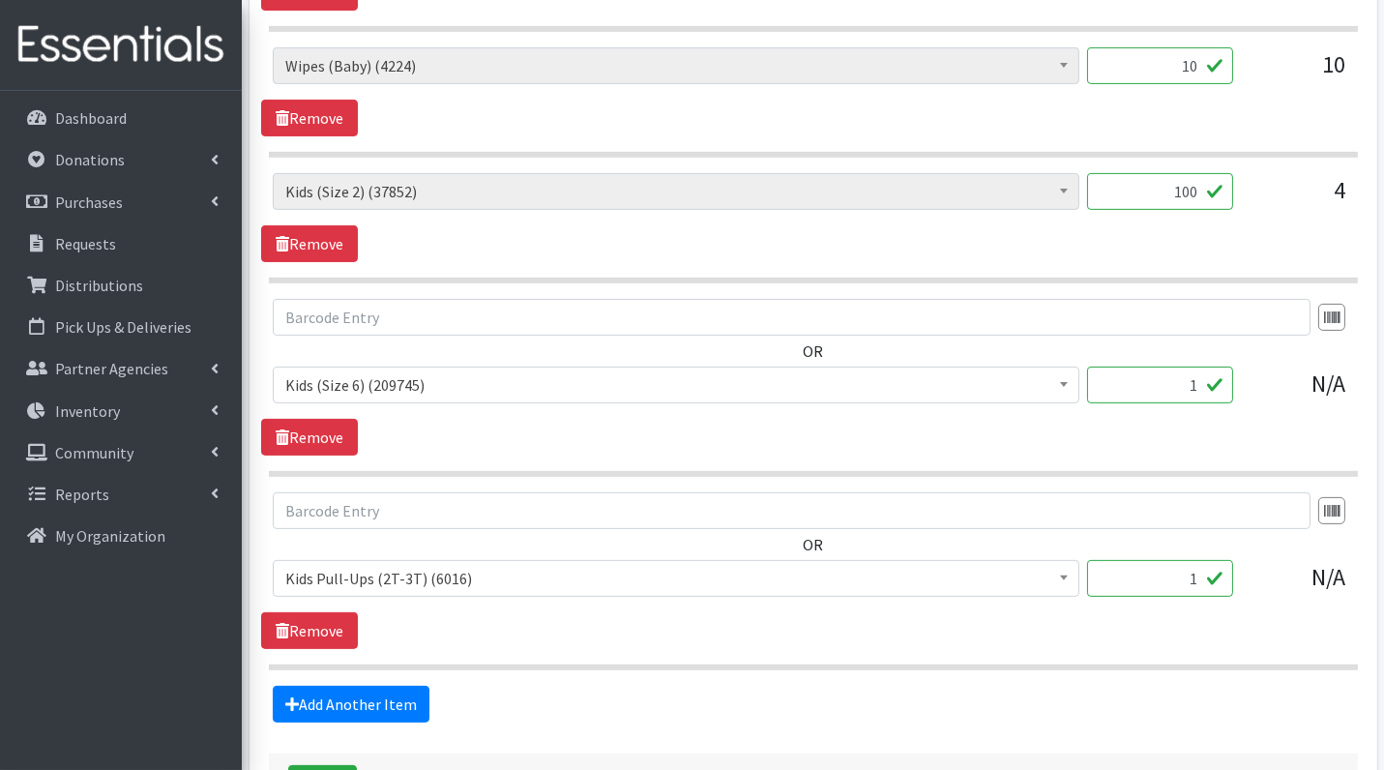
scroll to position [1167, 0]
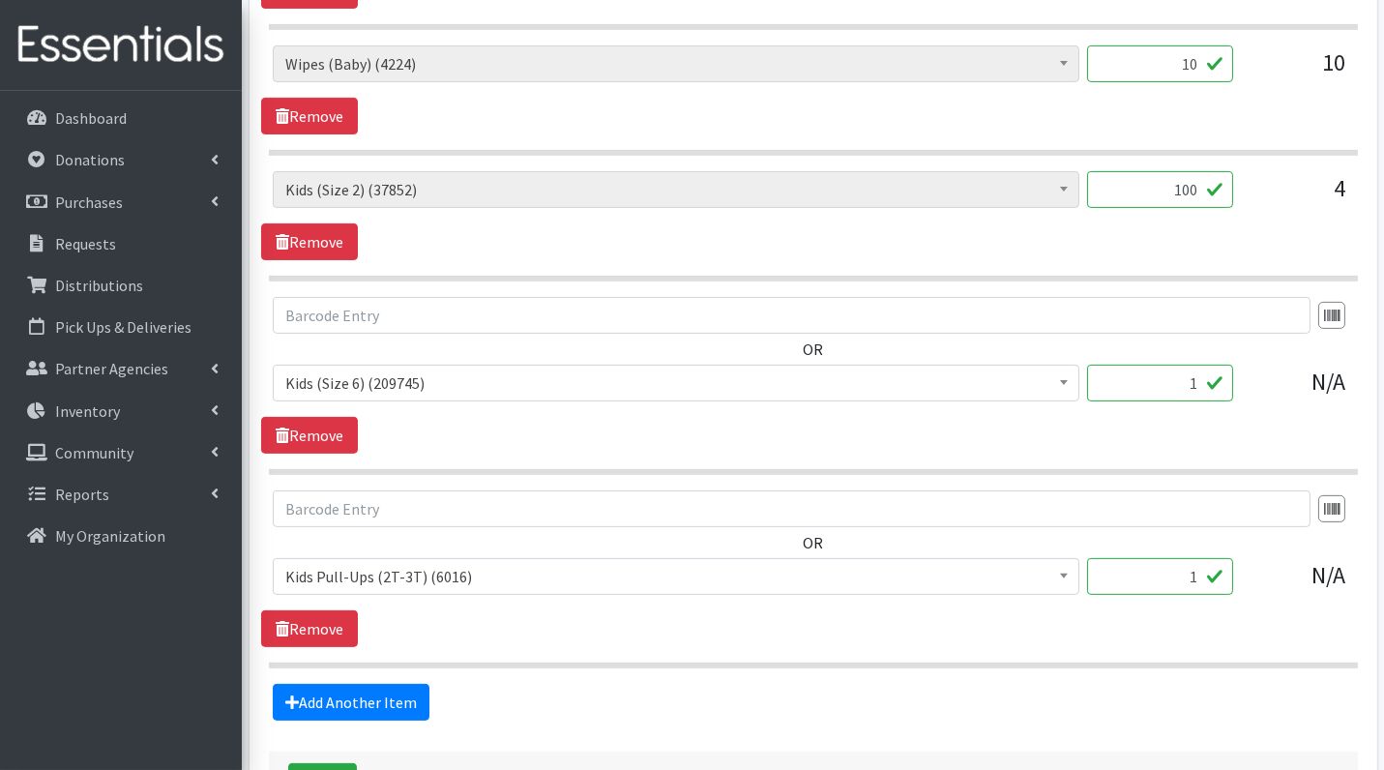
type input "100"
click at [1206, 379] on input "1" at bounding box center [1160, 383] width 146 height 37
type input "25"
click at [1211, 564] on input "1" at bounding box center [1160, 576] width 146 height 37
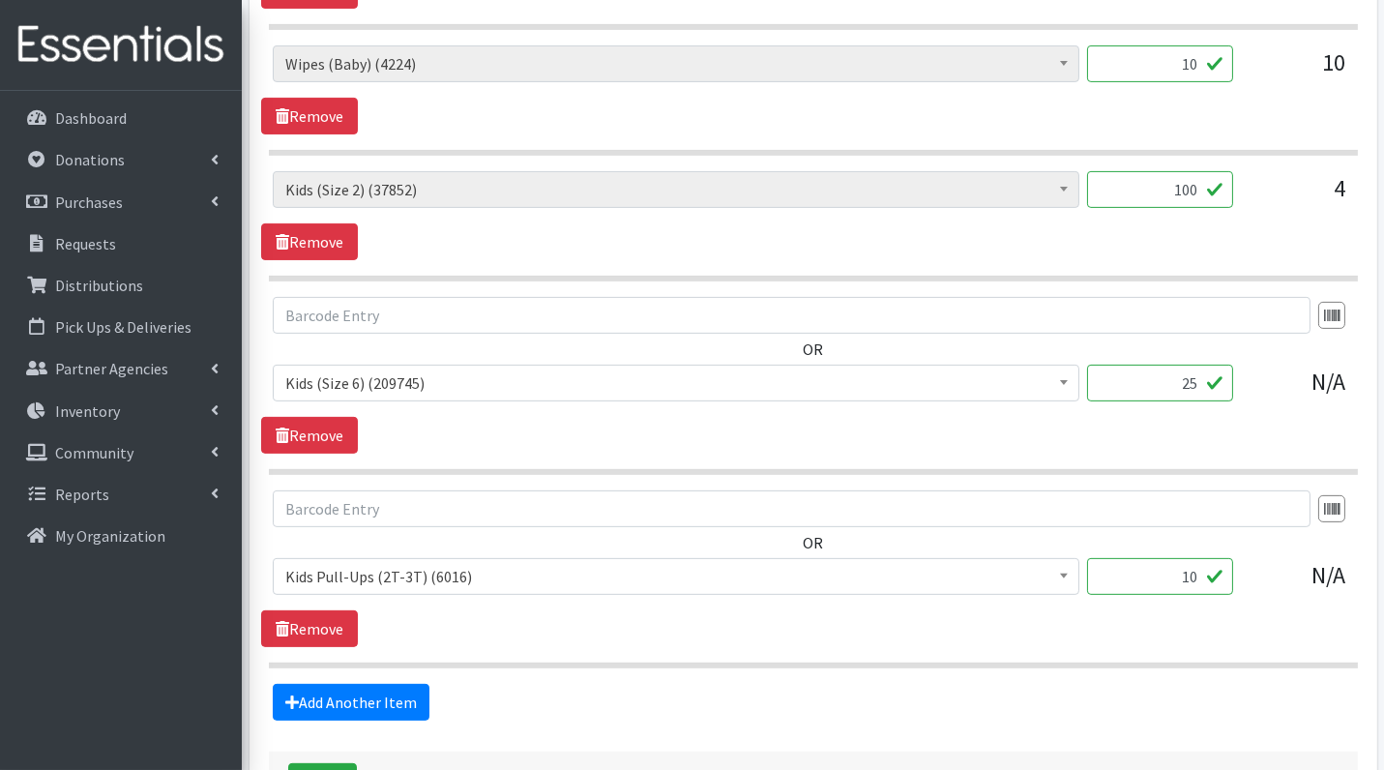
type input "10"
click at [760, 599] on span "[MEDICAL_DATA] Cream (626) Kids (Newborn) (63595) Kids ([MEDICAL_DATA]) (962) K…" at bounding box center [676, 584] width 807 height 52
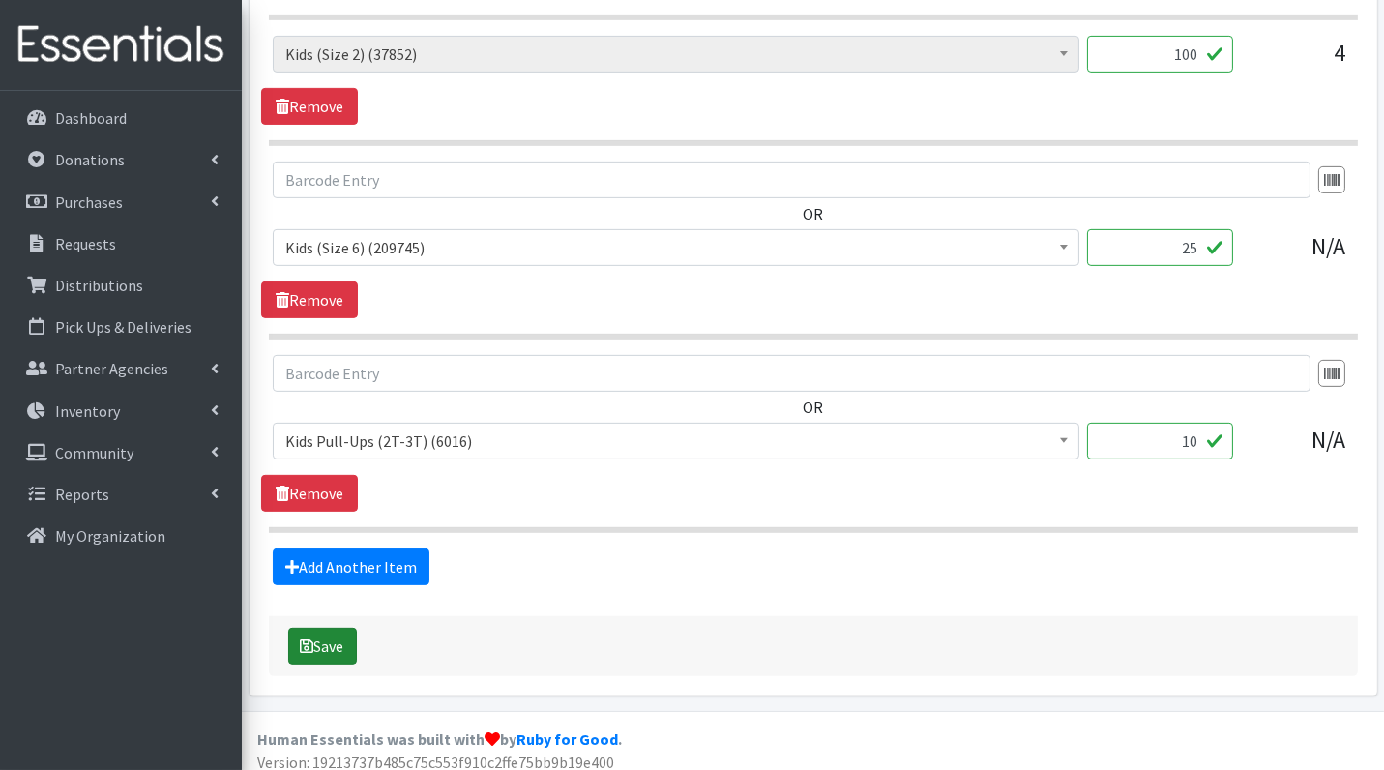
click at [319, 638] on button "Save" at bounding box center [322, 646] width 69 height 37
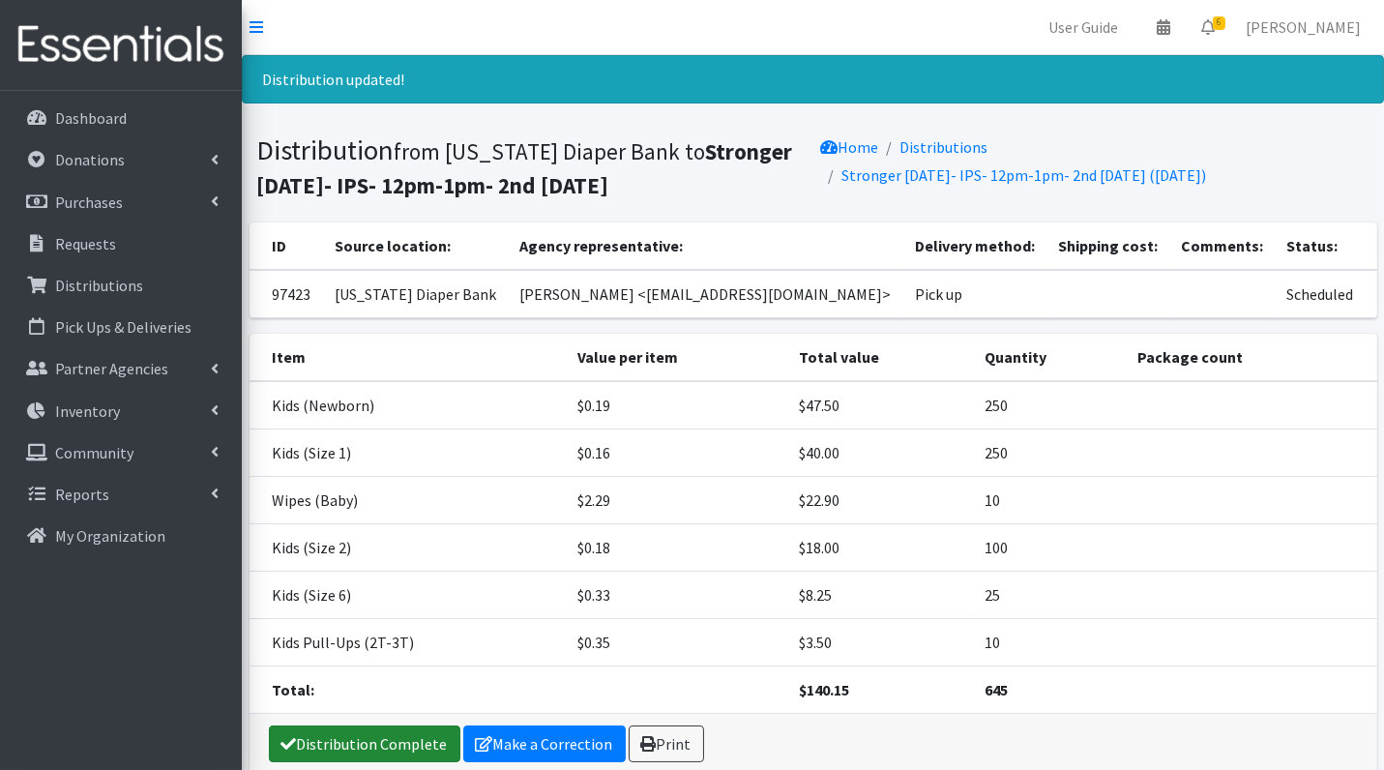
click at [395, 734] on link "Distribution Complete" at bounding box center [365, 744] width 192 height 37
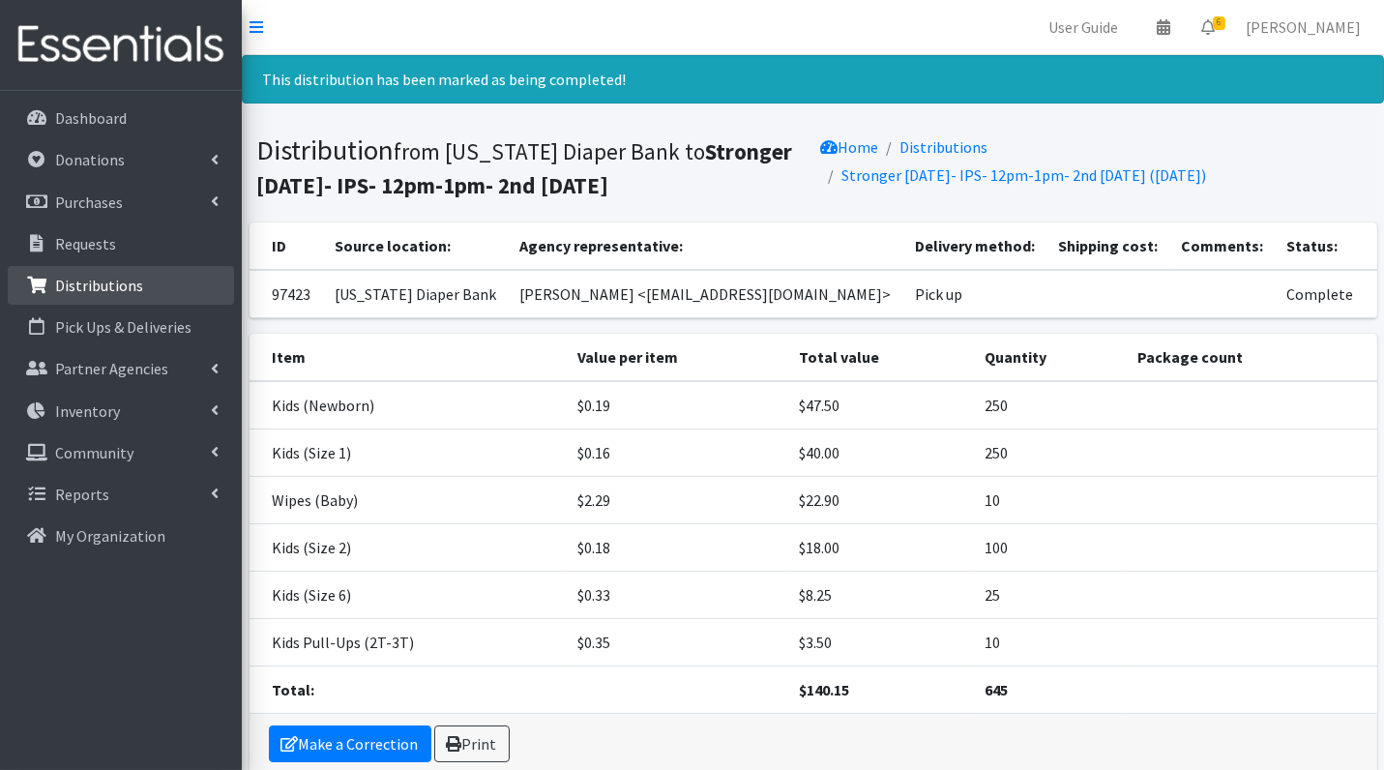
click at [91, 288] on p "Distributions" at bounding box center [99, 285] width 88 height 19
